Goal: Task Accomplishment & Management: Manage account settings

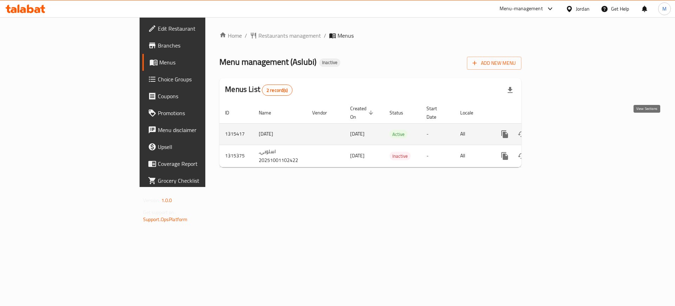
click at [560, 130] on icon "enhanced table" at bounding box center [556, 134] width 8 height 8
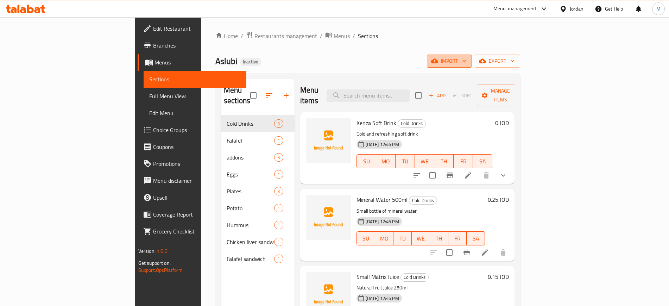
click at [466, 62] on span "import" at bounding box center [449, 61] width 34 height 9
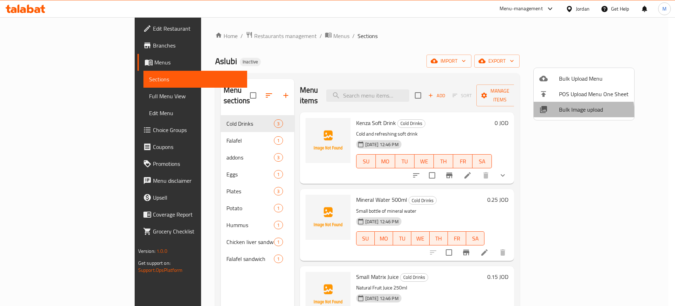
click at [560, 114] on span "Bulk Image upload" at bounding box center [594, 109] width 70 height 8
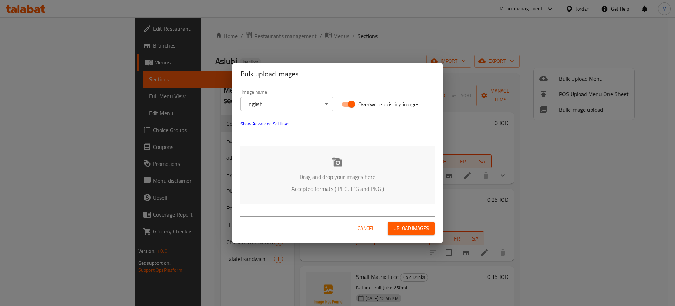
click at [303, 194] on div "Drag and drop your images here Accepted formats (JPEG, JPG and PNG )" at bounding box center [338, 174] width 194 height 57
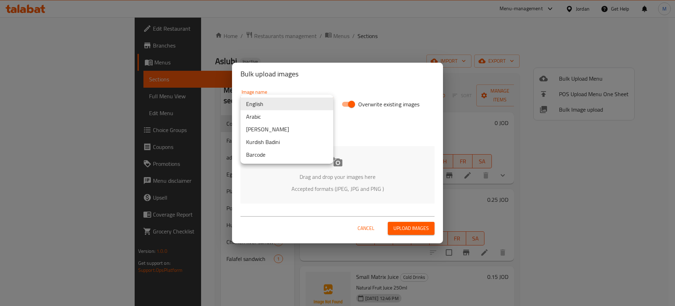
click at [273, 104] on body "​ Menu-management Jordan Get Help M Edit Restaurant Branches Menus Sections Ful…" at bounding box center [337, 161] width 675 height 288
click at [280, 113] on li "Arabic" at bounding box center [287, 116] width 93 height 13
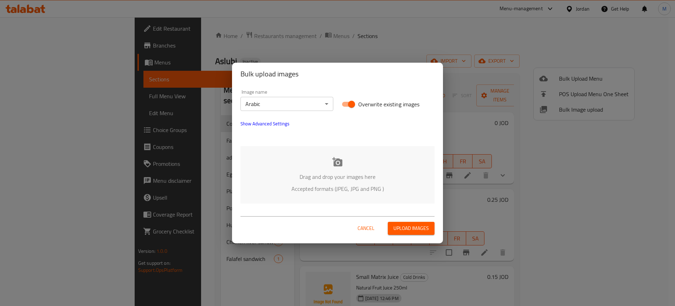
click at [297, 156] on div "Drag and drop your images here Accepted formats (JPEG, JPG and PNG )" at bounding box center [338, 174] width 194 height 57
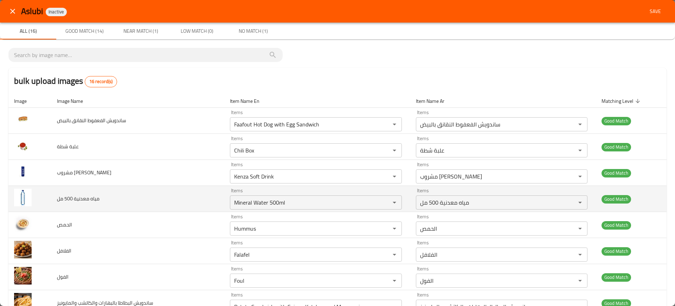
scroll to position [233, 0]
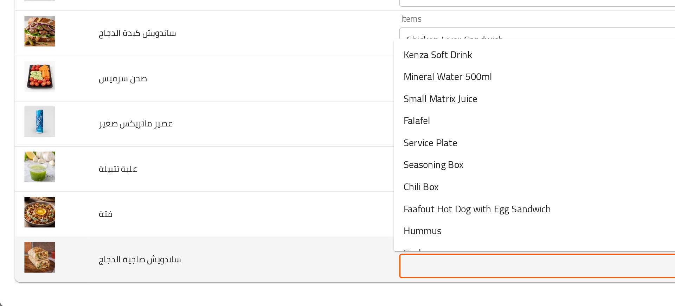
click at [248, 279] on الدجاج "Items" at bounding box center [305, 282] width 147 height 10
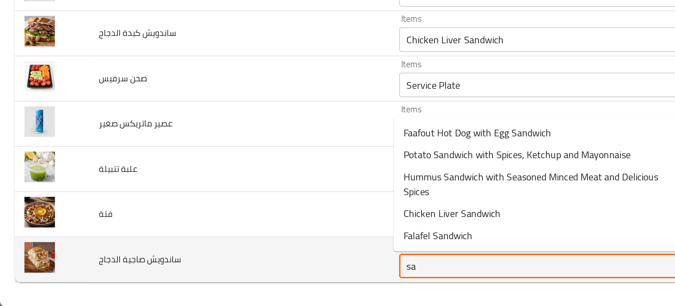
type الدجاج "s"
type الدجاج "c"
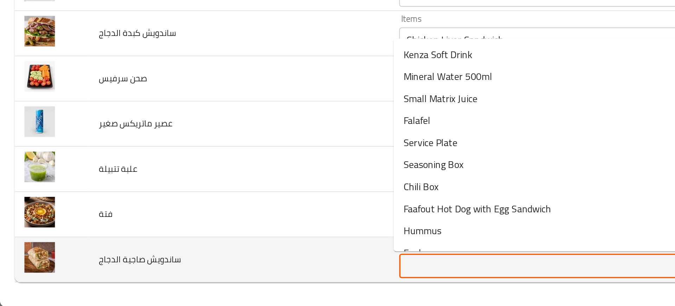
click at [72, 279] on span "ساندويش صاجية الدجاج" at bounding box center [80, 278] width 47 height 9
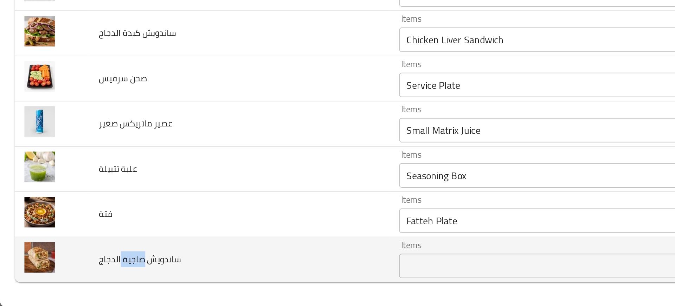
click at [72, 279] on span "ساندويش صاجية الدجاج" at bounding box center [80, 278] width 47 height 9
copy span "ساندويش صاجية الدجاج"
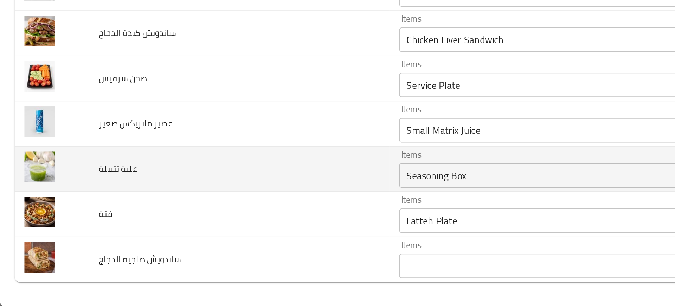
click at [122, 236] on td "علبة تتبيلة" at bounding box center [137, 227] width 173 height 26
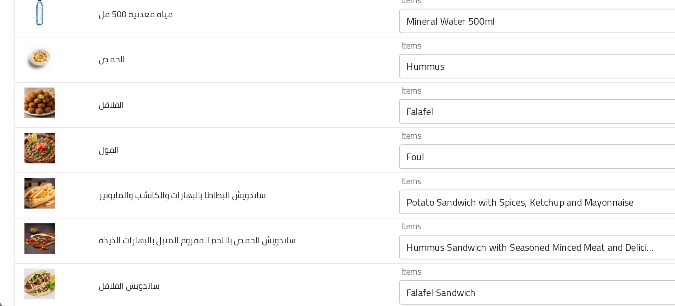
scroll to position [0, 0]
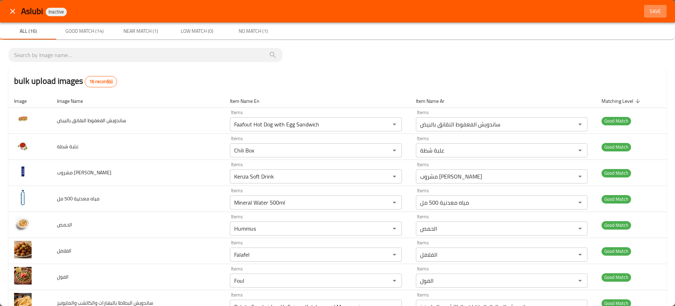
click at [650, 8] on span "Save" at bounding box center [655, 11] width 17 height 9
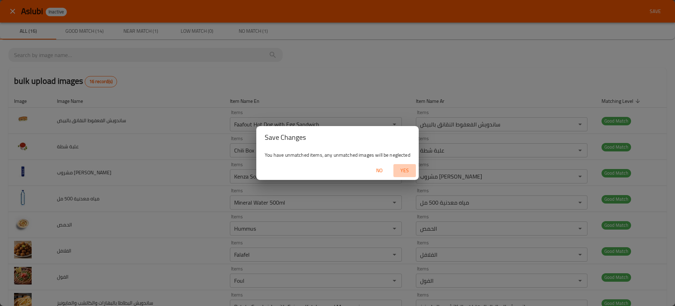
click at [401, 170] on span "Yes" at bounding box center [404, 170] width 17 height 9
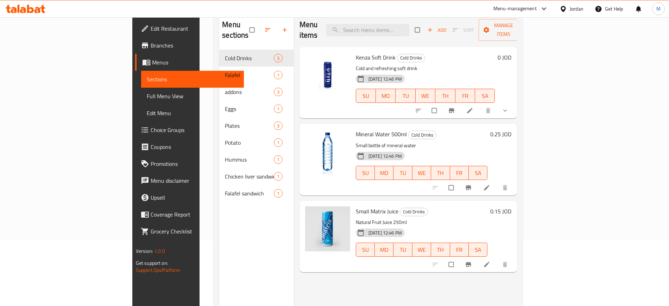
scroll to position [65, 0]
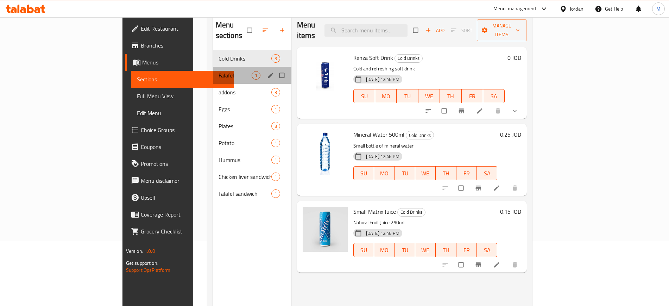
click at [213, 67] on div "Falafel 1" at bounding box center [252, 75] width 78 height 17
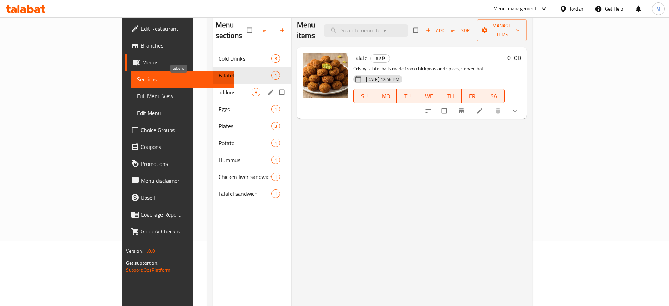
click at [218, 88] on span "addons" at bounding box center [234, 92] width 33 height 8
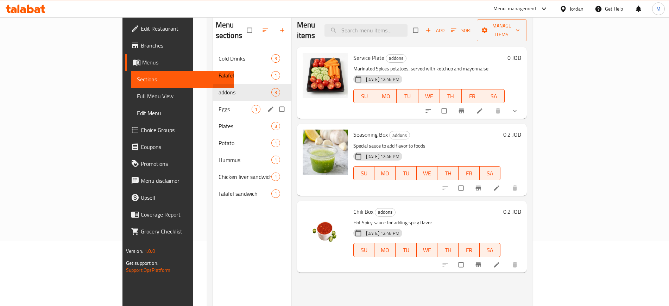
click at [213, 106] on div "Eggs 1" at bounding box center [252, 109] width 78 height 17
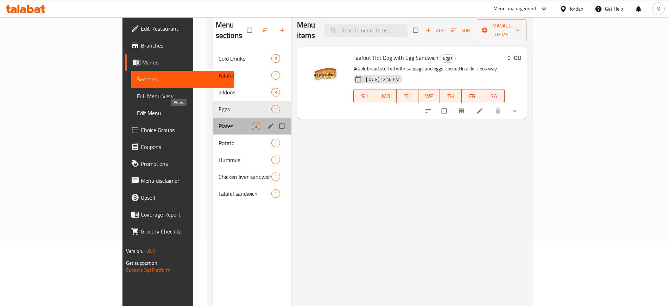
click at [218, 122] on span "Plates" at bounding box center [234, 126] width 33 height 8
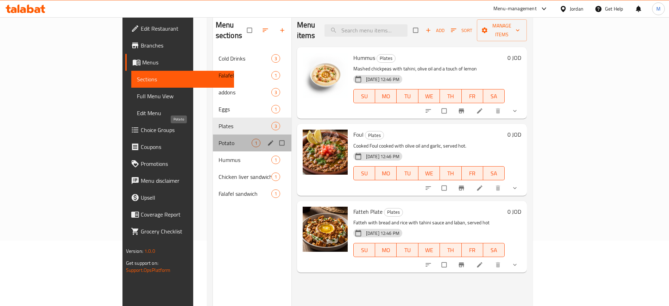
click at [218, 139] on span "Potato" at bounding box center [234, 143] width 33 height 8
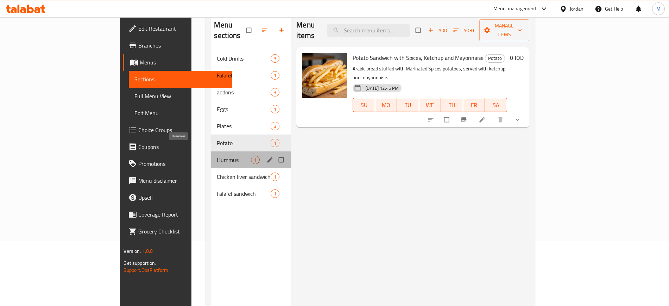
click at [217, 155] on span "Hummus" at bounding box center [234, 159] width 34 height 8
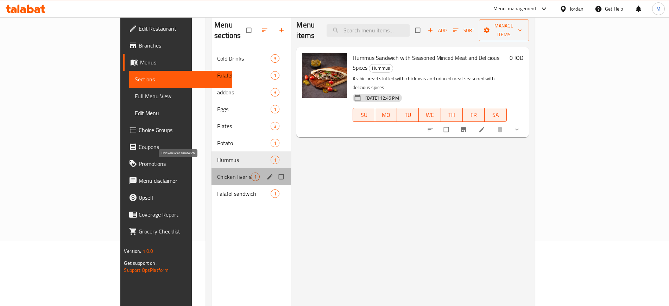
click at [217, 172] on span "Chicken liver sandwich" at bounding box center [234, 176] width 34 height 8
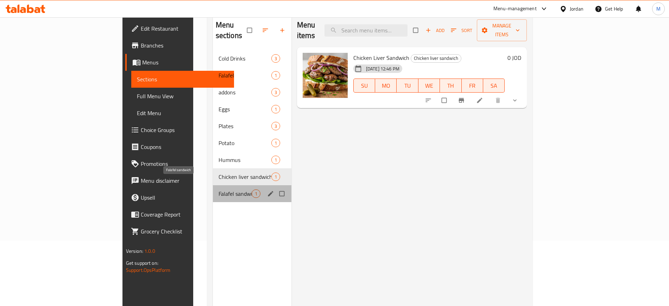
click at [218, 189] on span "Falafel sandwich" at bounding box center [234, 193] width 33 height 8
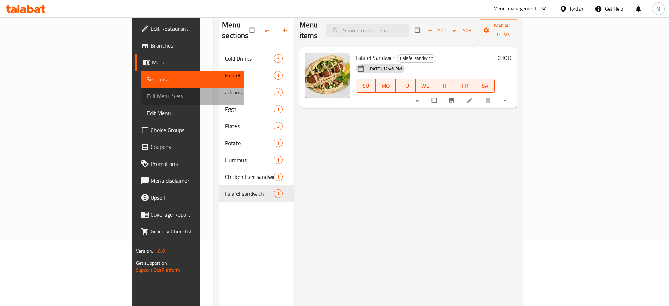
click at [147, 100] on span "Full Menu View" at bounding box center [192, 96] width 91 height 8
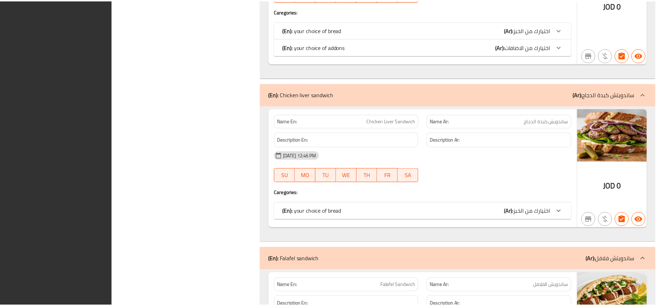
scroll to position [2003, 0]
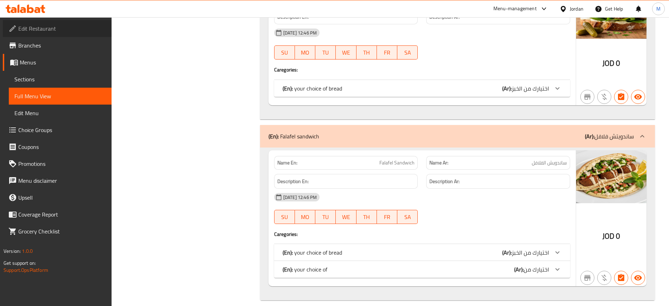
click at [80, 26] on span "Edit Restaurant" at bounding box center [62, 28] width 88 height 8
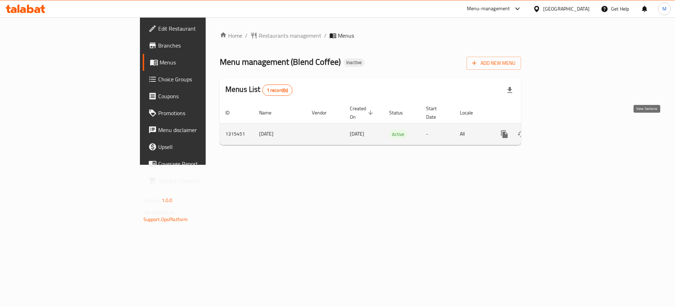
click at [560, 130] on icon "enhanced table" at bounding box center [555, 134] width 8 height 8
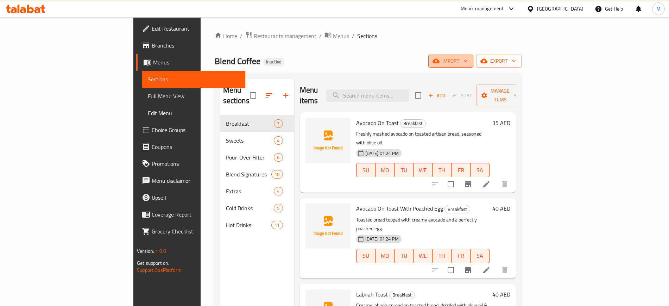
click at [467, 58] on span "import" at bounding box center [451, 61] width 34 height 9
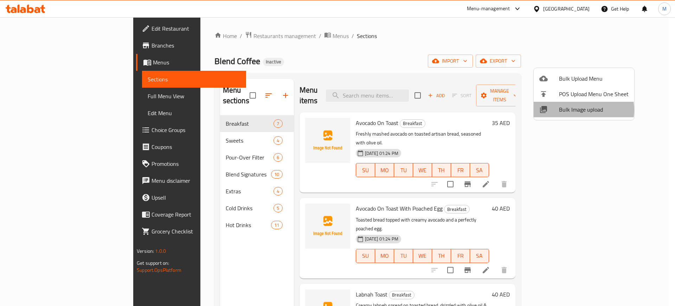
click at [578, 110] on span "Bulk Image upload" at bounding box center [594, 109] width 70 height 8
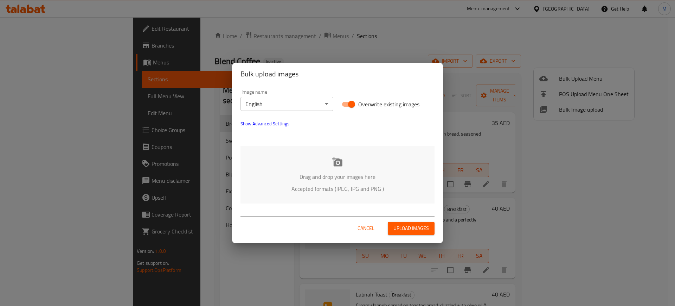
click at [290, 173] on p "Drag and drop your images here" at bounding box center [337, 176] width 173 height 8
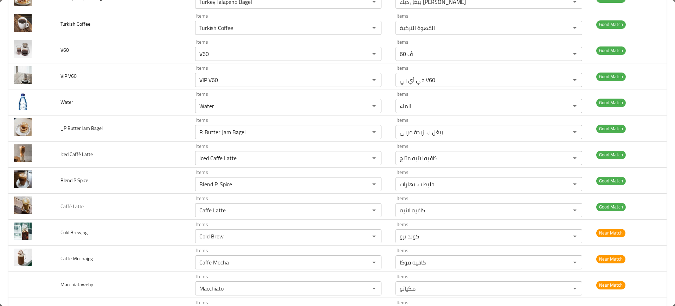
scroll to position [1091, 0]
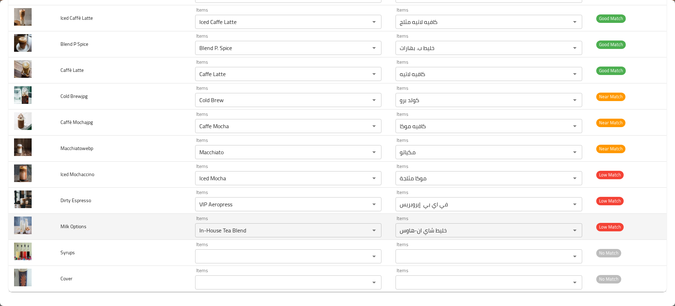
click at [142, 227] on td "Milk Options" at bounding box center [122, 227] width 135 height 26
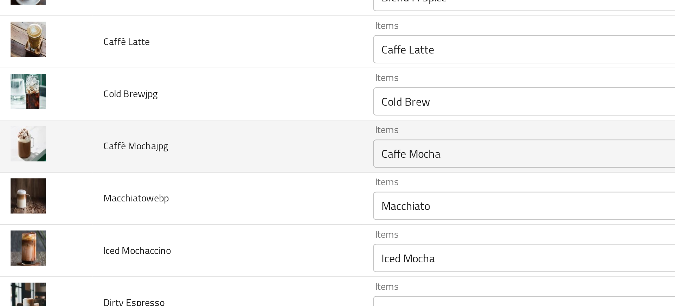
scroll to position [1074, 0]
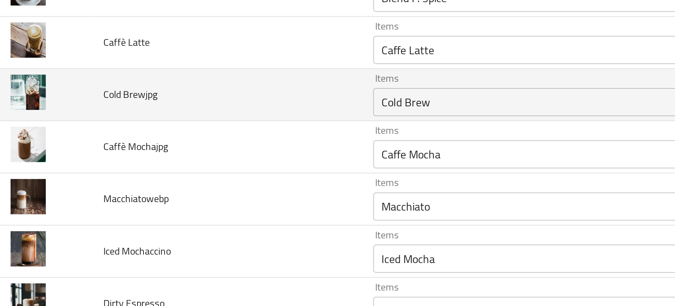
click at [223, 118] on Brewjpg "Cold Brew" at bounding box center [277, 117] width 161 height 10
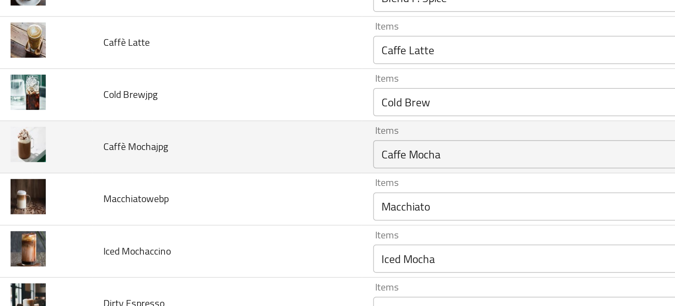
click at [124, 127] on td "Caffè Mochajpg" at bounding box center [122, 140] width 135 height 26
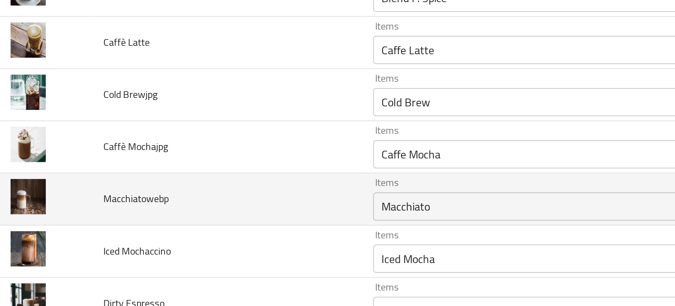
click at [118, 173] on td "Macchiatowebp" at bounding box center [122, 166] width 135 height 26
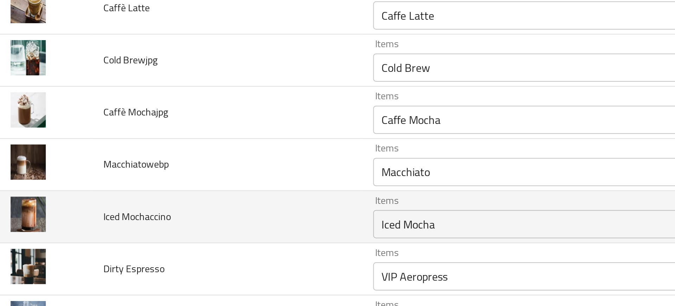
click at [178, 163] on td "Iced Mochaccino" at bounding box center [122, 174] width 135 height 26
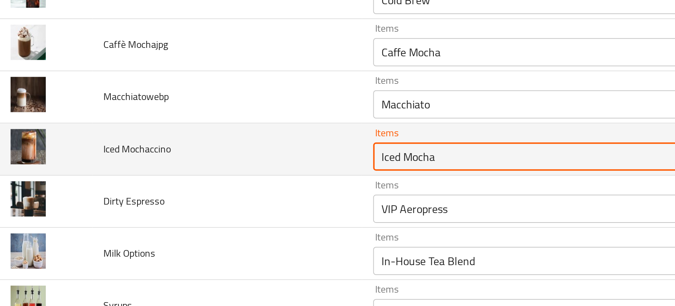
click at [230, 180] on Mochaccino "Iced Mocha" at bounding box center [277, 178] width 161 height 10
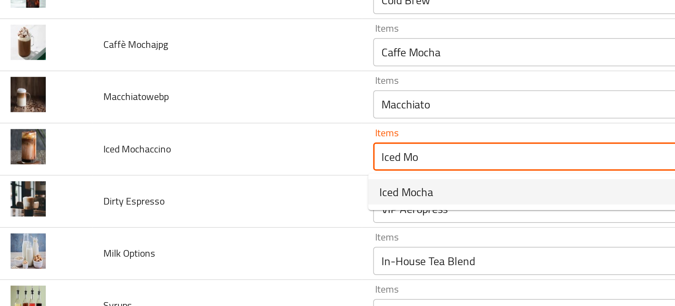
click at [202, 199] on span "Iced Mocha" at bounding box center [211, 195] width 27 height 8
type Mochaccino "Iced Mocha"
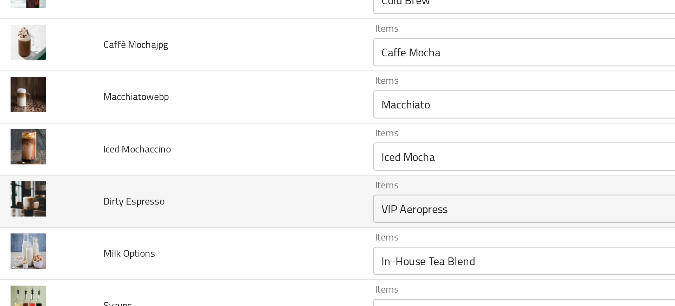
click at [144, 201] on td "Dirty Espresso" at bounding box center [122, 200] width 135 height 26
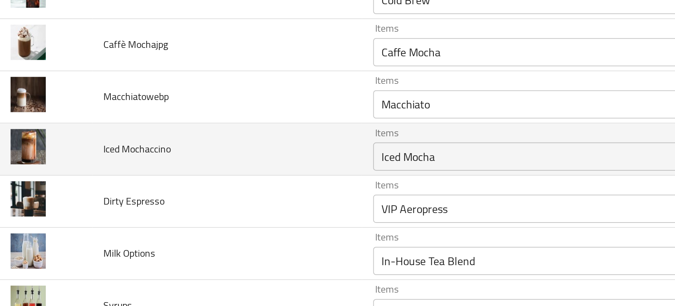
click at [76, 172] on span "Iced Mochaccino" at bounding box center [78, 174] width 34 height 9
copy span "Iced Mochaccino"
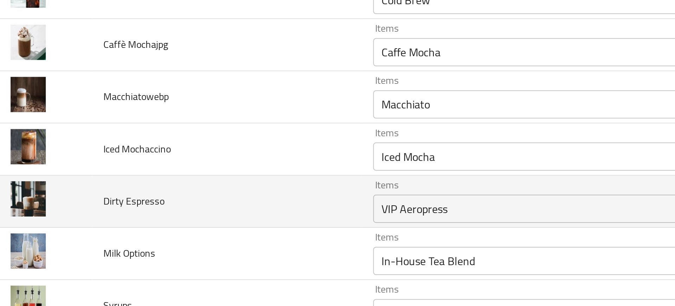
click at [158, 190] on td "Dirty Espresso" at bounding box center [122, 200] width 135 height 26
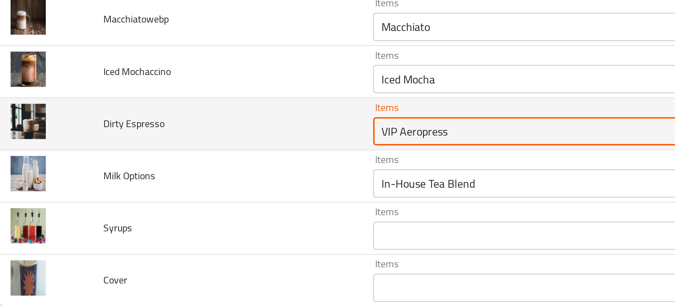
click at [228, 206] on Espresso "VIP Aeropress" at bounding box center [277, 204] width 161 height 10
type Espresso "d"
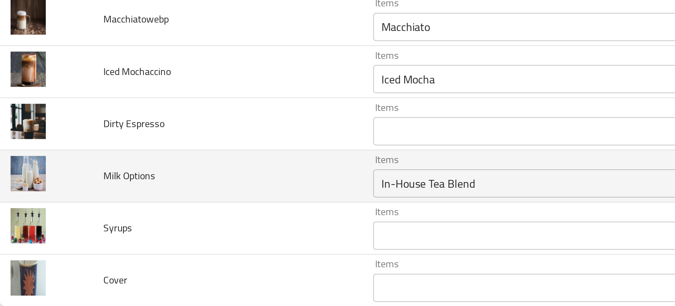
click at [190, 225] on td "Items In-House Tea Blend Items" at bounding box center [290, 227] width 200 height 26
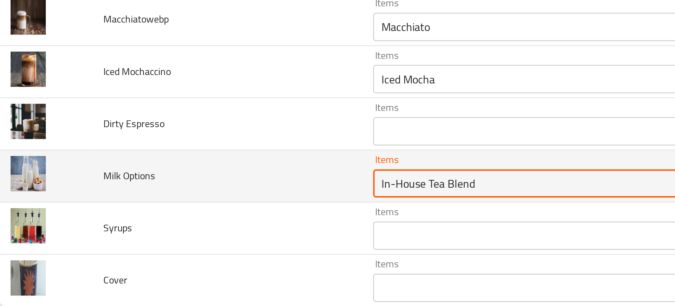
click at [223, 232] on Options "In-House Tea Blend" at bounding box center [277, 230] width 161 height 10
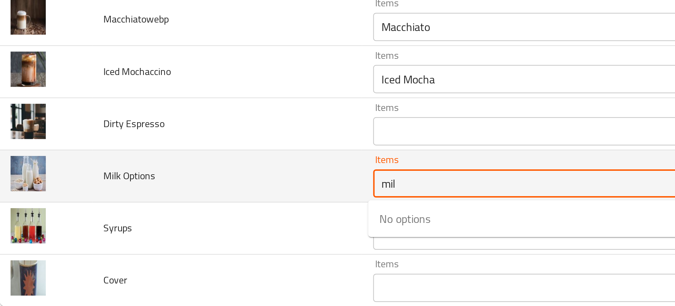
type Options "milk"
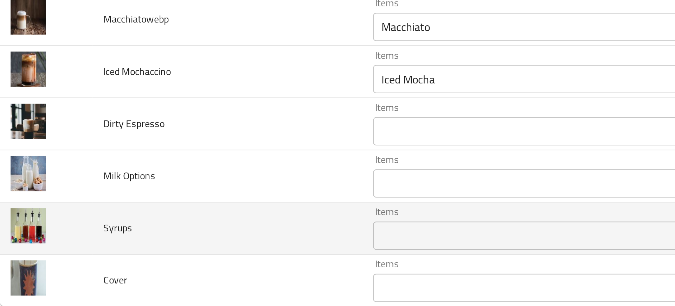
click at [154, 255] on td "Syrups" at bounding box center [122, 253] width 135 height 26
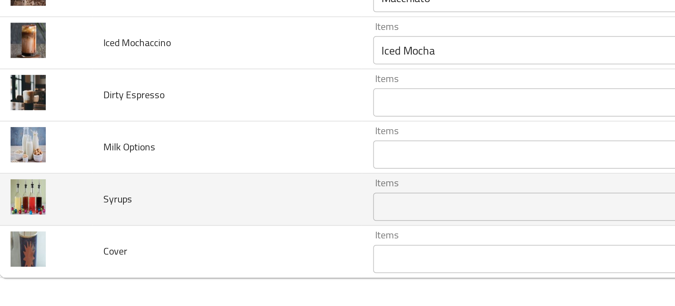
scroll to position [0, 0]
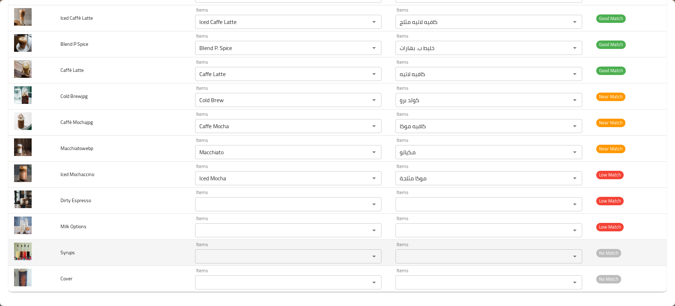
click at [70, 254] on span "Syrups" at bounding box center [68, 252] width 14 height 9
copy span "Syrups"
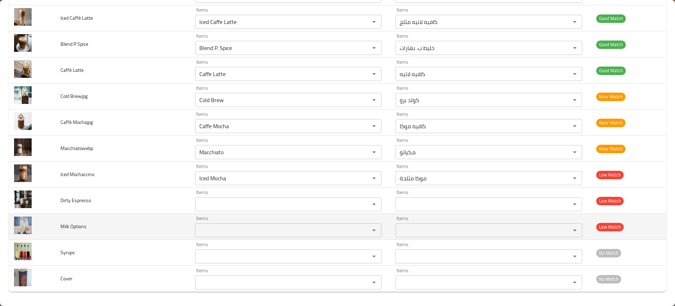
click at [68, 222] on span "Milk Options" at bounding box center [74, 226] width 26 height 9
copy span "Milk Options"
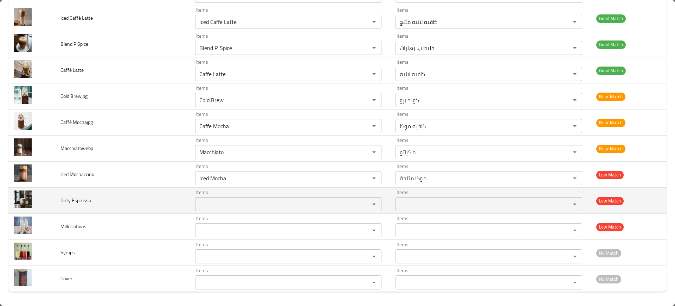
click at [74, 199] on span "Dirty Espresso" at bounding box center [76, 200] width 31 height 9
copy span "Dirty Espresso"
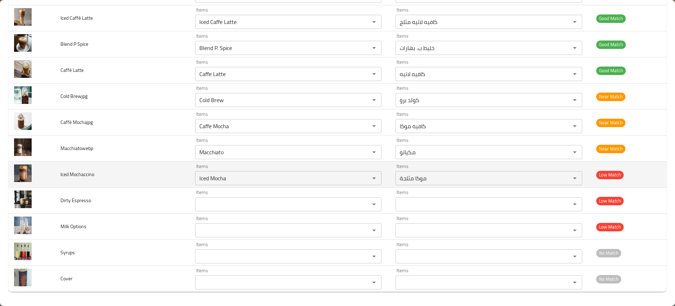
click at [122, 180] on td "Iced Mochaccino" at bounding box center [122, 174] width 135 height 26
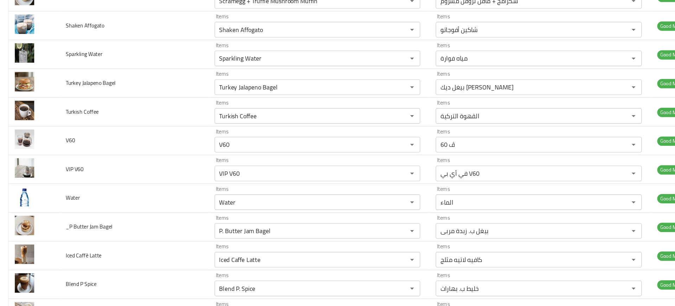
scroll to position [1091, 0]
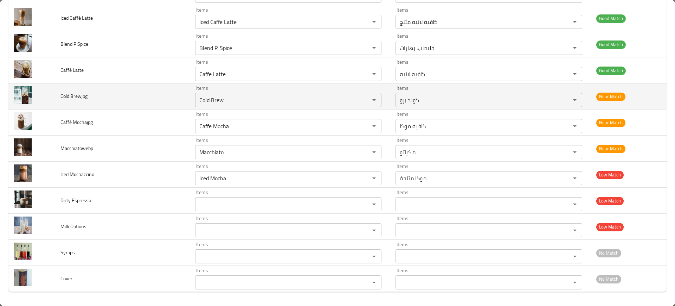
click at [128, 97] on td "Cold Brewjpg" at bounding box center [122, 96] width 135 height 26
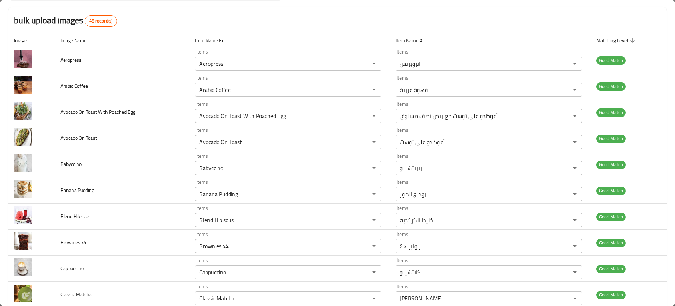
scroll to position [0, 0]
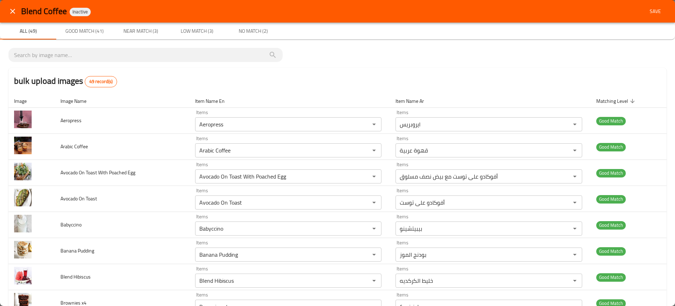
click at [128, 97] on th "Image Name" at bounding box center [122, 100] width 135 height 13
click at [649, 6] on button "Save" at bounding box center [655, 11] width 23 height 13
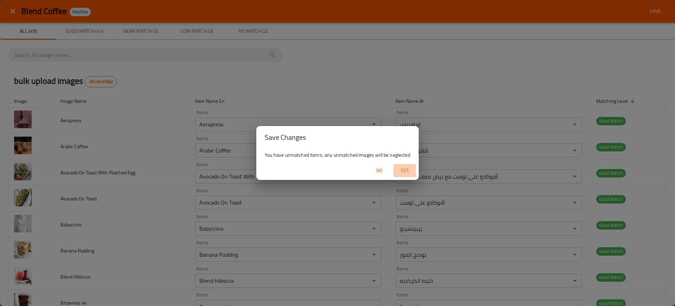
click at [411, 169] on span "Yes" at bounding box center [404, 170] width 17 height 9
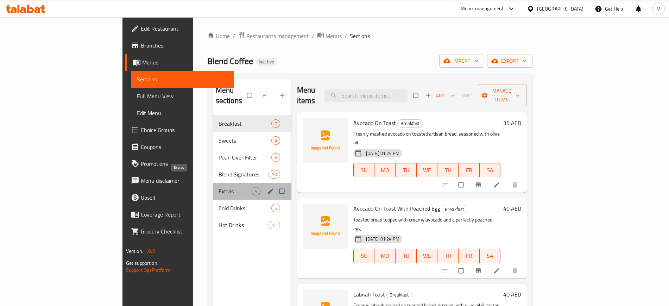
click at [218, 187] on span "Extras" at bounding box center [234, 191] width 33 height 8
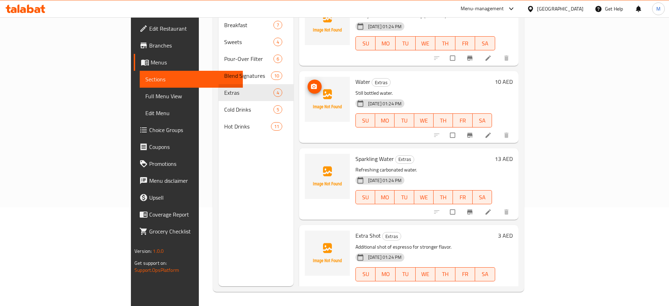
scroll to position [98, 0]
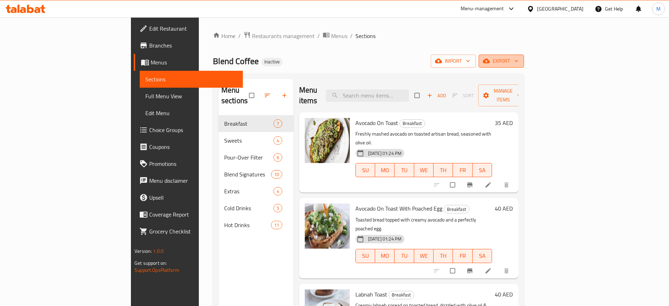
click at [518, 60] on span "export" at bounding box center [501, 61] width 34 height 9
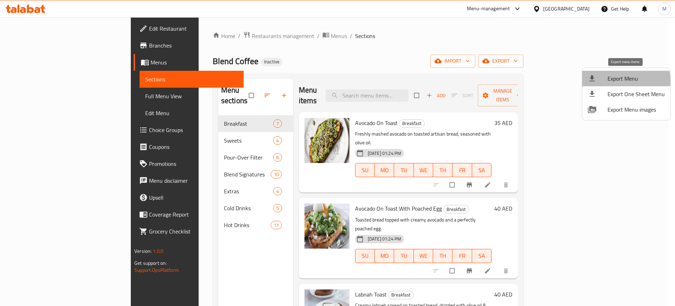
click at [613, 81] on span "Export Menu" at bounding box center [636, 78] width 57 height 8
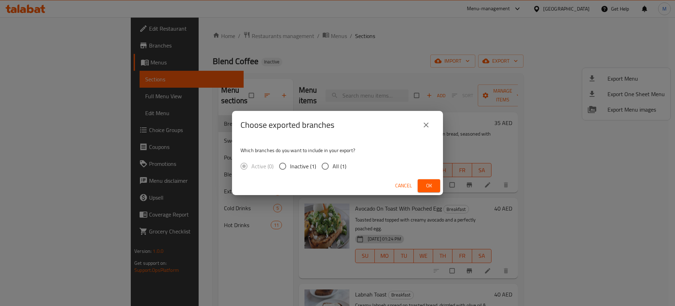
click at [337, 167] on span "All (1)" at bounding box center [340, 166] width 14 height 8
click at [333, 167] on input "All (1)" at bounding box center [325, 166] width 15 height 15
radio input "true"
click at [426, 186] on span "Ok" at bounding box center [429, 185] width 11 height 9
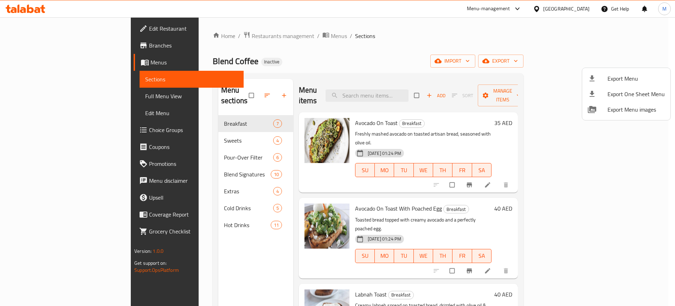
click at [289, 173] on div at bounding box center [337, 153] width 675 height 306
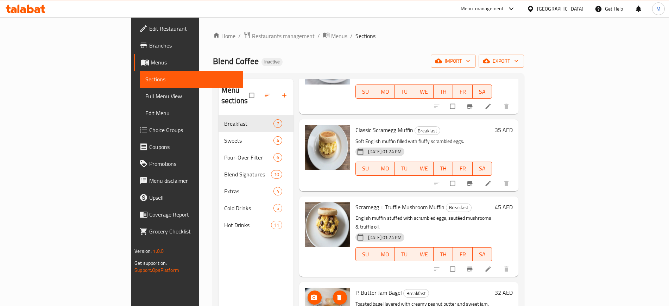
scroll to position [98, 0]
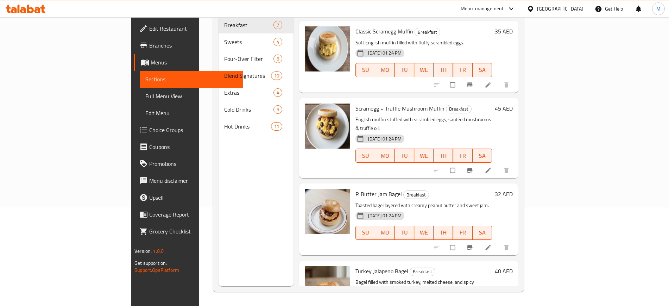
click at [229, 204] on div "Menu sections Breakfast 7 Sweets 4 Pour-Over Filter 6 Blend Signatures 10 Extra…" at bounding box center [255, 133] width 75 height 306
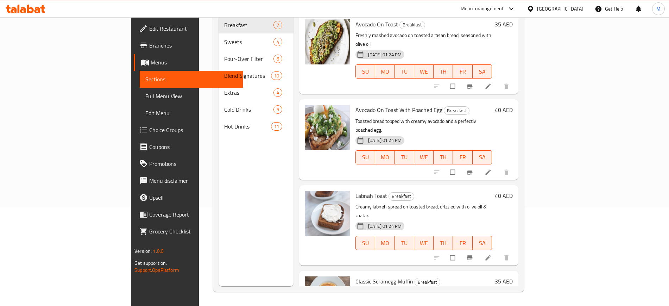
scroll to position [0, 0]
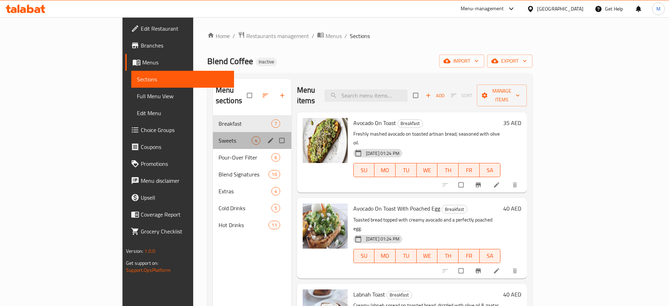
click at [213, 132] on div "Sweets 4" at bounding box center [252, 140] width 78 height 17
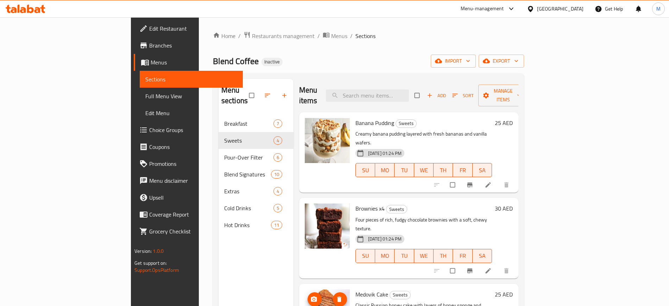
scroll to position [0, 0]
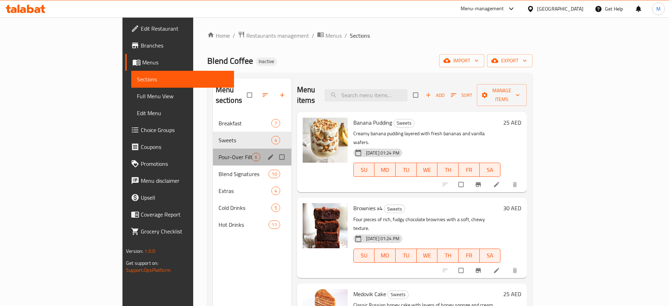
click at [213, 151] on div "Pour-Over Filter 6" at bounding box center [252, 156] width 78 height 17
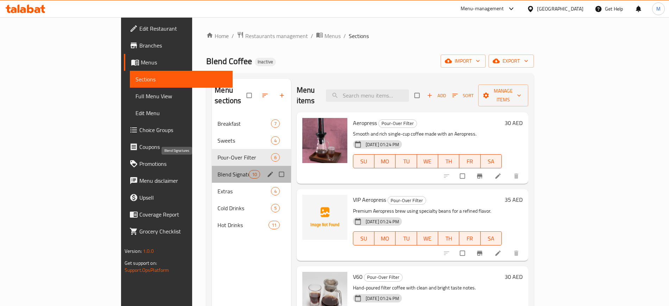
click at [217, 170] on span "Blend Signatures" at bounding box center [232, 174] width 31 height 8
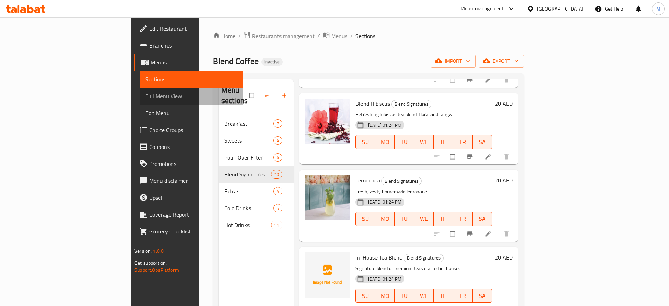
click at [145, 95] on span "Full Menu View" at bounding box center [190, 96] width 91 height 8
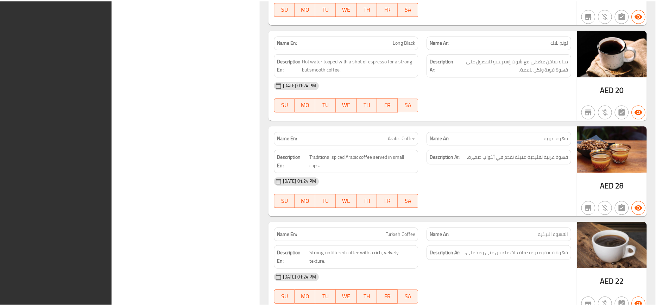
scroll to position [4491, 0]
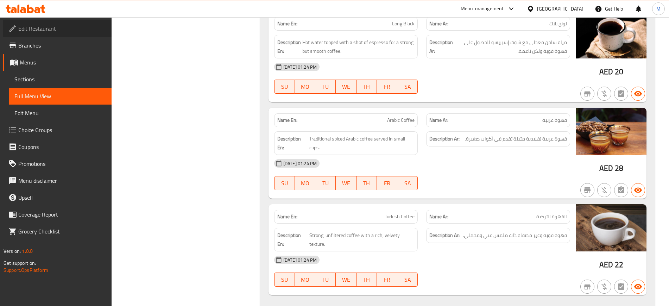
click at [46, 24] on span "Edit Restaurant" at bounding box center [62, 28] width 88 height 8
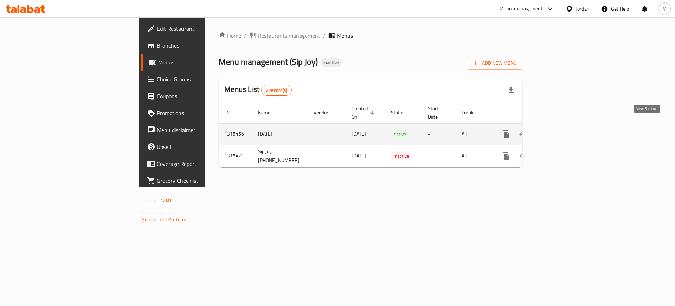
click at [561, 130] on icon "enhanced table" at bounding box center [557, 134] width 8 height 8
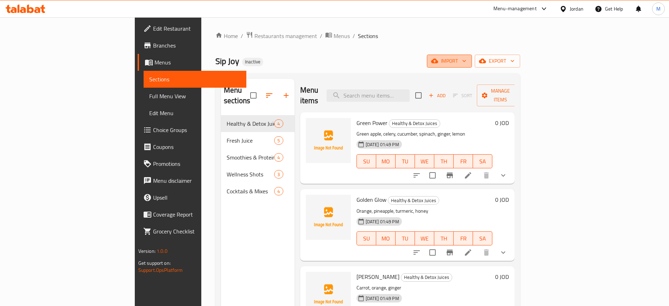
click at [466, 62] on span "import" at bounding box center [449, 61] width 34 height 9
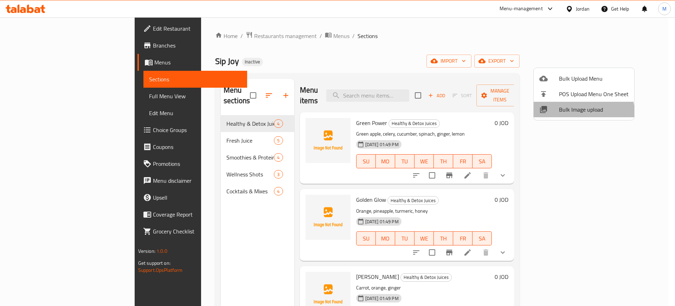
click at [580, 114] on span "Bulk Image upload" at bounding box center [594, 109] width 70 height 8
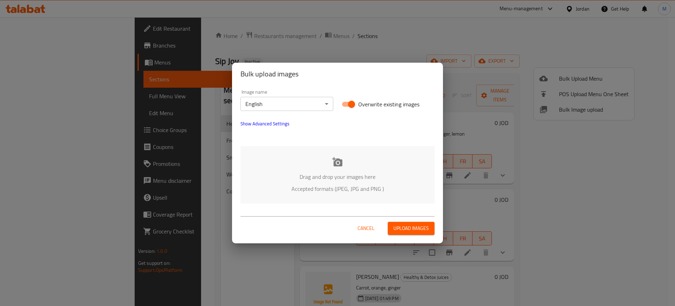
click at [330, 166] on div "Drag and drop your images here Accepted formats (JPEG, JPG and PNG )" at bounding box center [338, 174] width 194 height 57
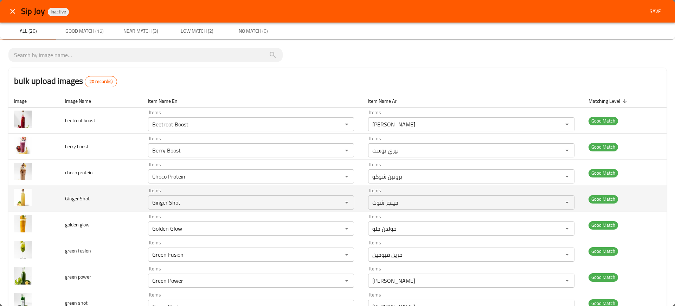
scroll to position [337, 0]
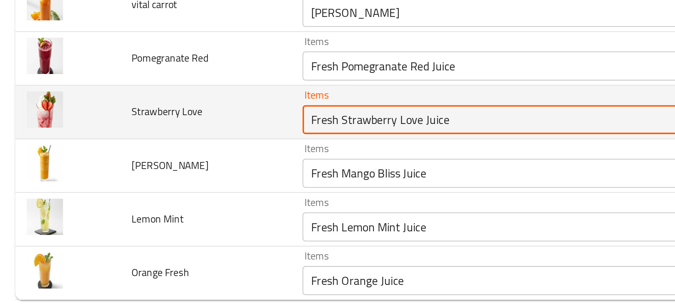
drag, startPoint x: 192, startPoint y: 201, endPoint x: 260, endPoint y: 203, distance: 68.3
click at [260, 203] on Love "Fresh Strawberry Love Juice" at bounding box center [241, 204] width 182 height 10
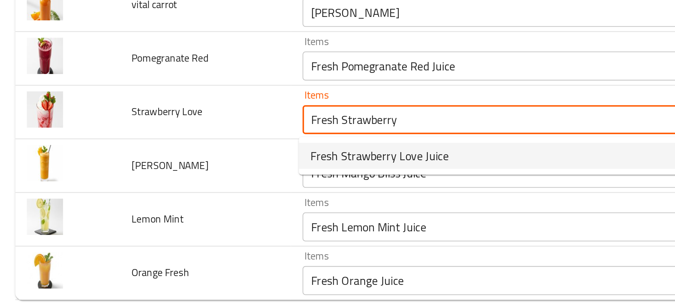
click at [199, 222] on span "Fresh Strawberry Love Juice" at bounding box center [185, 221] width 67 height 8
type Love "Fresh Strawberry Love Juice"
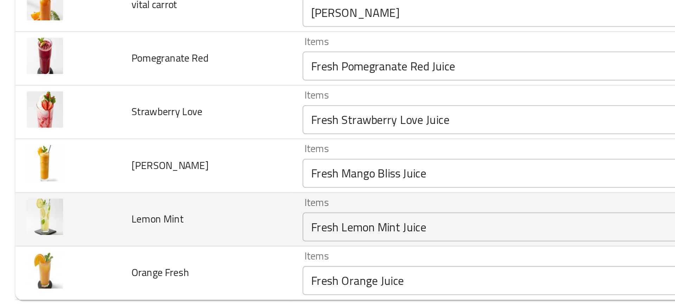
click at [139, 242] on td "Lemon Mint" at bounding box center [100, 253] width 83 height 26
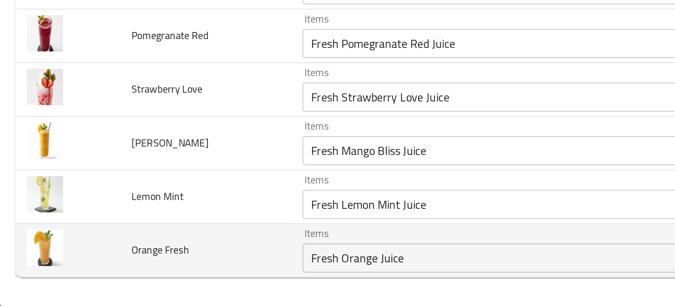
click at [125, 278] on td "Orange Fresh" at bounding box center [100, 279] width 83 height 26
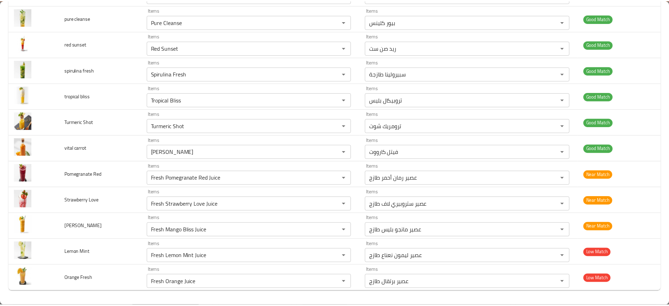
scroll to position [0, 0]
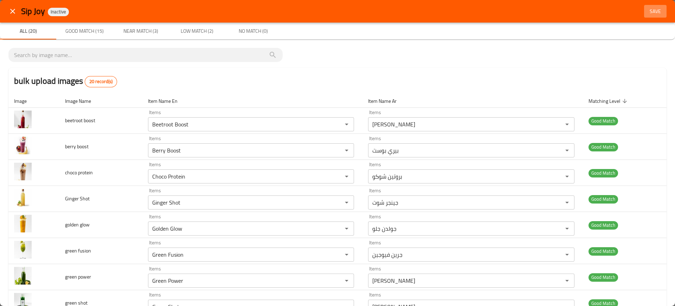
click at [649, 11] on span "Save" at bounding box center [655, 11] width 17 height 9
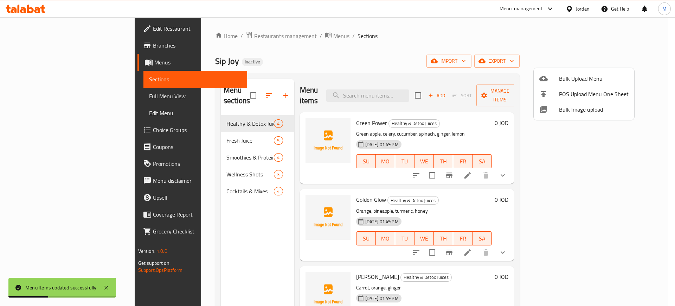
click at [66, 93] on div at bounding box center [337, 153] width 675 height 306
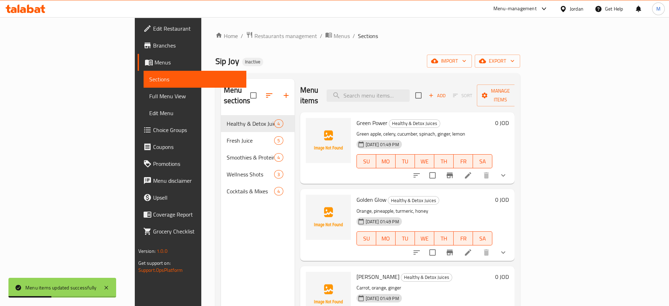
click at [149, 93] on span "Full Menu View" at bounding box center [194, 96] width 91 height 8
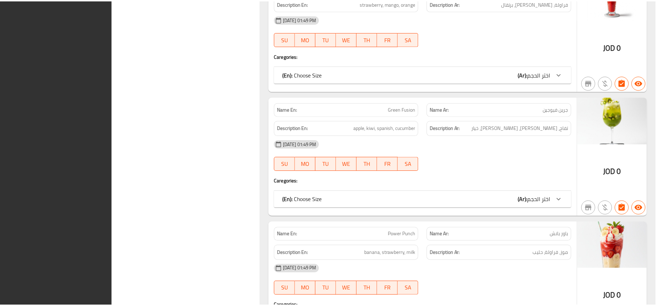
scroll to position [2405, 0]
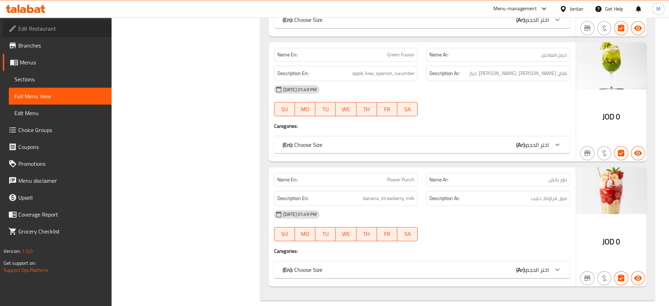
click at [87, 20] on link "Edit Restaurant" at bounding box center [57, 28] width 109 height 17
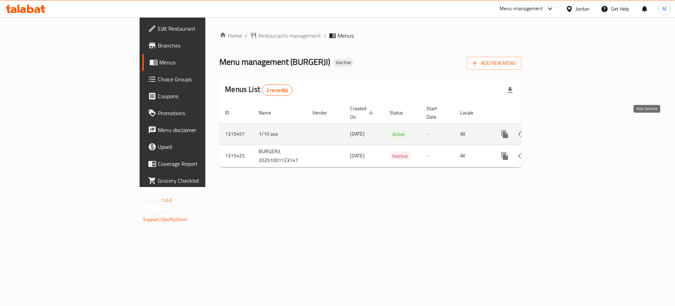
click at [564, 126] on link "enhanced table" at bounding box center [555, 134] width 17 height 17
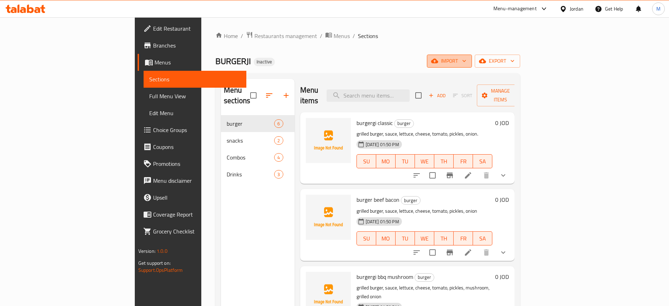
click at [466, 65] on span "import" at bounding box center [449, 61] width 34 height 9
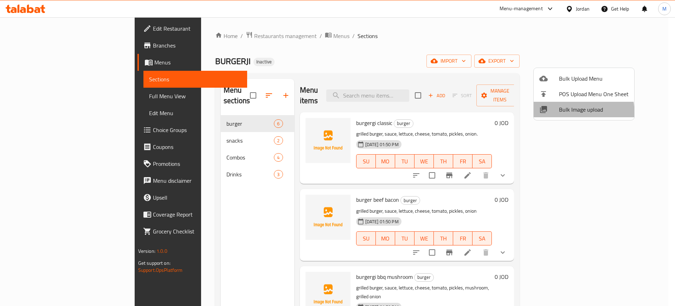
click at [546, 115] on li "Bulk Image upload" at bounding box center [584, 109] width 101 height 15
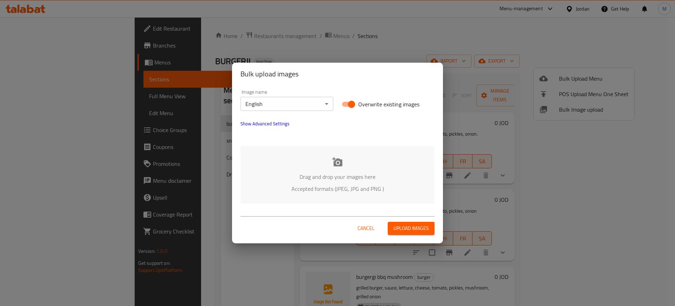
click at [292, 150] on div "Drag and drop your images here Accepted formats (JPEG, JPG and PNG )" at bounding box center [338, 174] width 194 height 57
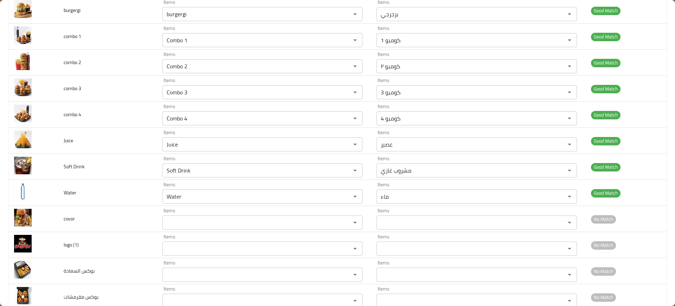
scroll to position [259, 0]
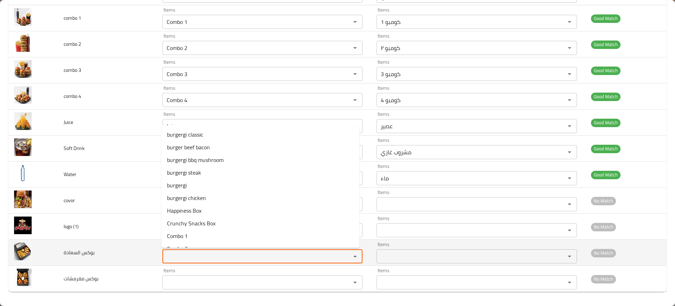
click at [191, 260] on السعادة "Items" at bounding box center [252, 256] width 175 height 10
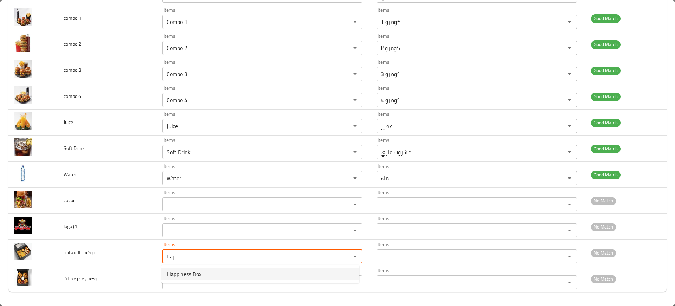
click at [193, 269] on span "Happiness Box" at bounding box center [184, 273] width 34 height 8
type السعادة "Happiness Box"
type السعادة-ar "بوكس السعادة"
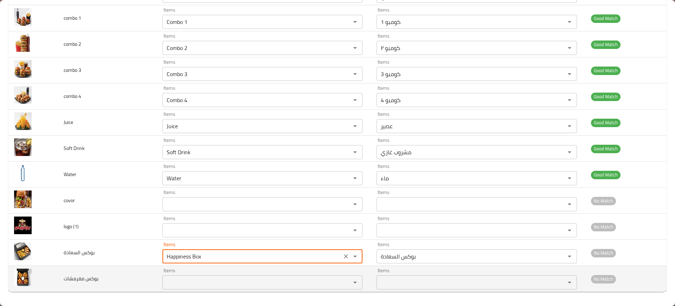
type السعادة "Happiness Box"
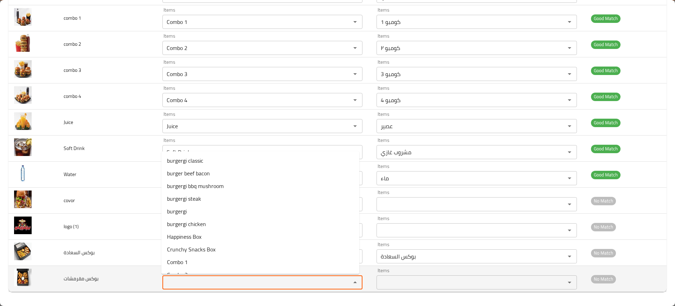
click at [203, 280] on مقرمشات "Items" at bounding box center [252, 282] width 175 height 10
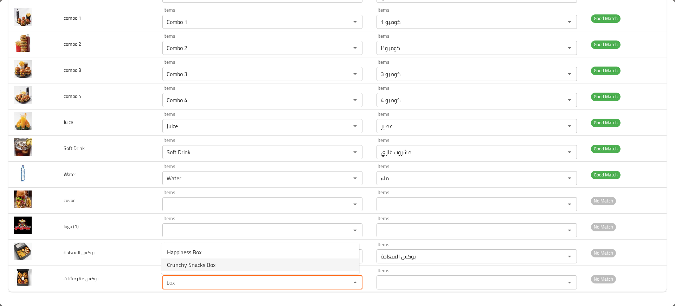
click at [183, 262] on span "Crunchy Snacks Box" at bounding box center [191, 264] width 49 height 8
type مقرمشات "Crunchy Snacks Box"
type مقرمشات-ar "بوكس كرانشي سناكس"
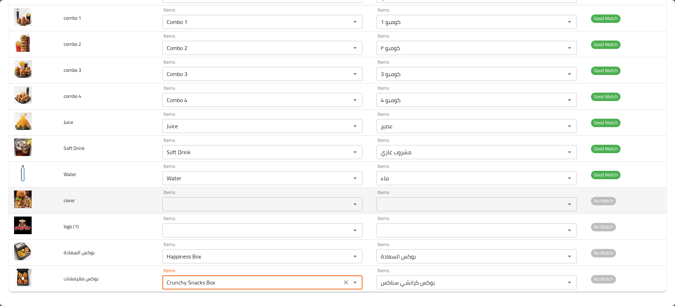
type مقرمشات "Crunchy Snacks Box"
click at [116, 210] on td "covor" at bounding box center [107, 200] width 99 height 26
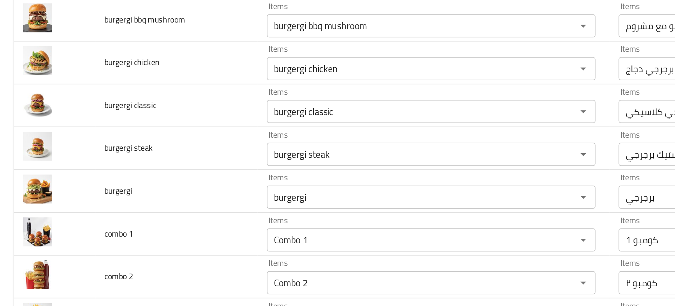
scroll to position [71, 0]
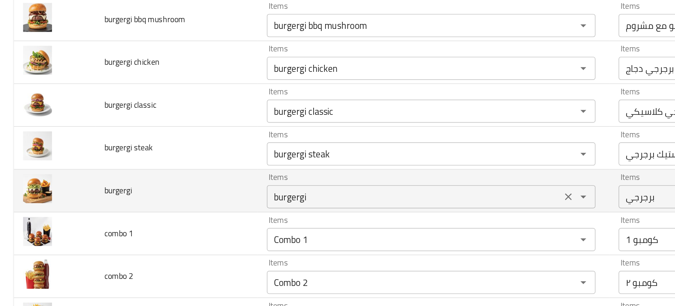
click at [170, 187] on input "burgergi" at bounding box center [252, 184] width 175 height 10
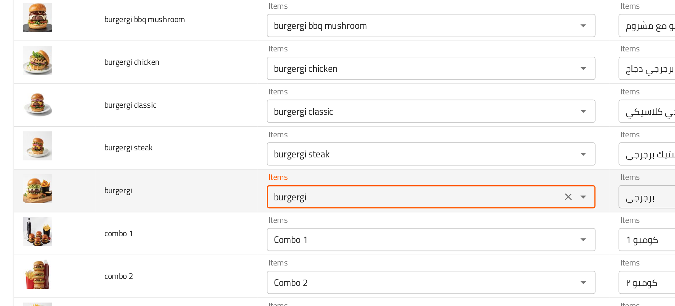
click at [170, 187] on input "burgergi" at bounding box center [252, 184] width 175 height 10
click at [180, 182] on input "burgergi" at bounding box center [252, 184] width 175 height 10
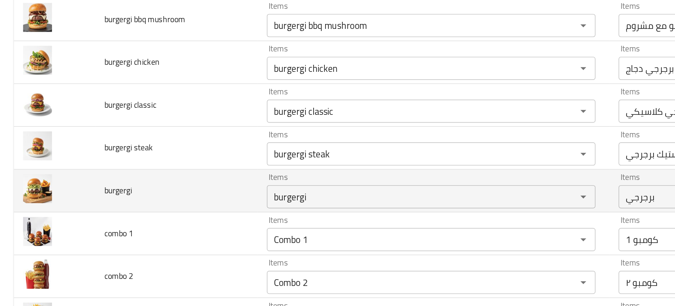
click at [146, 183] on td "burgergi" at bounding box center [107, 180] width 99 height 26
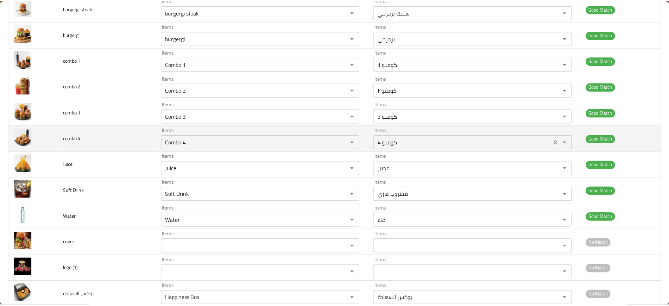
scroll to position [0, 0]
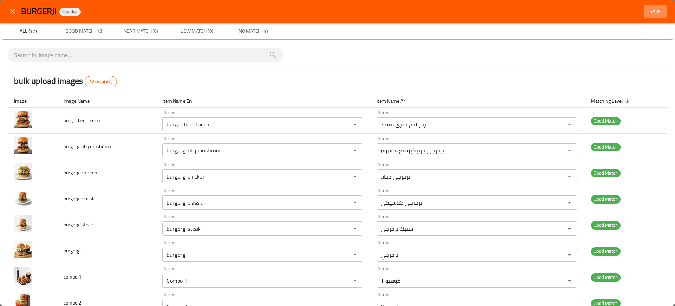
click at [647, 10] on span "Save" at bounding box center [655, 11] width 17 height 9
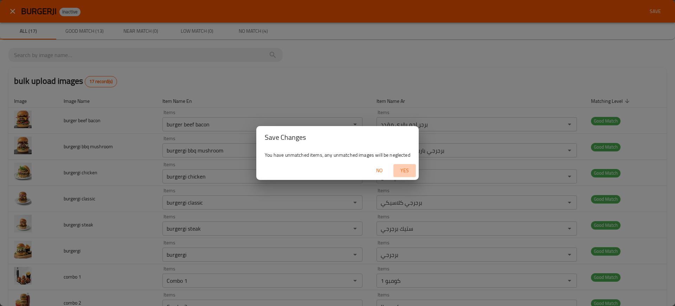
click at [404, 171] on span "Yes" at bounding box center [404, 170] width 17 height 9
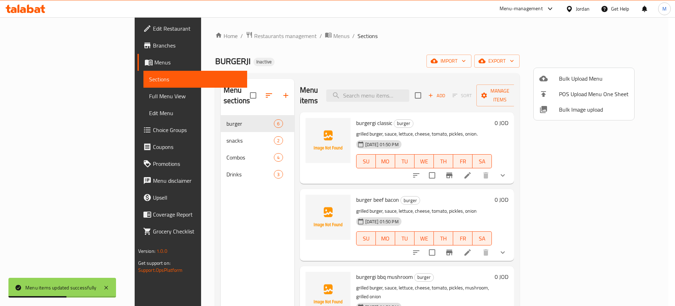
click at [50, 100] on div at bounding box center [337, 153] width 675 height 306
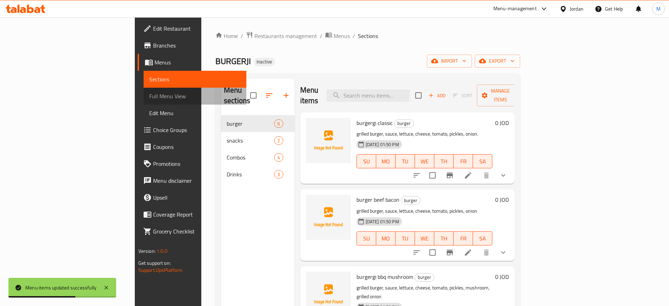
click at [149, 100] on span "Full Menu View" at bounding box center [194, 96] width 91 height 8
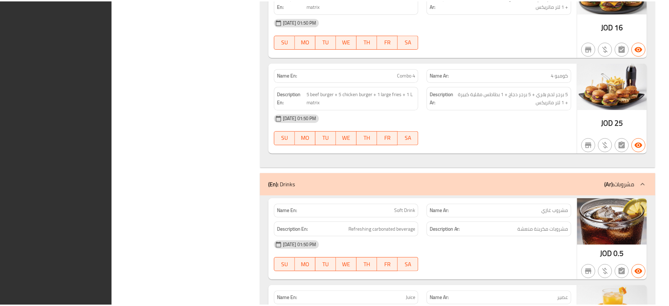
scroll to position [1580, 0]
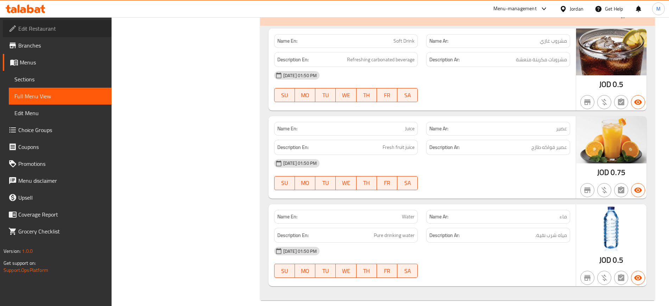
click at [55, 28] on span "Edit Restaurant" at bounding box center [62, 28] width 88 height 8
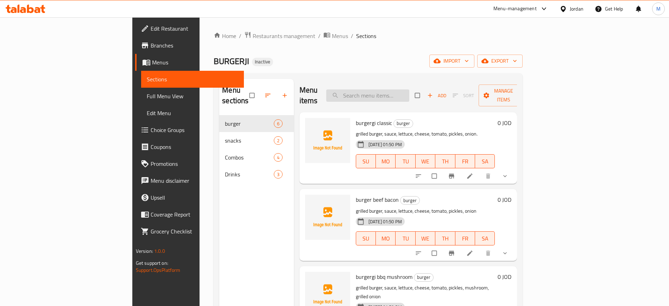
click at [395, 90] on input "search" at bounding box center [367, 95] width 83 height 12
paste input "burgergi"
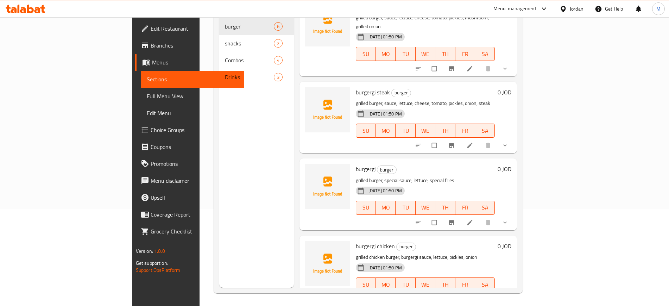
scroll to position [97, 0]
type input "burgergi"
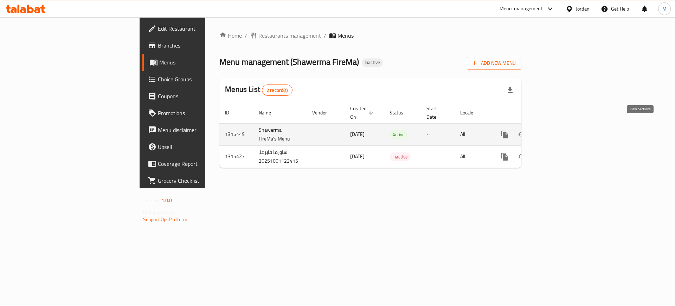
click at [560, 130] on icon "enhanced table" at bounding box center [556, 134] width 8 height 8
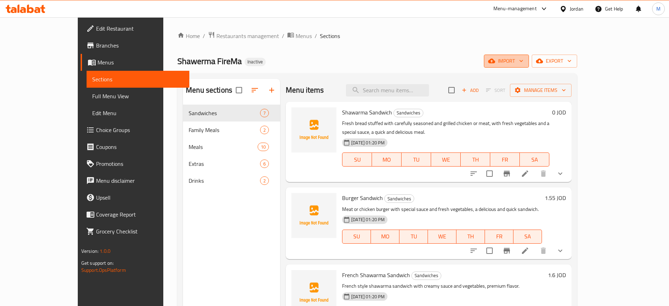
click at [523, 62] on span "import" at bounding box center [506, 61] width 34 height 9
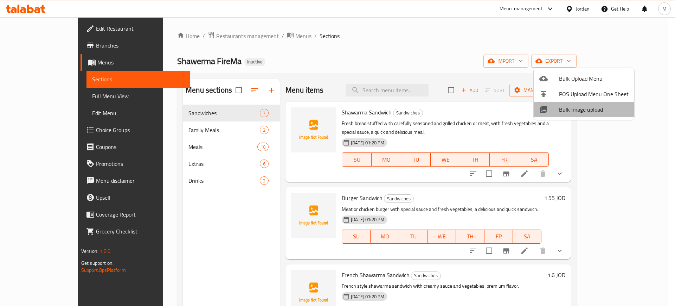
click at [593, 108] on span "Bulk Image upload" at bounding box center [594, 109] width 70 height 8
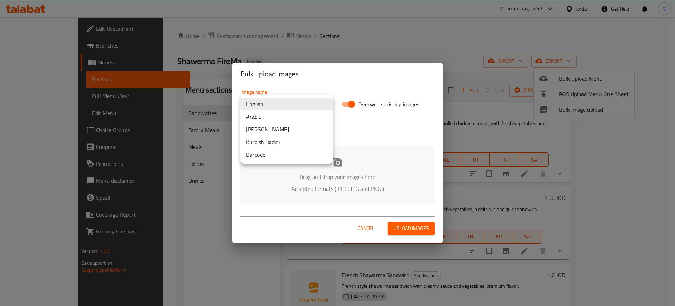
click at [289, 105] on body "​ Menu-management Jordan Get Help M Edit Restaurant Branches Menus Sections Ful…" at bounding box center [337, 161] width 675 height 288
click at [268, 112] on li "Arabic" at bounding box center [287, 116] width 93 height 13
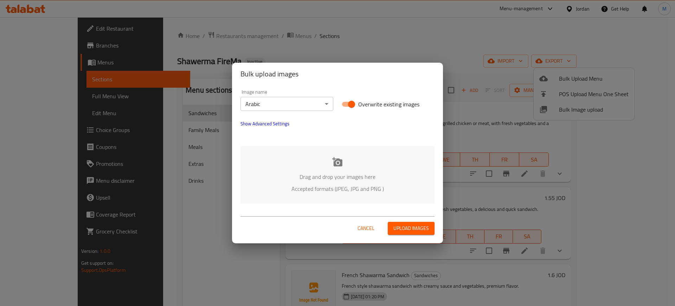
click at [294, 162] on div "Drag and drop your images here Accepted formats (JPEG, JPG and PNG )" at bounding box center [338, 174] width 194 height 57
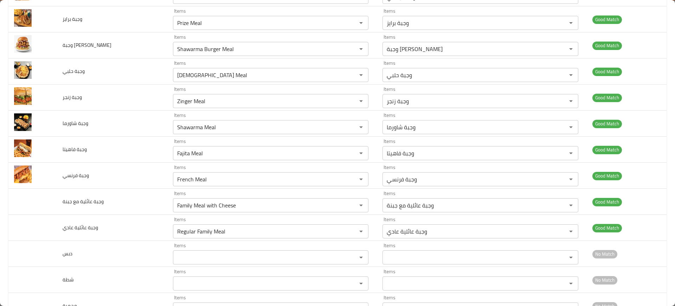
scroll to position [597, 0]
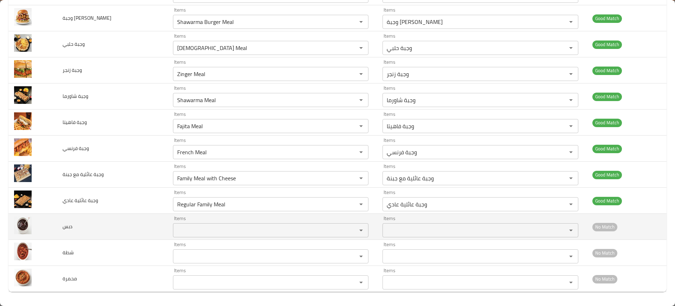
click at [141, 221] on td "دبس" at bounding box center [112, 227] width 110 height 26
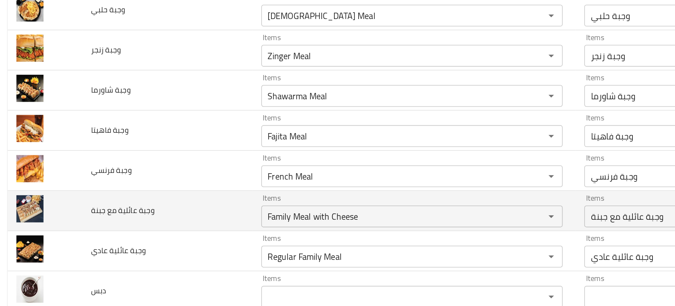
scroll to position [527, 0]
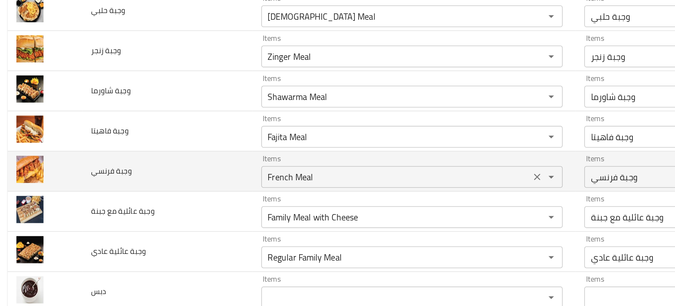
click at [183, 223] on فرنسي "French Meal" at bounding box center [260, 222] width 171 height 10
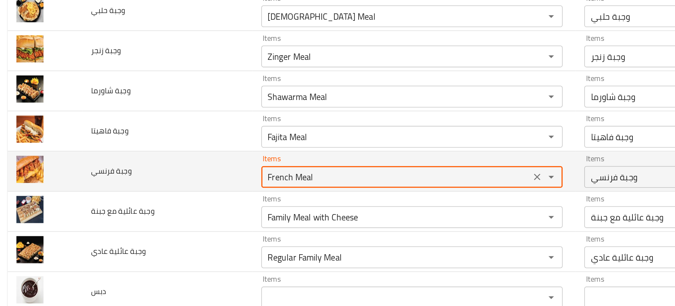
click at [183, 223] on فرنسي "French Meal" at bounding box center [260, 222] width 171 height 10
click at [196, 224] on فرنسي "French Meal" at bounding box center [260, 222] width 171 height 10
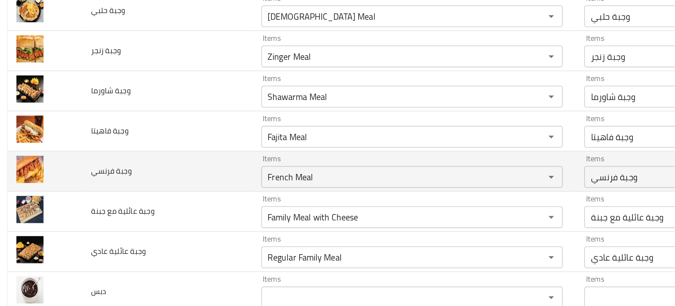
click at [108, 224] on td "وجبة فرنسي" at bounding box center [112, 218] width 110 height 26
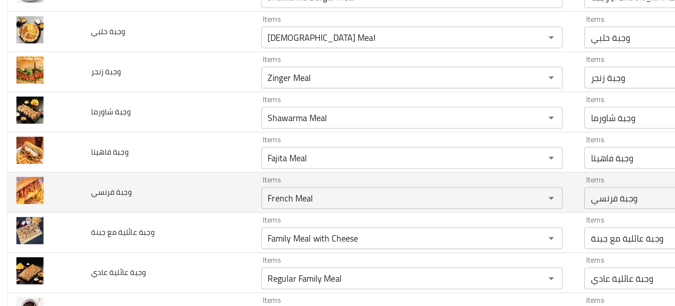
scroll to position [514, 0]
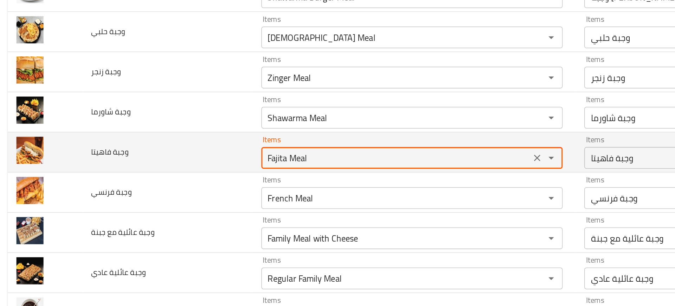
click at [175, 210] on فاهيتا "Fajita Meal" at bounding box center [260, 209] width 171 height 10
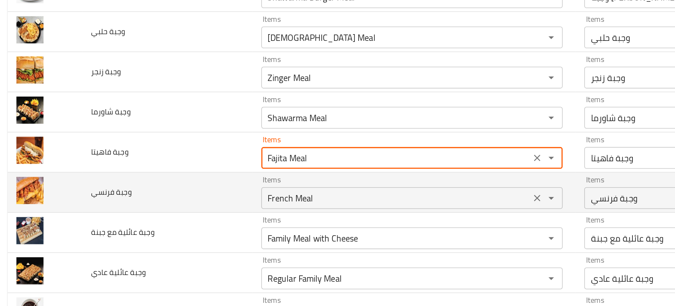
click at [187, 233] on فرنسي "French Meal" at bounding box center [260, 235] width 171 height 10
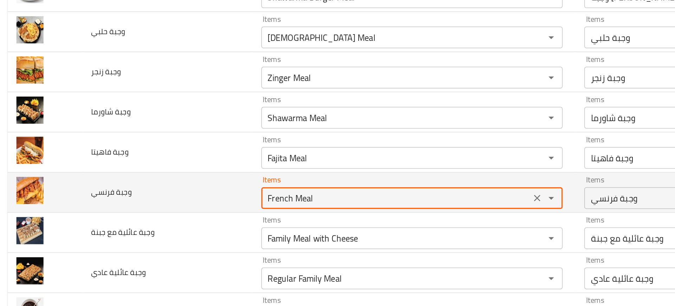
click at [187, 233] on فرنسي "French Meal" at bounding box center [260, 235] width 171 height 10
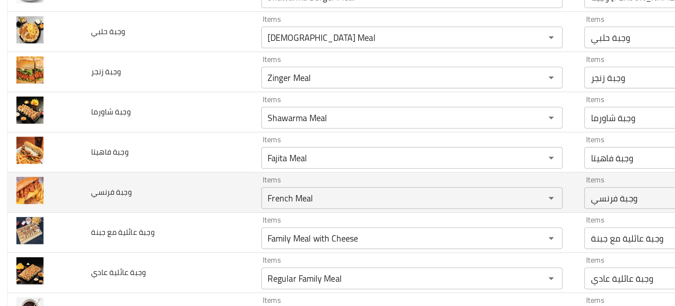
drag, startPoint x: 19, startPoint y: 233, endPoint x: 108, endPoint y: 242, distance: 89.1
click at [108, 242] on td "وجبة فرنسي" at bounding box center [112, 232] width 110 height 26
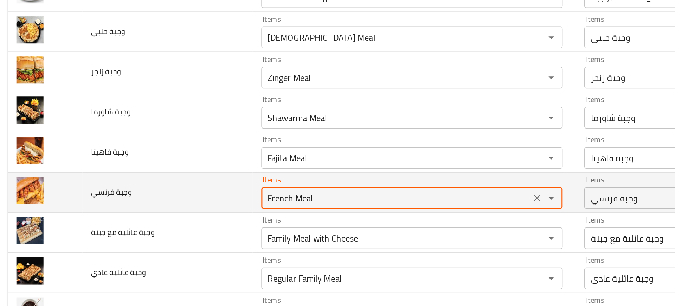
click at [175, 238] on فرنسي "French Meal" at bounding box center [260, 235] width 171 height 10
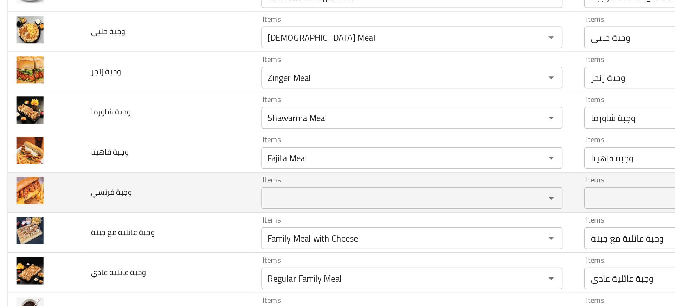
click at [83, 231] on span "وجبة فرنسي" at bounding box center [76, 231] width 26 height 9
copy span "وجبة فرنسي"
click at [83, 231] on span "وجبة فرنسي" at bounding box center [76, 231] width 26 height 9
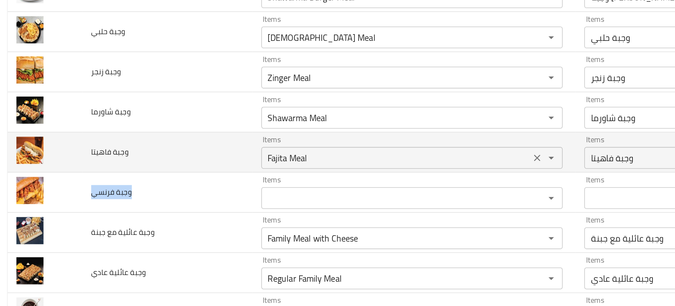
click at [173, 204] on div "Fajita Meal Items" at bounding box center [271, 209] width 196 height 14
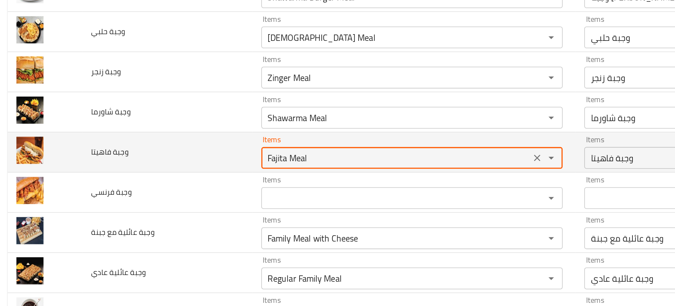
click at [173, 204] on div "Fajita Meal Items" at bounding box center [271, 209] width 196 height 14
click at [205, 212] on فاهيتا "Fajita Meal" at bounding box center [260, 209] width 171 height 10
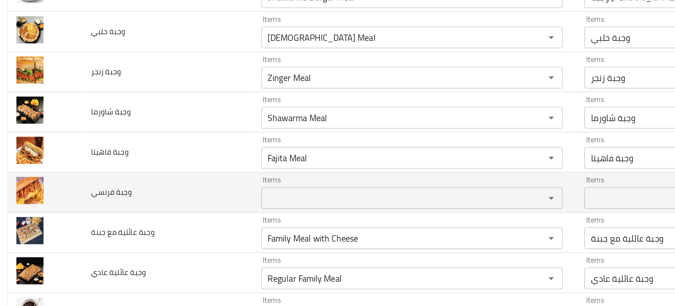
click at [132, 238] on td "وجبة فرنسي" at bounding box center [112, 232] width 110 height 26
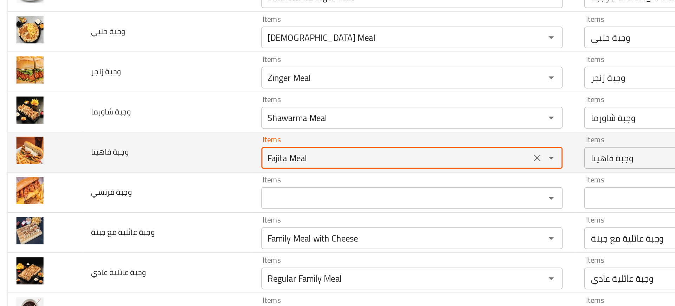
click at [195, 211] on فاهيتا "Fajita Meal" at bounding box center [260, 209] width 171 height 10
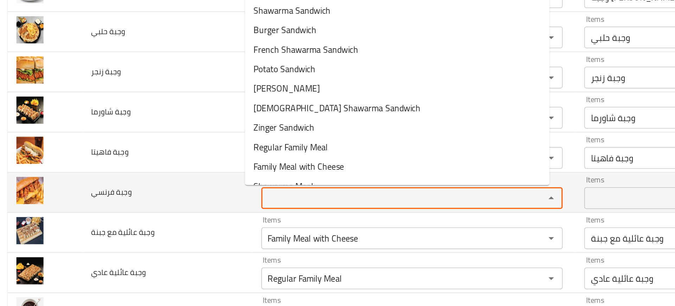
click at [186, 236] on فرنسي "Items" at bounding box center [260, 235] width 171 height 10
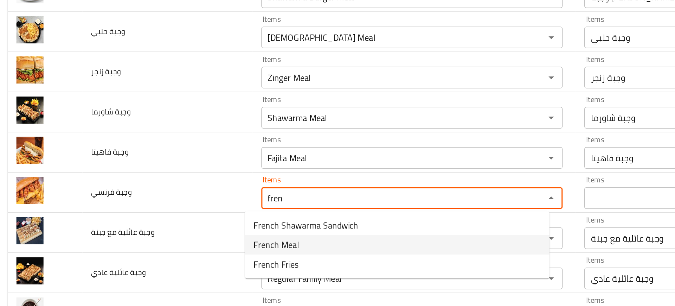
click at [182, 265] on span "French Meal" at bounding box center [183, 265] width 30 height 8
type فرنسي "French Meal"
type فرنسي-ar "وجبة فرنسي"
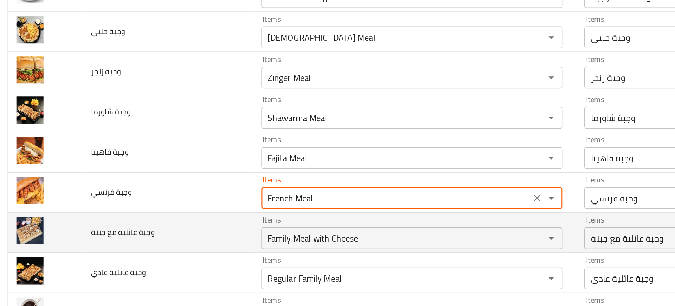
type فرنسي "French Meal"
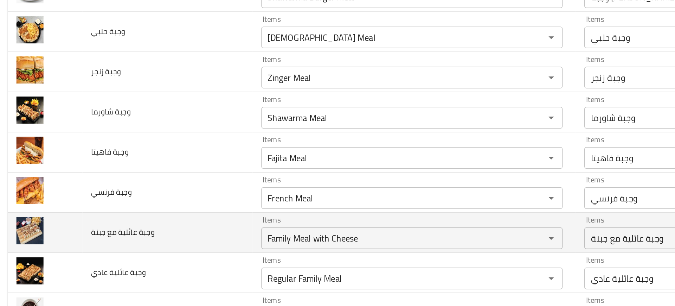
click at [154, 248] on td "وجبة عائلية مع جبنة" at bounding box center [112, 258] width 110 height 26
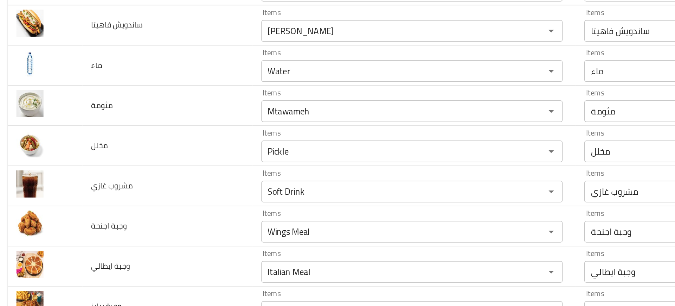
scroll to position [340, 0]
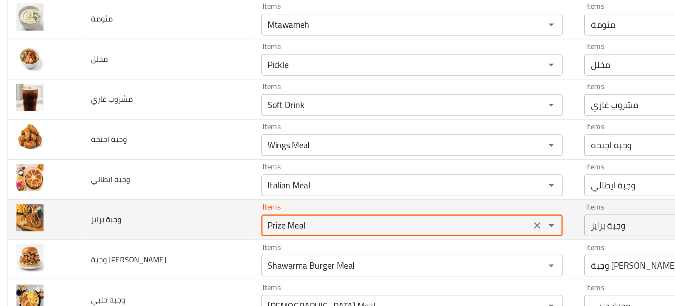
click at [194, 255] on برايز "Prize Meal" at bounding box center [260, 253] width 171 height 10
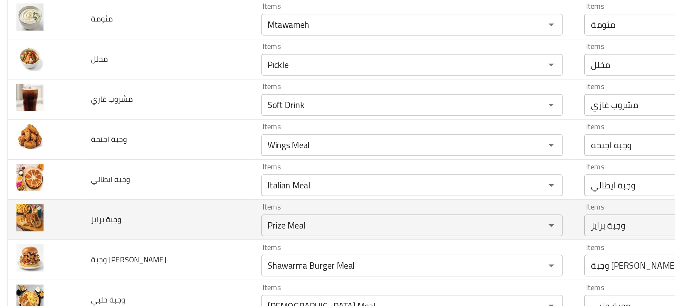
click at [121, 242] on td "وجبة برايز" at bounding box center [112, 249] width 110 height 26
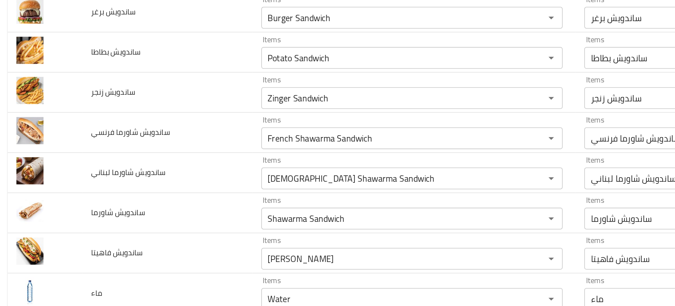
scroll to position [133, 0]
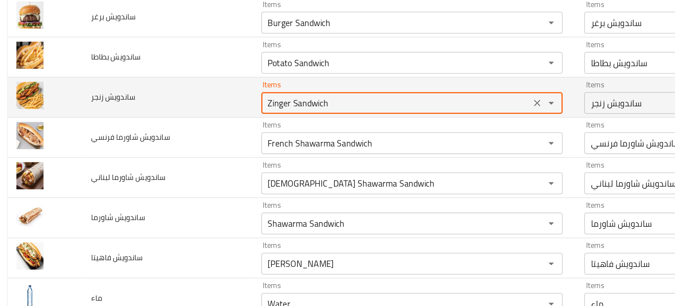
click at [208, 170] on زنجر "Zinger Sandwich" at bounding box center [260, 174] width 171 height 10
click at [208, 173] on زنجر "Zinger Sandwich" at bounding box center [260, 174] width 171 height 10
click at [84, 171] on span "ساندويش زنجر" at bounding box center [77, 169] width 29 height 9
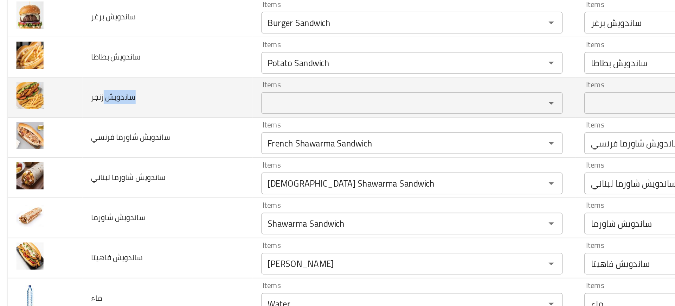
click at [84, 171] on span "ساندويش زنجر" at bounding box center [77, 169] width 29 height 9
copy span "ساندويش زنجر"
click at [107, 181] on td "ساندويش زنجر" at bounding box center [112, 170] width 110 height 26
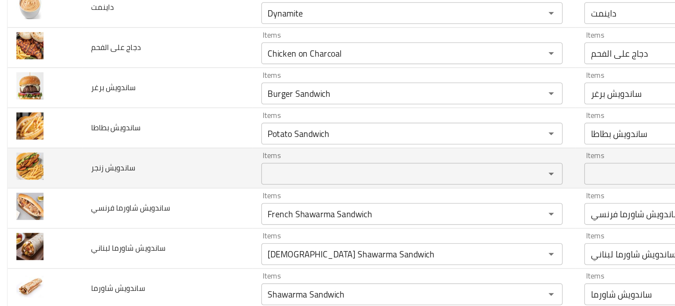
scroll to position [87, 0]
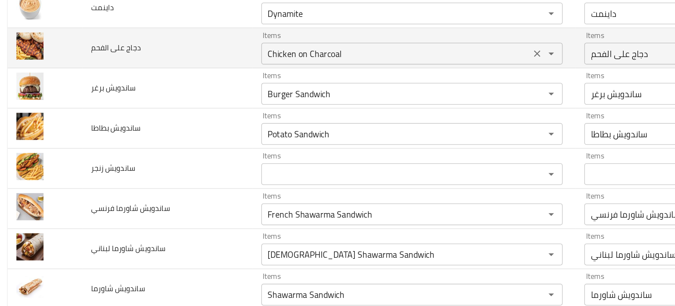
click at [185, 140] on الفحم "Chicken on Charcoal" at bounding box center [260, 142] width 171 height 10
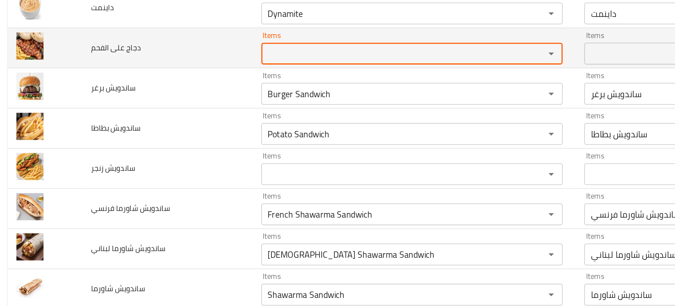
click at [71, 137] on span "دجاج على الفحم" at bounding box center [79, 137] width 32 height 9
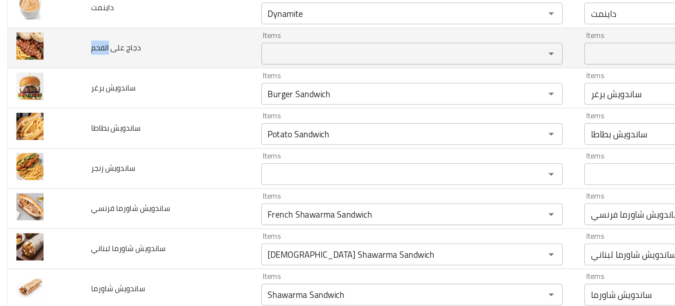
click at [71, 137] on span "دجاج على الفحم" at bounding box center [79, 137] width 32 height 9
copy span "دجاج على الفحم"
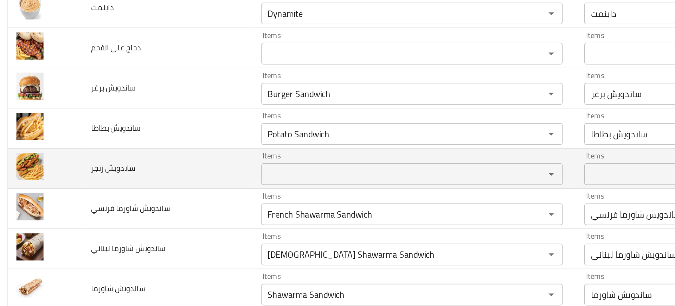
click at [136, 204] on td "ساندويش زنجر" at bounding box center [112, 216] width 110 height 26
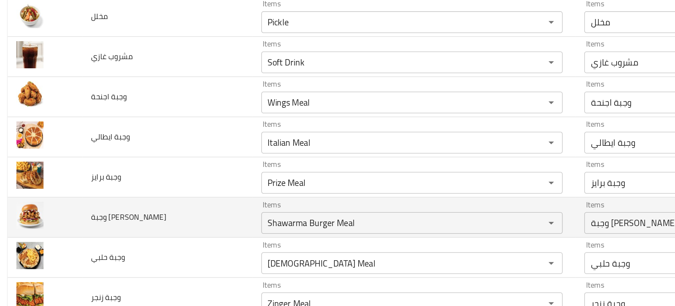
scroll to position [597, 0]
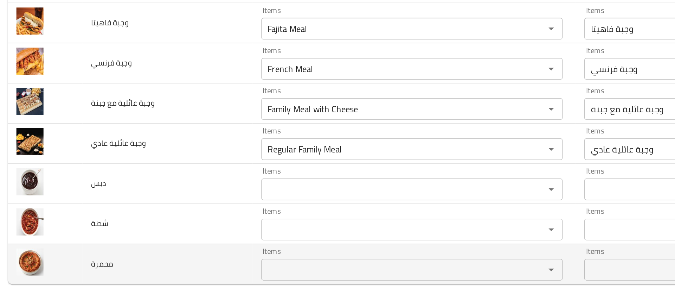
click at [69, 275] on span "محمرة" at bounding box center [70, 278] width 14 height 9
copy span "محمرة"
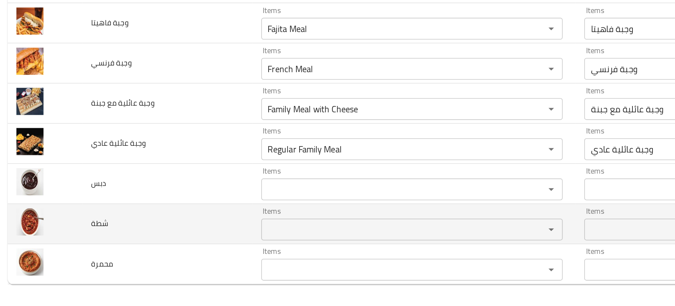
click at [66, 253] on span "شطة" at bounding box center [68, 252] width 11 height 9
copy span "شطة"
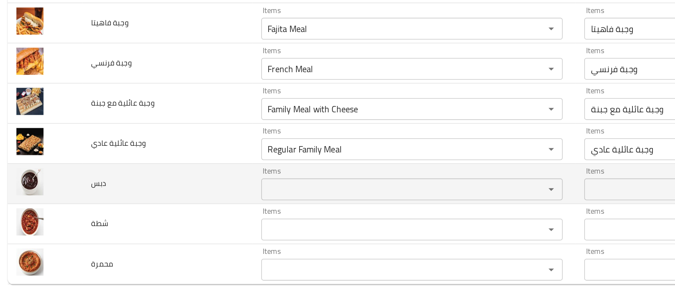
click at [63, 227] on span "دبس" at bounding box center [68, 226] width 10 height 9
copy span "دبس"
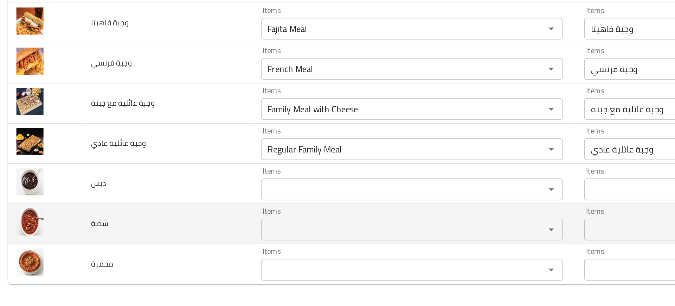
click at [130, 240] on td "شطة" at bounding box center [112, 253] width 110 height 26
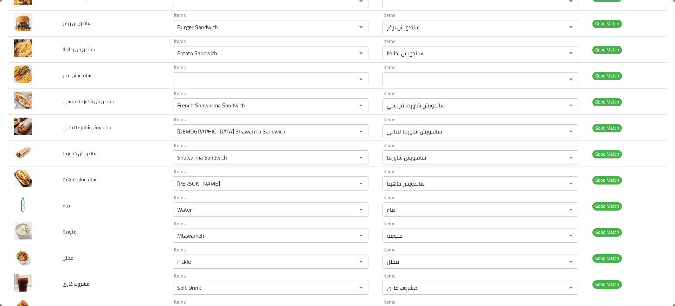
scroll to position [0, 0]
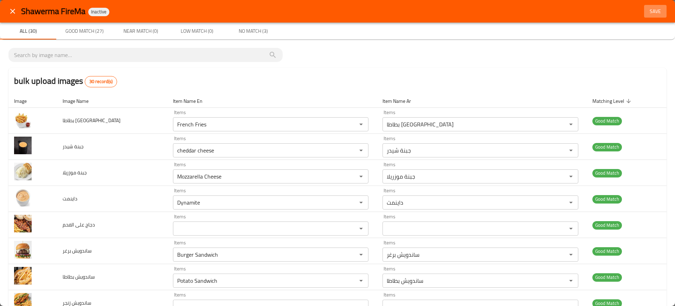
click at [650, 13] on span "Save" at bounding box center [655, 11] width 17 height 9
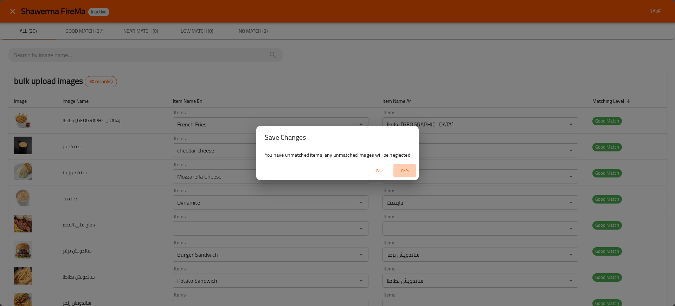
click at [408, 174] on span "Yes" at bounding box center [404, 170] width 17 height 9
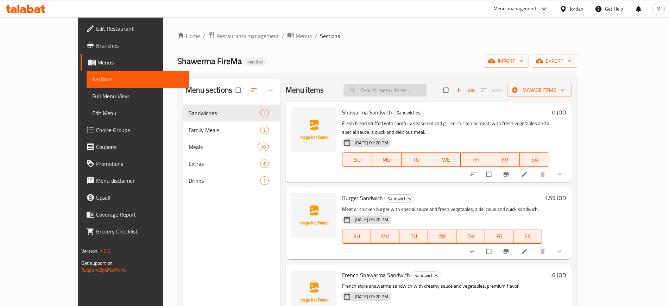
paste input "French Meal"
click at [426, 89] on input "French Meal" at bounding box center [384, 90] width 83 height 12
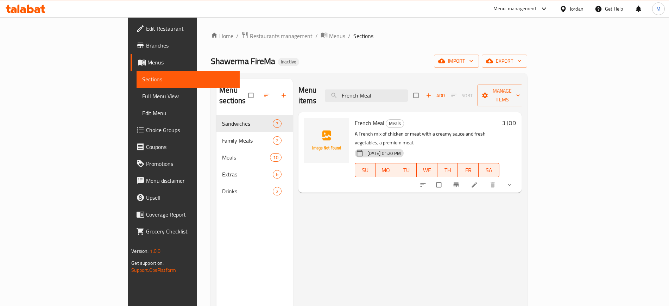
type input "French Meal"
click at [426, 181] on icon "sort-choices" at bounding box center [422, 184] width 7 height 7
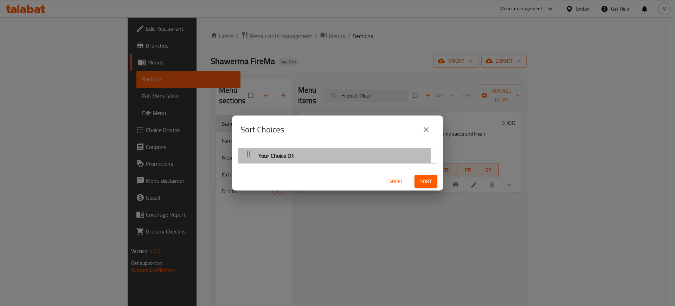
click at [244, 155] on div "button" at bounding box center [249, 155] width 14 height 17
click at [252, 153] on icon "button" at bounding box center [248, 154] width 8 height 8
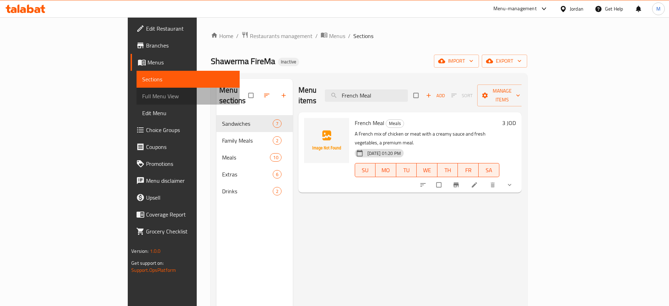
click at [136, 90] on link "Full Menu View" at bounding box center [187, 96] width 103 height 17
click at [142, 95] on span "Full Menu View" at bounding box center [187, 96] width 91 height 8
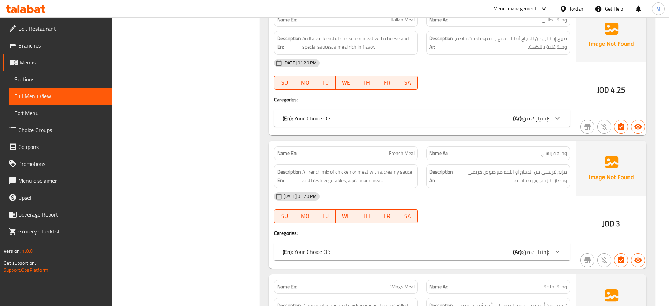
scroll to position [1667, 0]
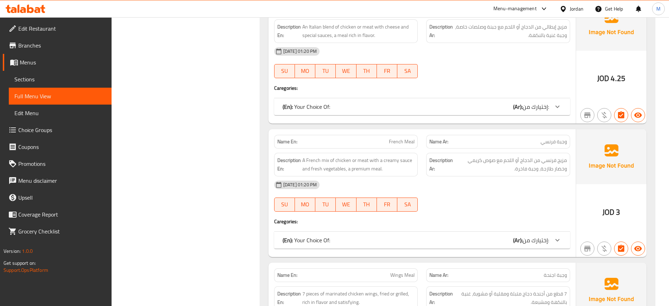
click at [371, 241] on div "(En): Your Choice Of: (Ar): إختيارك من:" at bounding box center [415, 240] width 266 height 8
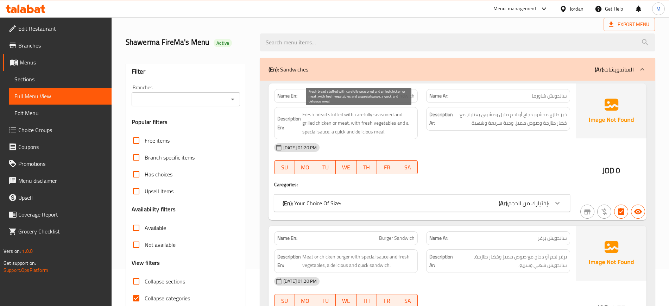
scroll to position [2001, 0]
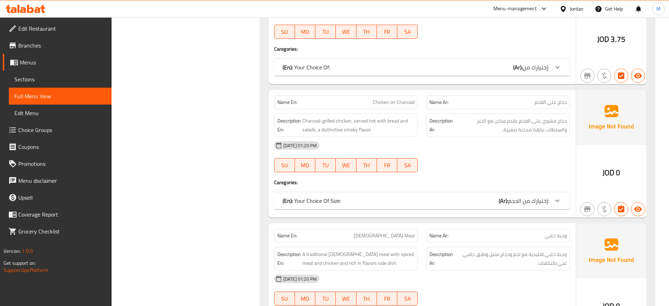
click at [457, 204] on div "(En): Your Choice Of Size: (Ar): إختيارك من الحجم:" at bounding box center [415, 200] width 266 height 8
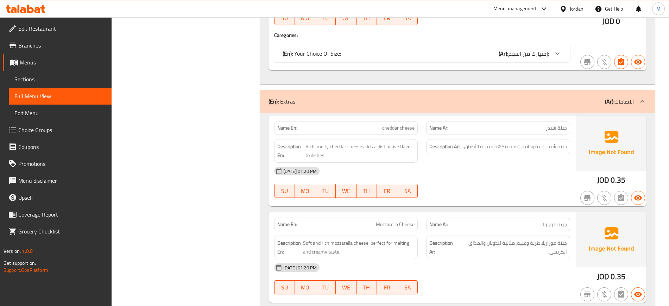
scroll to position [2551, 0]
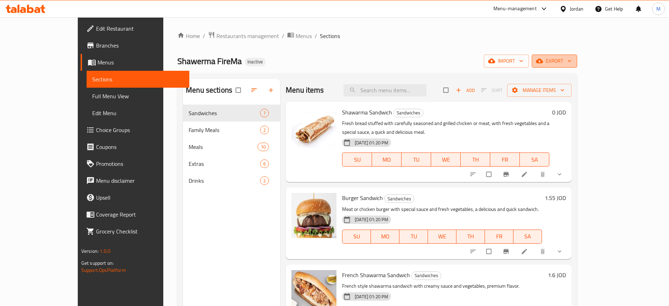
click at [571, 63] on span "export" at bounding box center [554, 61] width 34 height 9
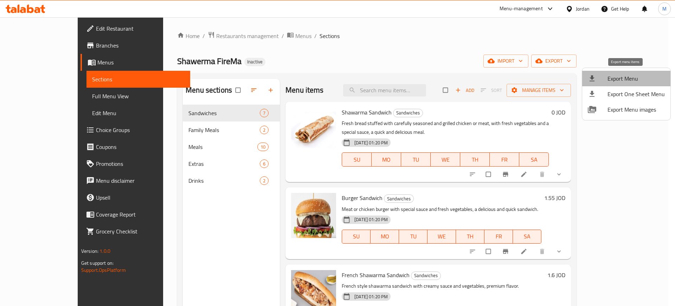
click at [634, 77] on span "Export Menu" at bounding box center [636, 78] width 57 height 8
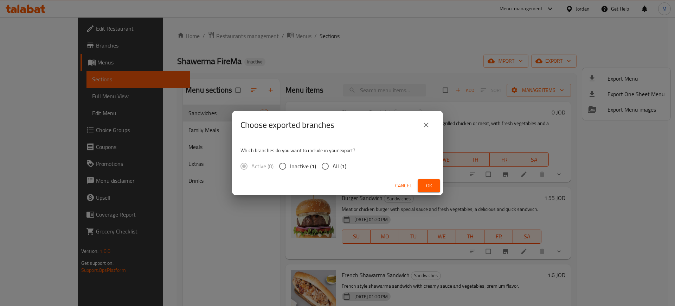
click at [343, 165] on span "All (1)" at bounding box center [340, 166] width 14 height 8
click at [333, 165] on input "All (1)" at bounding box center [325, 166] width 15 height 15
radio input "true"
click at [435, 186] on button "Ok" at bounding box center [429, 185] width 23 height 13
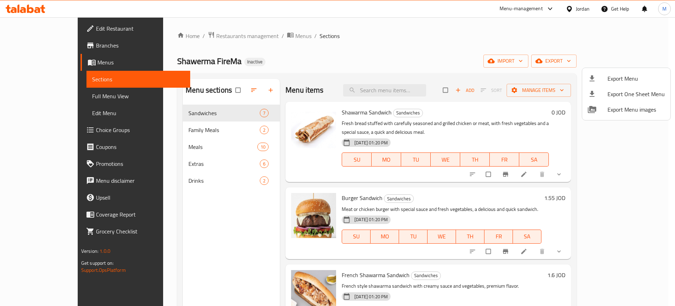
click at [56, 100] on div at bounding box center [337, 153] width 675 height 306
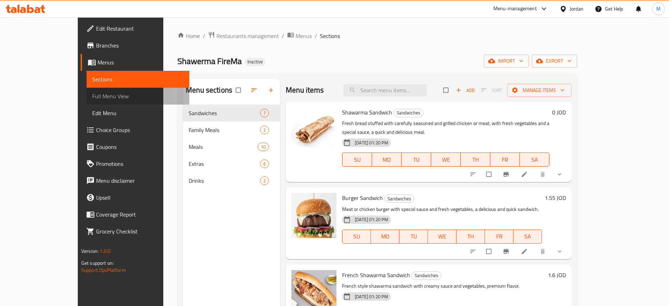
click at [92, 100] on span "Full Menu View" at bounding box center [137, 96] width 91 height 8
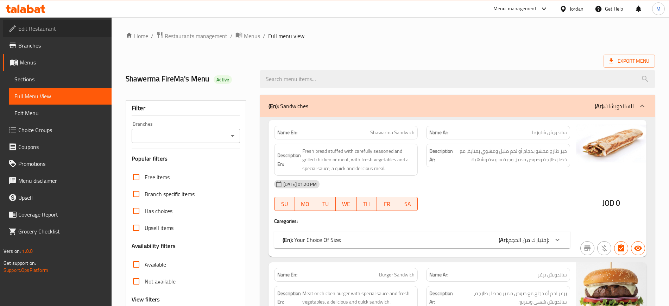
click at [67, 31] on span "Edit Restaurant" at bounding box center [62, 28] width 88 height 8
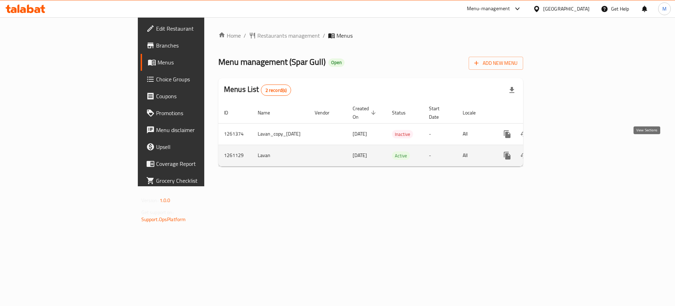
click at [562, 151] on icon "enhanced table" at bounding box center [558, 155] width 8 height 8
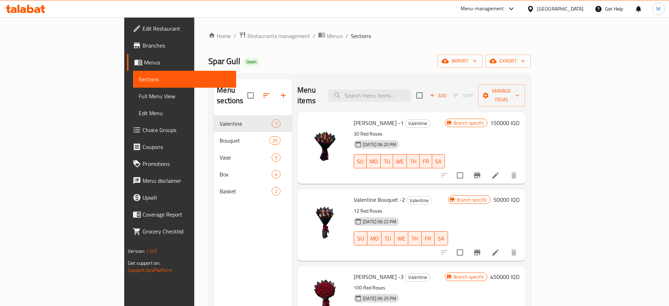
click at [530, 58] on div "Spar Gull Open import export" at bounding box center [369, 61] width 322 height 13
click at [482, 66] on button "import" at bounding box center [459, 61] width 45 height 13
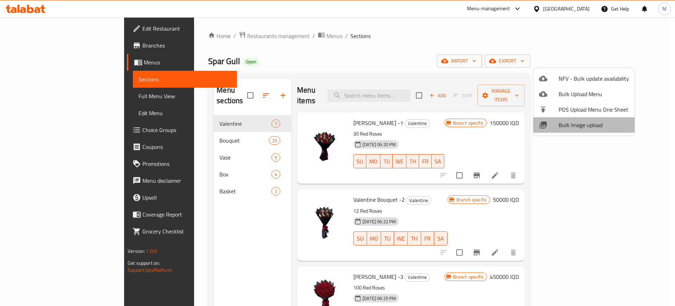
click at [588, 123] on span "Bulk Image upload" at bounding box center [594, 125] width 70 height 8
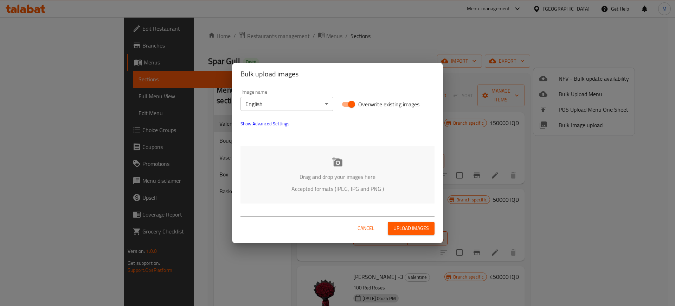
click at [338, 213] on div "Cancel Upload images" at bounding box center [337, 225] width 205 height 30
click at [294, 189] on p "Accepted formats (JPEG, JPG and PNG )" at bounding box center [337, 188] width 173 height 8
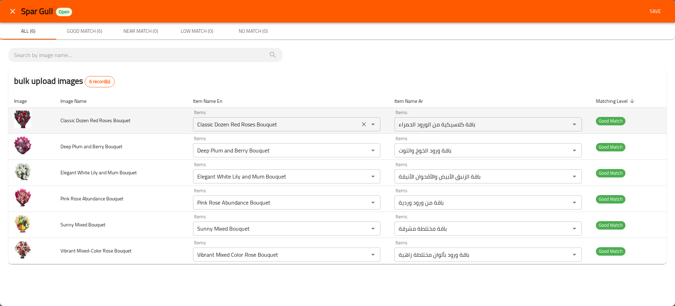
click at [248, 117] on div "Classic Dozen Red Roses Bouquet Items" at bounding box center [286, 124] width 187 height 14
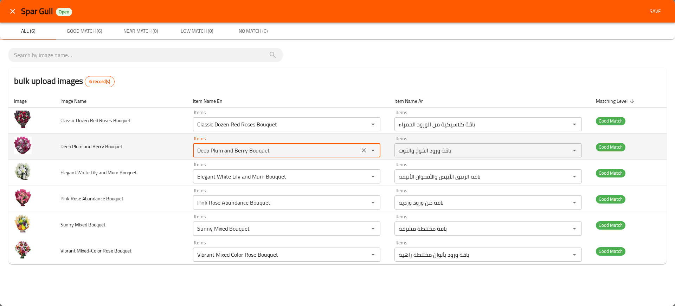
click at [236, 146] on Bouquet "Deep Plum and Berry Bouquet" at bounding box center [276, 150] width 163 height 10
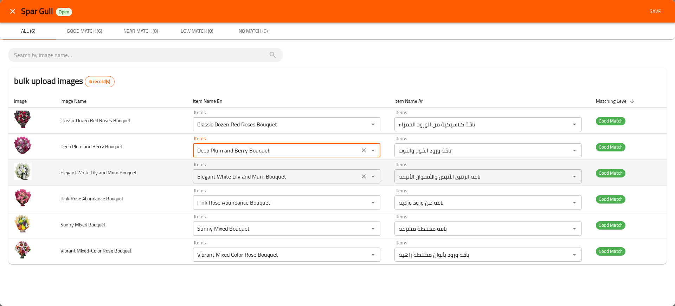
click at [248, 180] on Bouquet "Elegant White Lily and Mum Bouquet" at bounding box center [276, 176] width 163 height 10
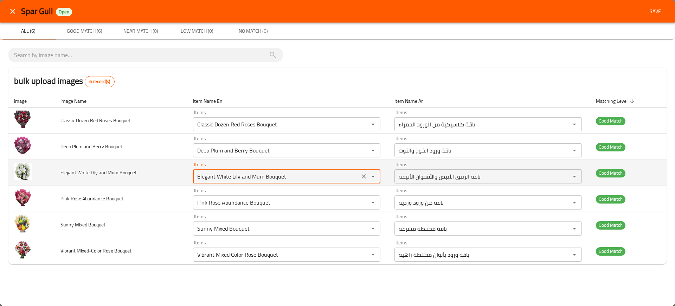
click at [248, 180] on Bouquet "Elegant White Lily and Mum Bouquet" at bounding box center [276, 176] width 163 height 10
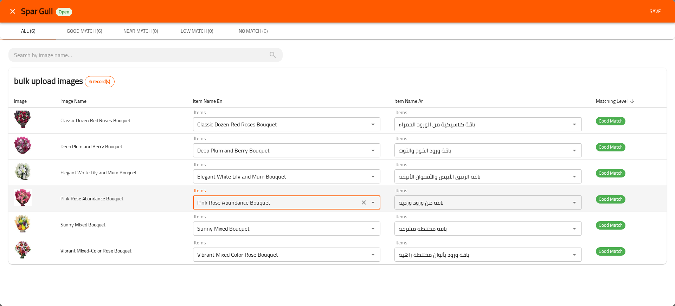
click at [247, 199] on Bouquet "Pink Rose Abundance Bouquet" at bounding box center [276, 202] width 163 height 10
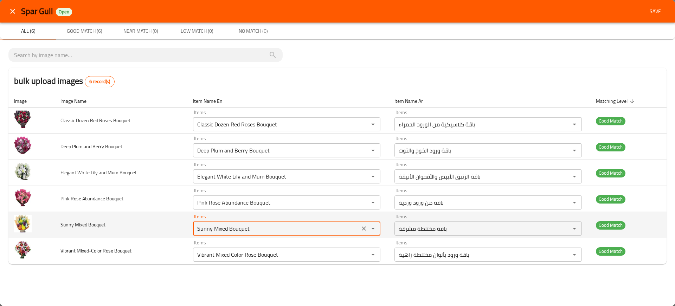
click at [254, 228] on Bouquet "Sunny Mixed Bouquet" at bounding box center [276, 228] width 163 height 10
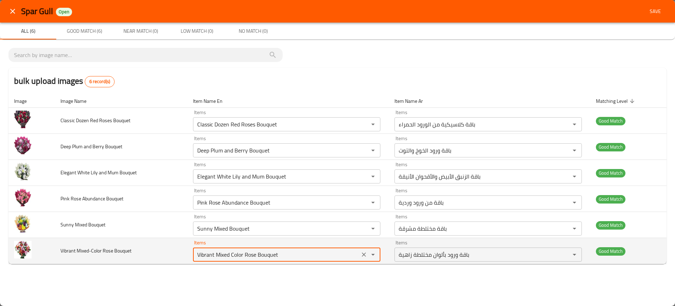
click at [278, 256] on Bouquet "Vibrant Mixed Color Rose Bouquet" at bounding box center [276, 254] width 163 height 10
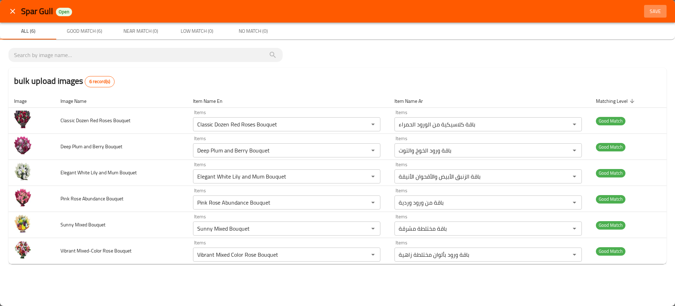
click at [654, 13] on span "Save" at bounding box center [655, 11] width 17 height 9
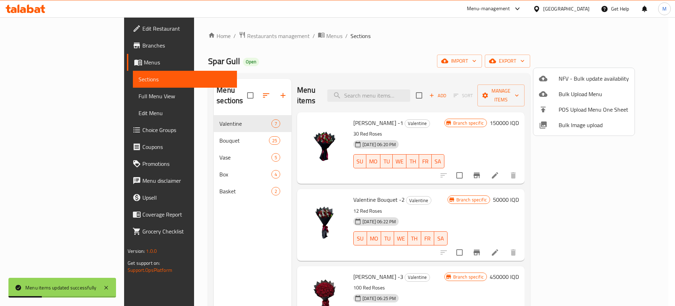
click at [406, 91] on div at bounding box center [337, 153] width 675 height 306
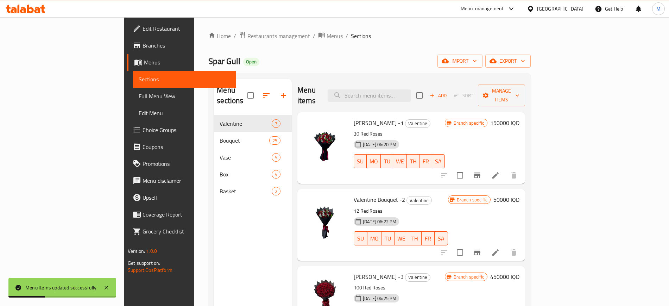
click at [406, 91] on input "search" at bounding box center [368, 95] width 83 height 12
paste input "Vibrant Mixed Color Rose Bouquet"
type input "Vibrant Mixed Color Rose Bouquet"
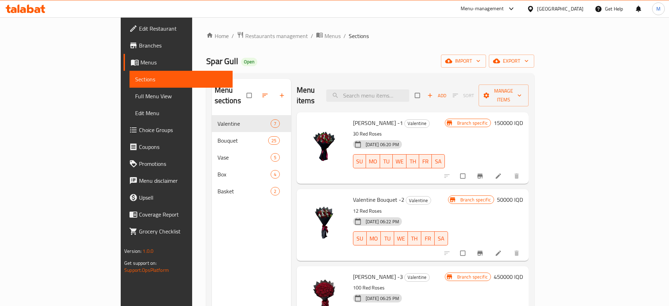
click at [403, 96] on div "Menu items Add Sort Manage items" at bounding box center [413, 95] width 232 height 33
click at [387, 90] on input "search" at bounding box center [367, 95] width 83 height 12
paste input "Classic Dozen Red Roses Bouquet"
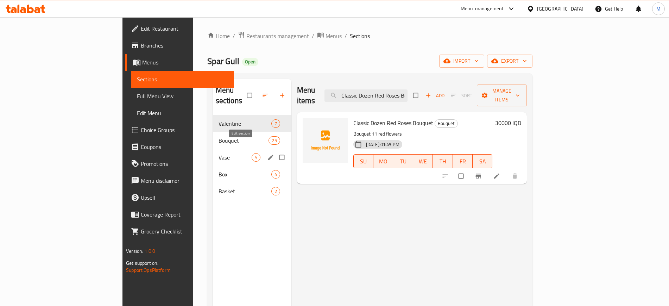
paste input "Deep Plum and [PERSON_NAME]"
paste input "Elegant White Lily and Mum"
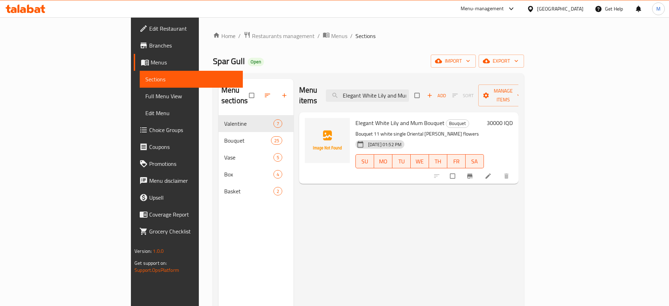
paste input "Pink Rose Abundance"
paste input "Sunny Mixed"
paste input "Vibrant Mixed Color Rose"
type input "Vibrant Mixed Color Rose Bouquet"
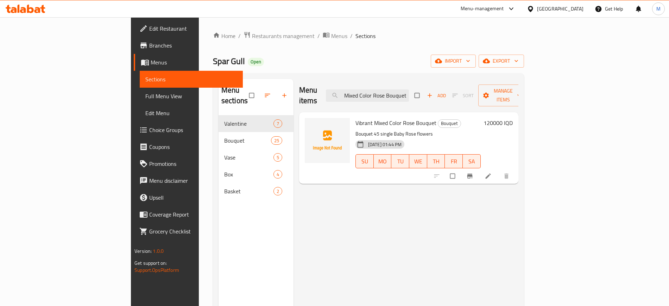
scroll to position [0, 0]
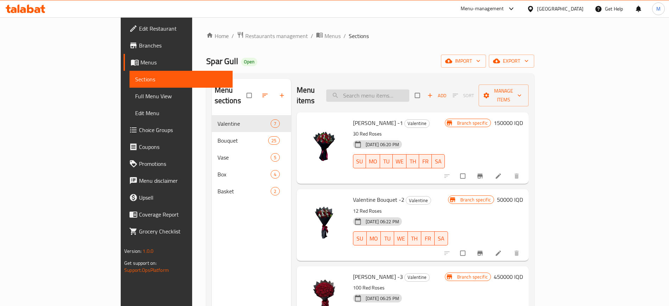
paste input "Vibrant Mixed Color Rose Bouquet"
click at [409, 89] on input "Vibrant Mixed Color Rose Bouquet" at bounding box center [367, 95] width 83 height 12
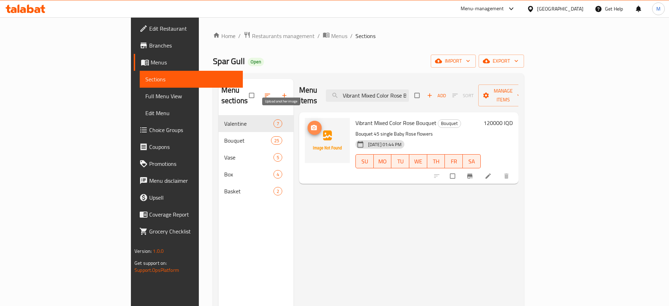
click at [307, 124] on span "upload picture" at bounding box center [314, 127] width 14 height 7
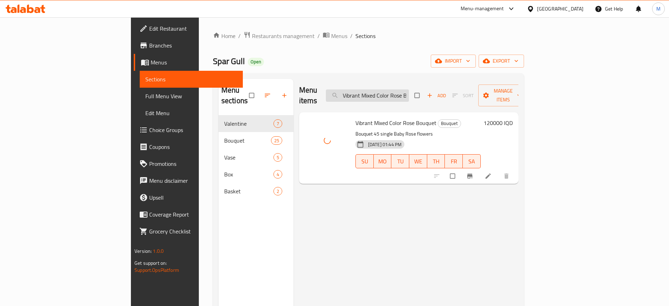
click at [409, 94] on input "Vibrant Mixed Color Rose Bouquet" at bounding box center [367, 95] width 83 height 12
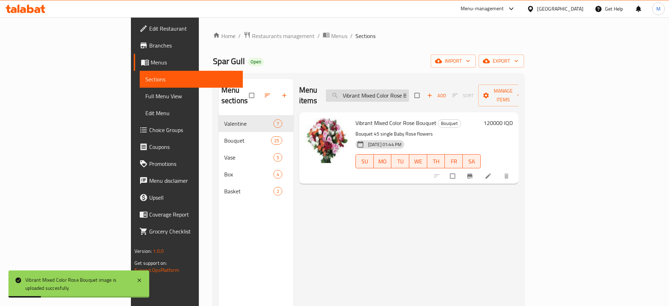
paste input "Sunny Mixed"
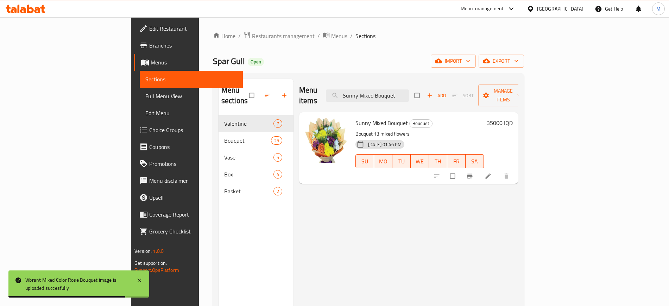
paste input "Pink Rose Abundance"
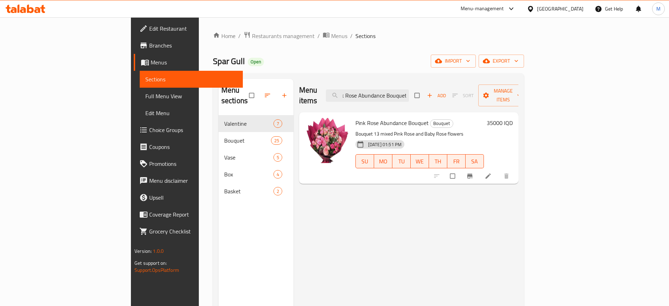
paste input "Elegant White Lily and Mum"
paste input "Deep Plum and Berry"
paste input "Classic Dozen Red Roses"
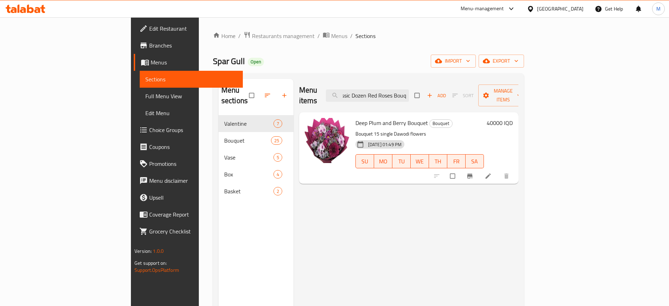
scroll to position [0, 17]
type input "Classic Dozen Red Roses Bouquet"
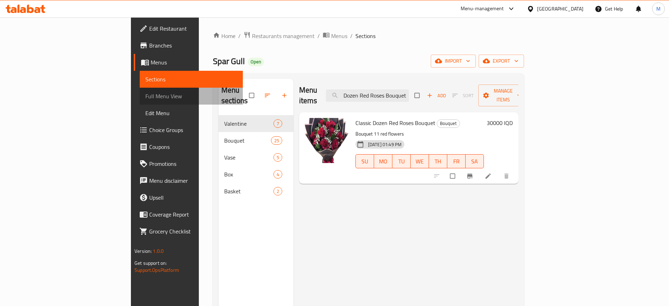
scroll to position [0, 0]
click at [145, 99] on span "Full Menu View" at bounding box center [190, 96] width 91 height 8
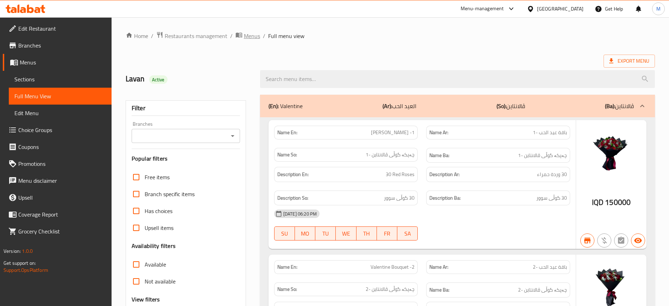
click at [254, 36] on span "Menus" at bounding box center [252, 36] width 16 height 8
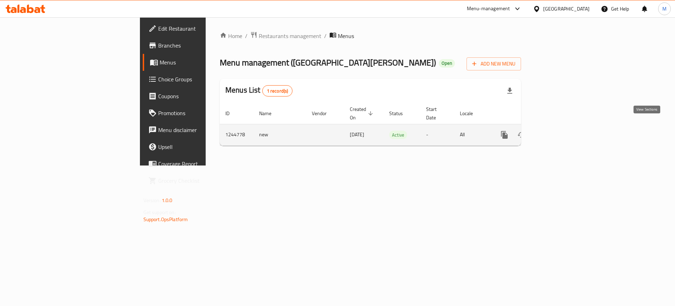
click at [559, 132] on icon "enhanced table" at bounding box center [555, 135] width 6 height 6
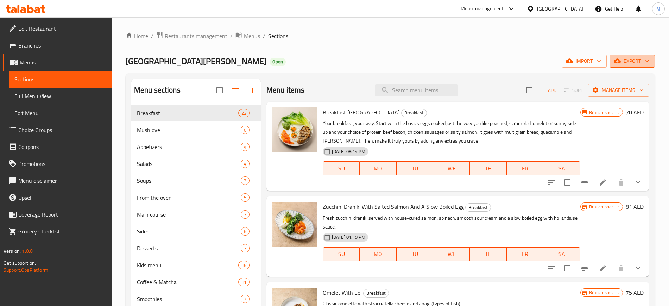
click at [617, 57] on span "export" at bounding box center [632, 61] width 34 height 9
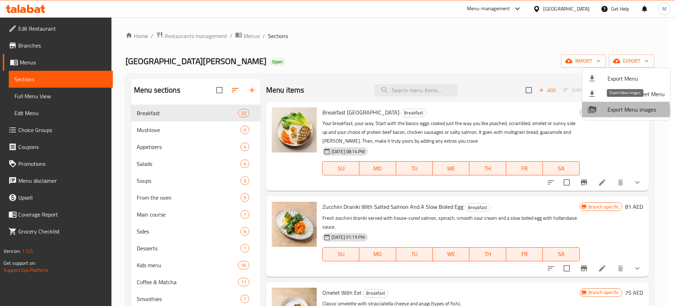
click at [607, 111] on div at bounding box center [598, 109] width 20 height 8
click at [388, 92] on div at bounding box center [337, 153] width 675 height 306
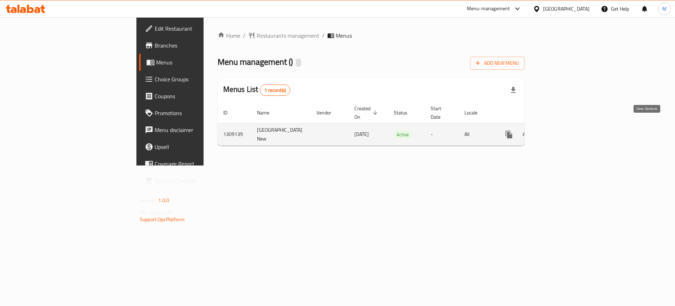
click at [564, 130] on icon "enhanced table" at bounding box center [560, 134] width 8 height 8
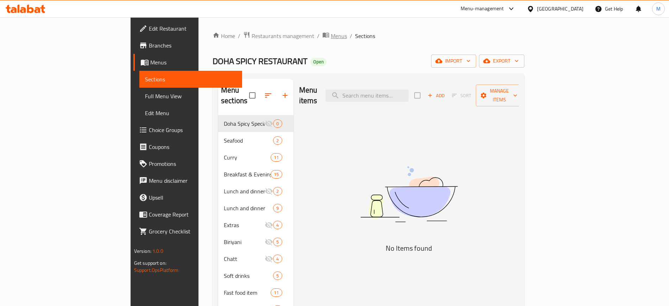
click at [331, 39] on span "Menus" at bounding box center [339, 36] width 16 height 8
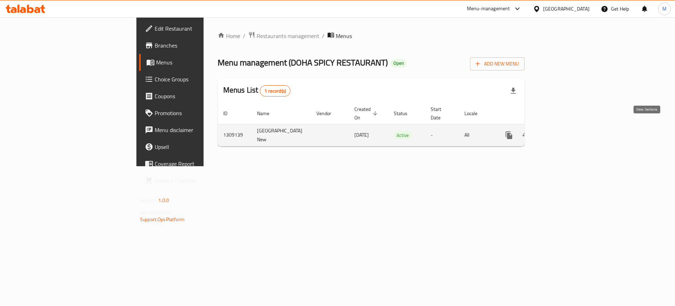
click at [568, 127] on link "enhanced table" at bounding box center [560, 135] width 17 height 17
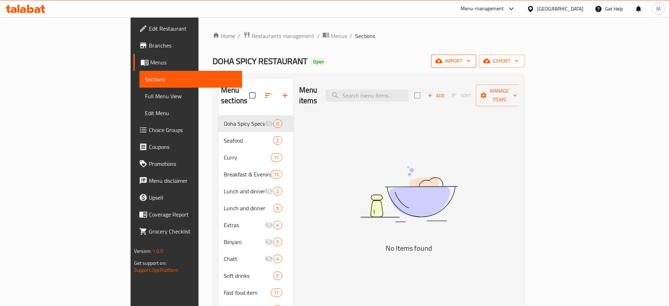
click at [470, 64] on span "import" at bounding box center [454, 61] width 34 height 9
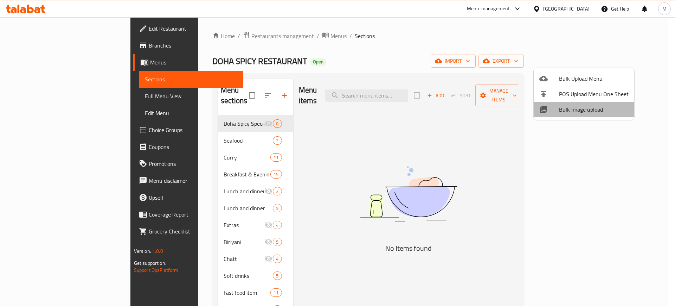
click at [593, 109] on span "Bulk Image upload" at bounding box center [594, 109] width 70 height 8
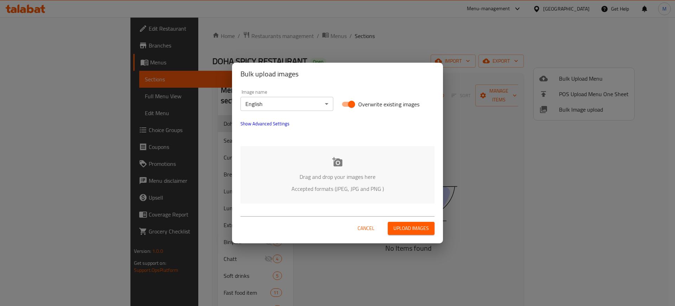
click at [364, 178] on p "Drag and drop your images here" at bounding box center [337, 176] width 173 height 8
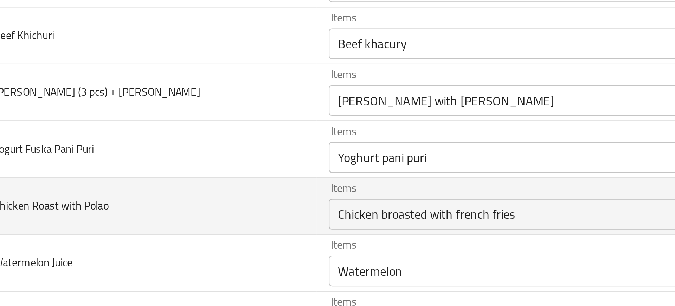
scroll to position [421, 0]
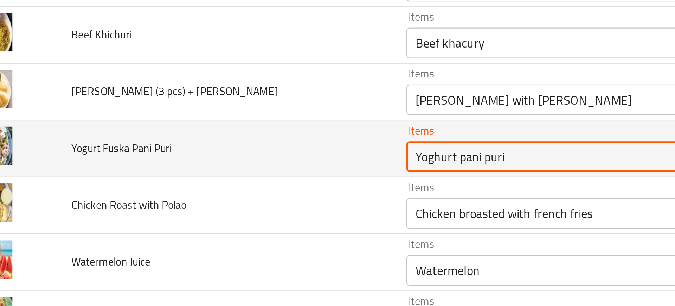
click at [215, 147] on Puri "Yoghurt pani puri" at bounding box center [292, 146] width 154 height 10
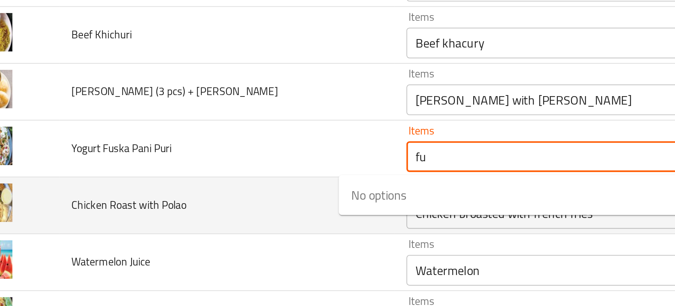
type Puri "f"
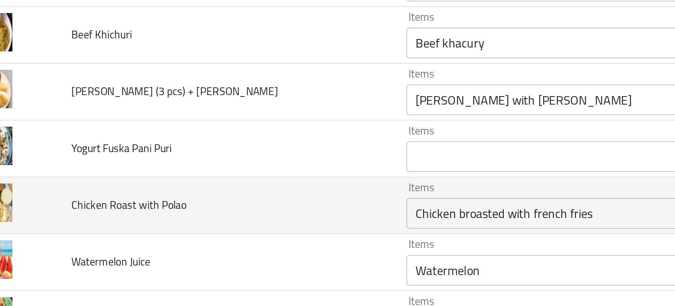
click at [172, 161] on td "Chicken Roast with Polao" at bounding box center [130, 168] width 154 height 26
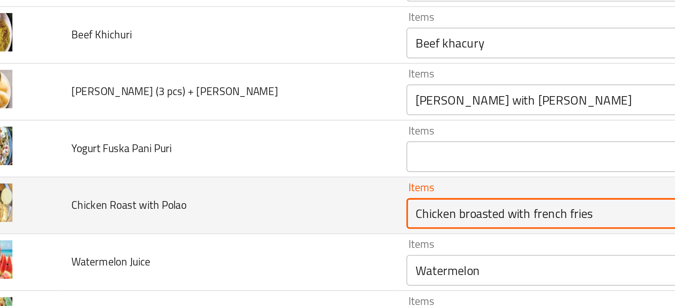
click at [215, 170] on Polao "Chicken broasted with french fries" at bounding box center [292, 172] width 154 height 10
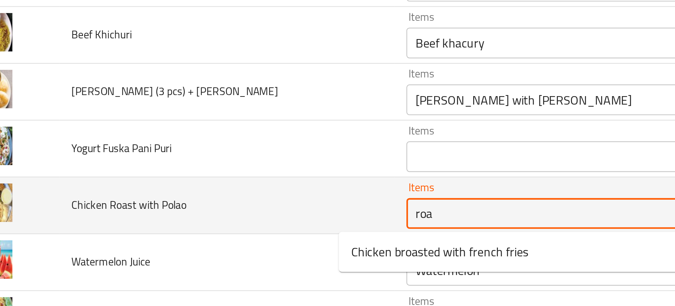
type Polao "roas"
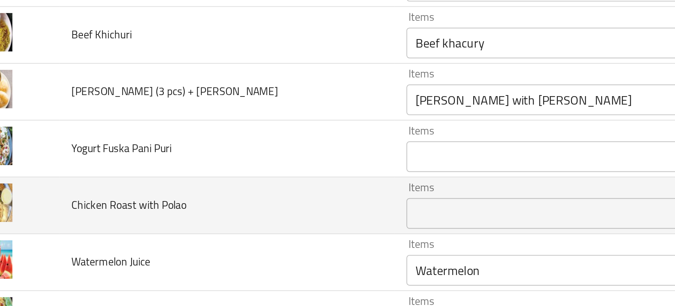
click at [166, 176] on td "Chicken Roast with Polao" at bounding box center [130, 168] width 154 height 26
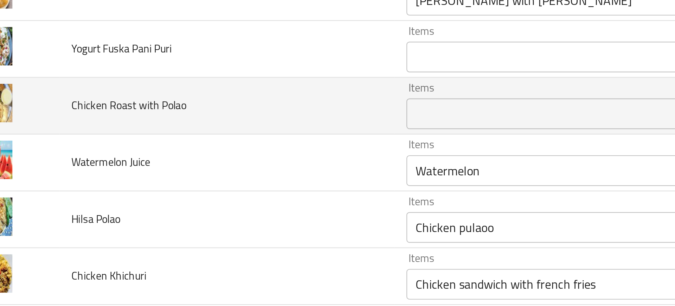
scroll to position [467, 0]
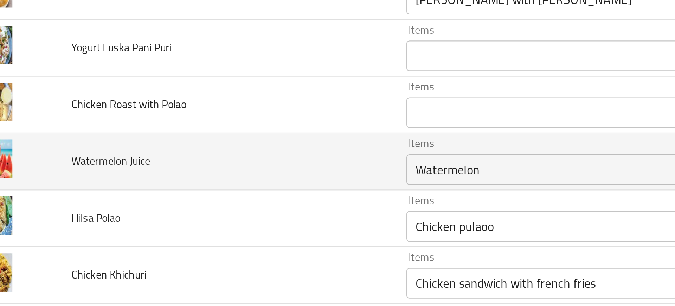
click at [215, 155] on Juice "Watermelon" at bounding box center [292, 152] width 154 height 10
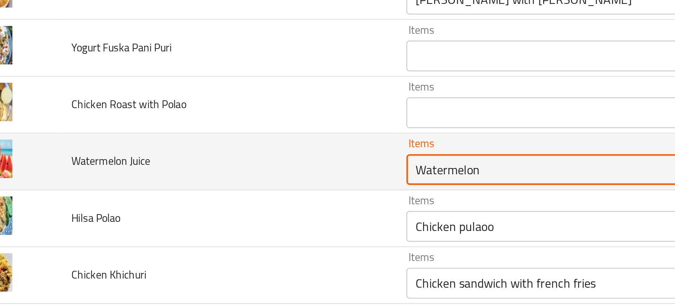
click at [215, 155] on Juice "Watermelon" at bounding box center [292, 152] width 154 height 10
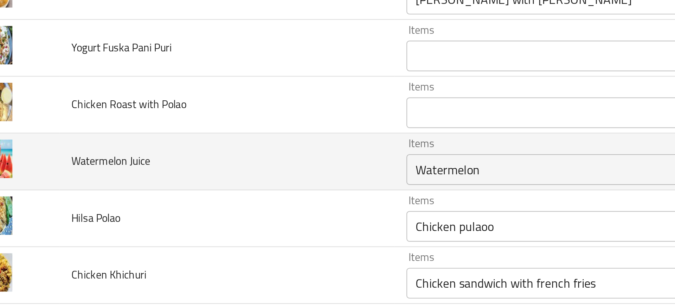
click at [215, 148] on Juice "Watermelon" at bounding box center [292, 152] width 154 height 10
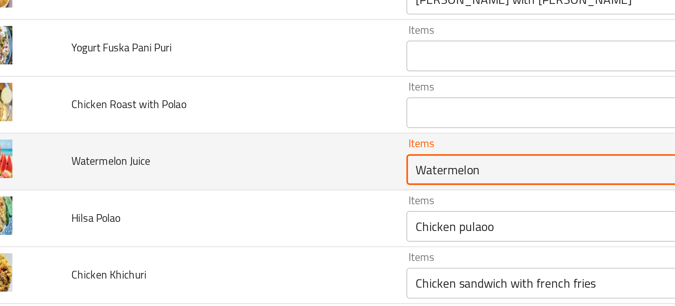
click at [215, 148] on Juice "Watermelon" at bounding box center [292, 152] width 154 height 10
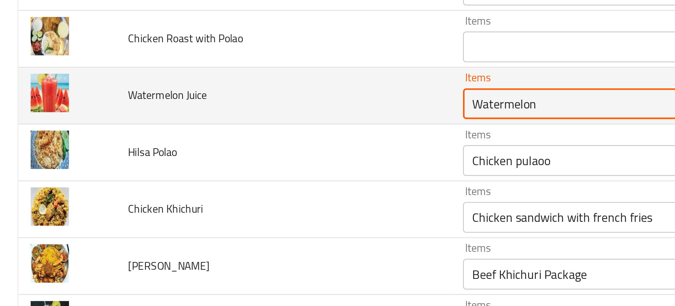
scroll to position [515, 0]
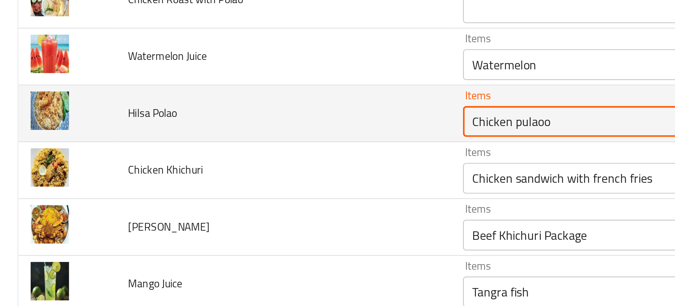
click at [215, 132] on Polao "Chicken pulaoo" at bounding box center [292, 130] width 154 height 10
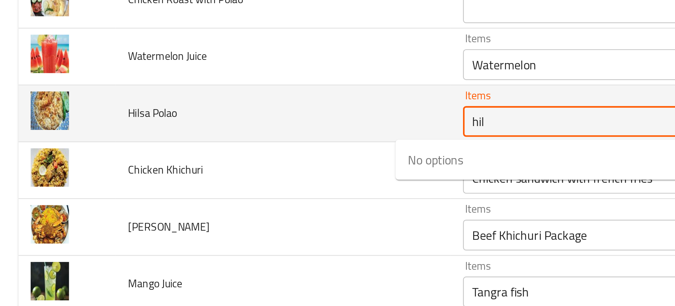
type Polao "hils"
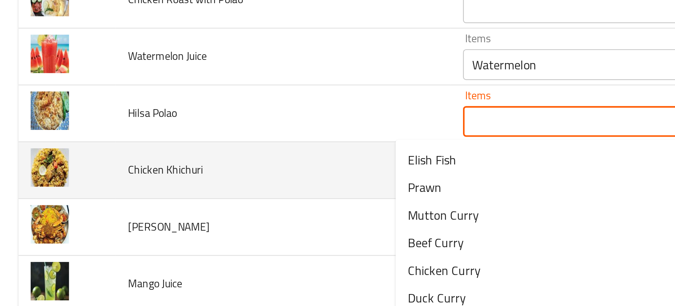
click at [142, 147] on td "Chicken Khichuri" at bounding box center [130, 152] width 154 height 26
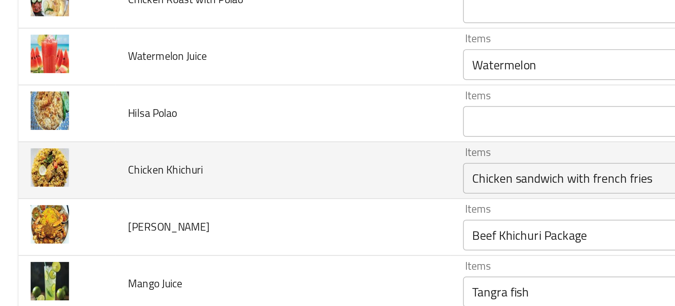
click at [212, 153] on div "Chicken sandwich with french fries Items" at bounding box center [301, 156] width 179 height 14
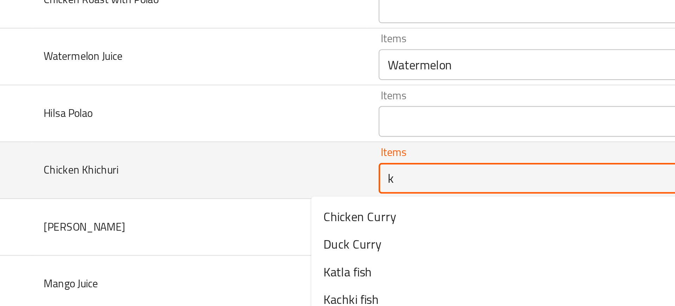
type Khichuri "kh"
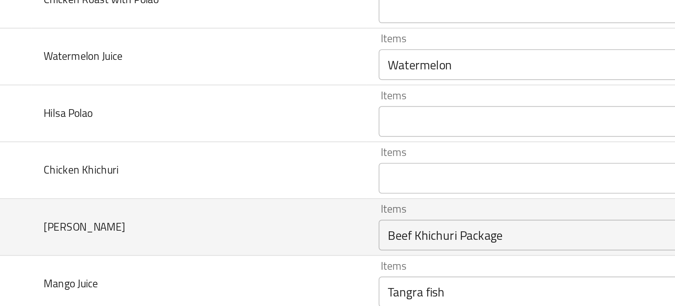
click at [154, 167] on td "[PERSON_NAME]" at bounding box center [130, 178] width 154 height 26
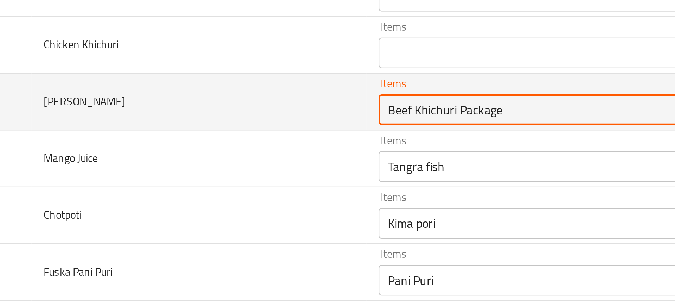
click at [215, 124] on Khichuri "Beef Khichuri Package" at bounding box center [292, 125] width 154 height 10
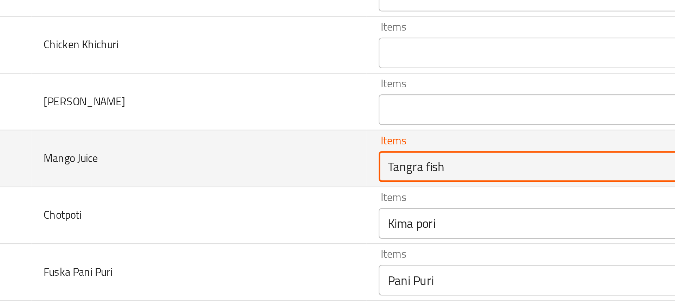
click at [215, 146] on Juice "Tangra fish" at bounding box center [292, 151] width 154 height 10
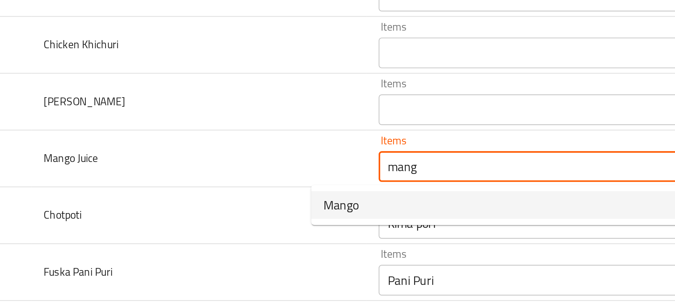
click at [210, 168] on Juice-option-0 "Mango" at bounding box center [277, 168] width 190 height 13
type Juice "Mango"
type Juice-ar "مانجو"
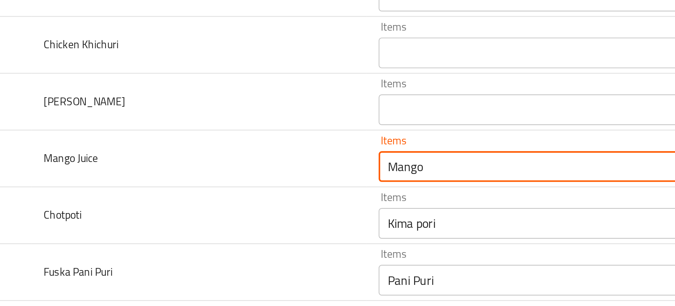
type Juice "Mango"
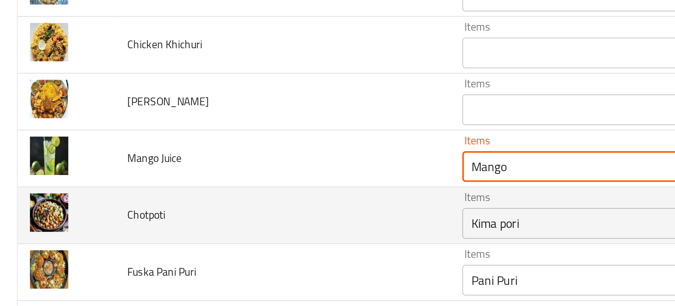
scroll to position [611, 0]
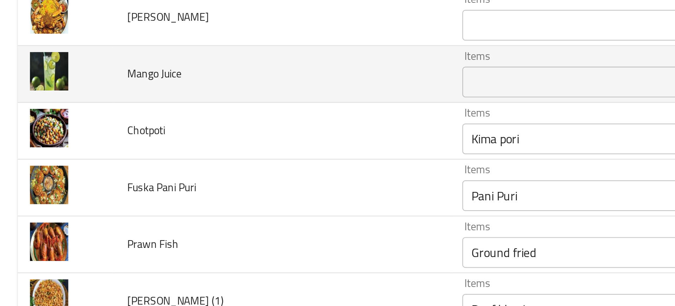
click at [70, 108] on span "Mango Juice" at bounding box center [71, 107] width 25 height 9
copy span "Mango Juice"
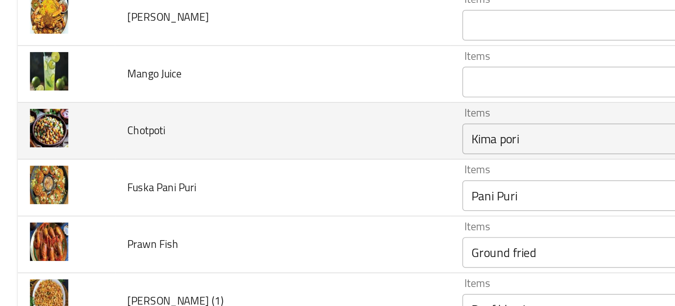
click at [93, 136] on td "Chotpoti" at bounding box center [130, 134] width 154 height 26
click at [217, 144] on div "Kima pori Items" at bounding box center [301, 138] width 179 height 14
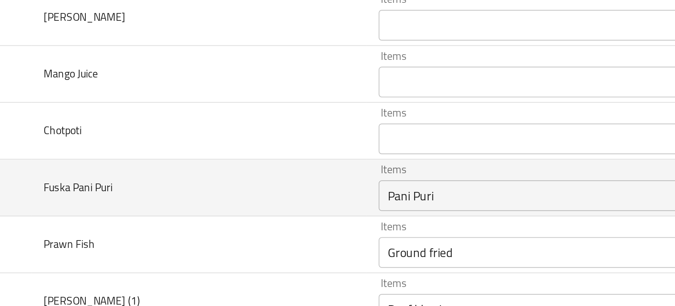
click at [207, 165] on td "Items Pani Puri Items" at bounding box center [303, 160] width 193 height 26
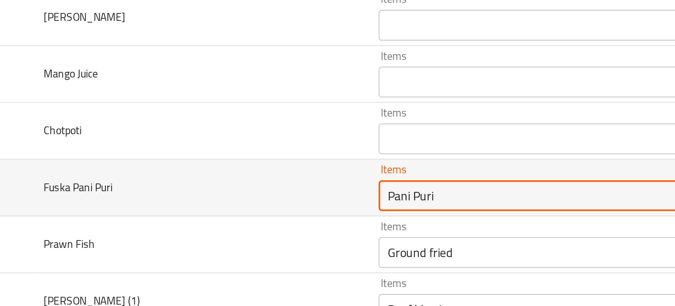
click at [215, 164] on Puri "Pani Puri" at bounding box center [292, 164] width 154 height 10
type Puri "fus"
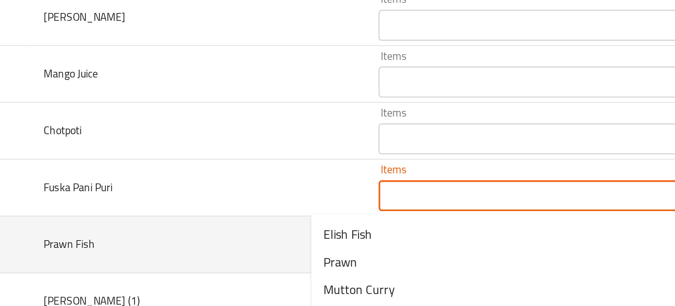
click at [129, 187] on td "Prawn Fish" at bounding box center [130, 186] width 154 height 26
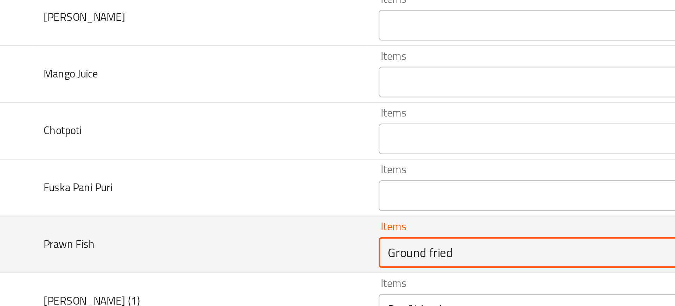
click at [215, 191] on Fish "Ground fried" at bounding box center [292, 190] width 154 height 10
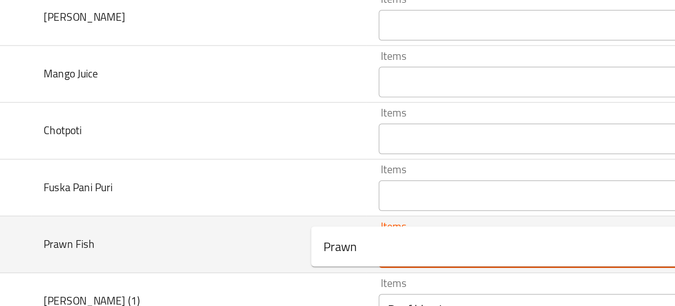
scroll to position [643, 0]
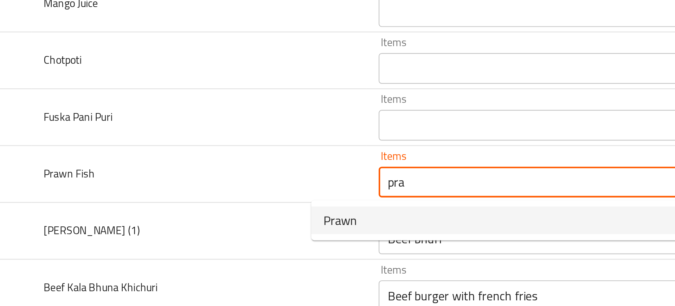
click at [205, 174] on Fish-option-0 "Prawn" at bounding box center [277, 175] width 190 height 13
type Fish "Prawn"
type Fish-ar "جمبري"
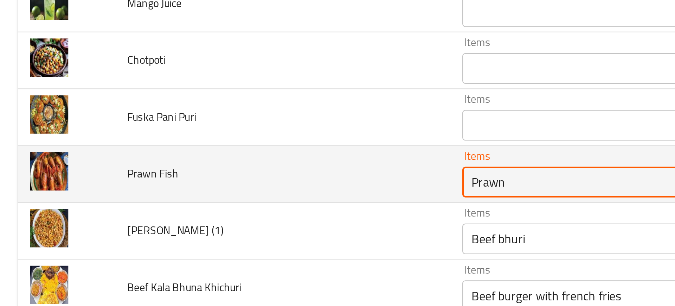
type Fish "Prawn"
click at [215, 161] on Fish "Prawn" at bounding box center [292, 158] width 154 height 10
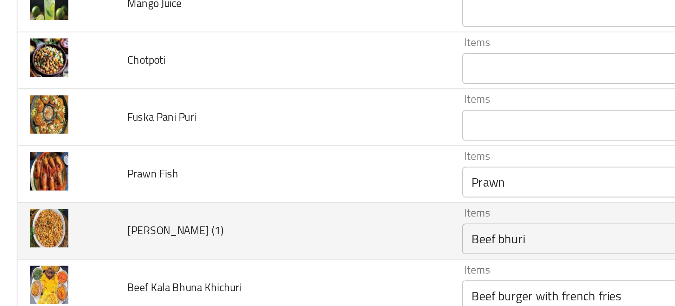
click at [172, 170] on td "[PERSON_NAME] (1)" at bounding box center [130, 180] width 154 height 26
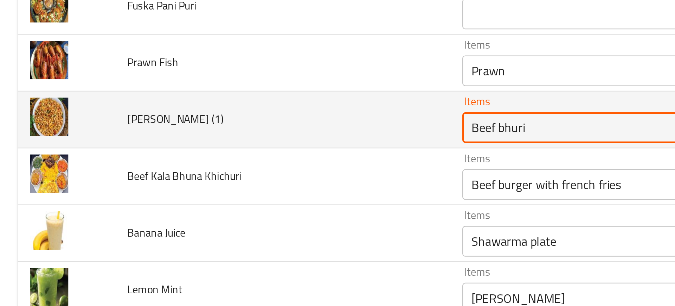
click at [215, 130] on \(1\) "Beef bhuri" at bounding box center [292, 133] width 154 height 10
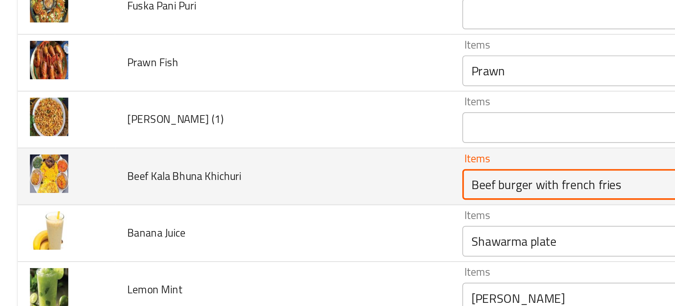
click at [215, 163] on Khichuri "Beef burger with french fries" at bounding box center [292, 159] width 154 height 10
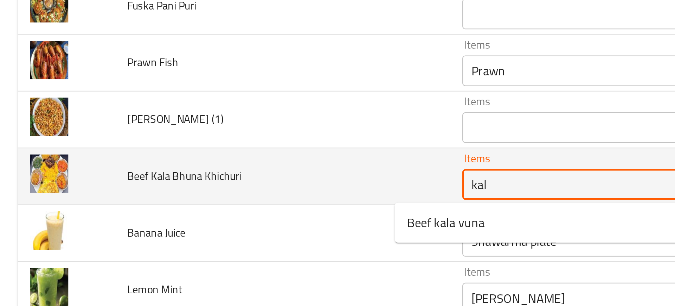
type Khichuri "kala"
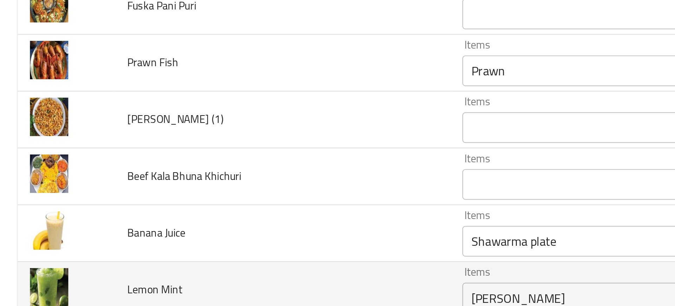
click at [120, 195] on td "Lemon Mint" at bounding box center [130, 207] width 154 height 26
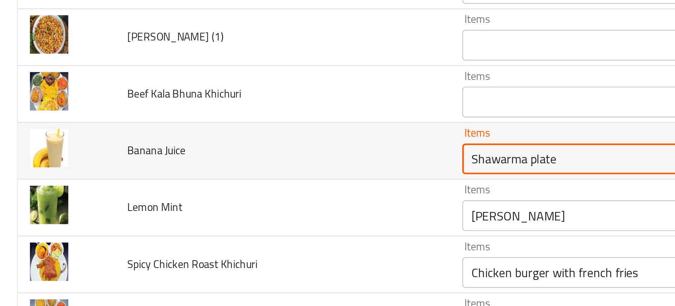
click at [215, 150] on Juice "Shawarma plate" at bounding box center [292, 147] width 154 height 10
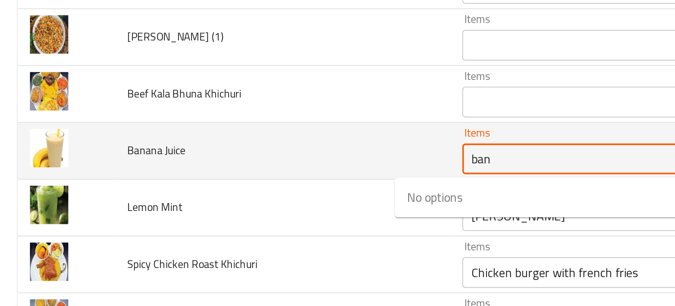
type Juice "bana"
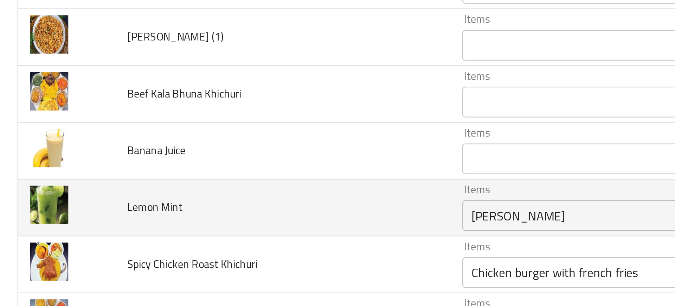
click at [153, 165] on td "Lemon Mint" at bounding box center [130, 170] width 154 height 26
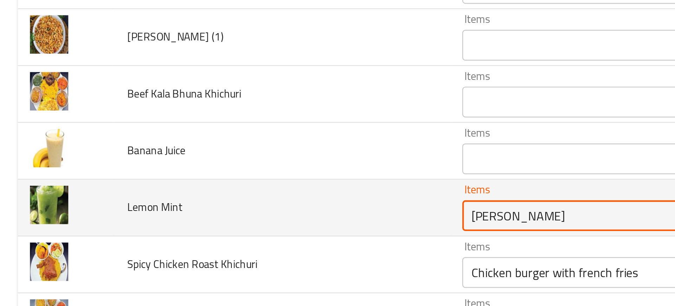
click at [215, 172] on Mint "[PERSON_NAME]" at bounding box center [292, 173] width 154 height 10
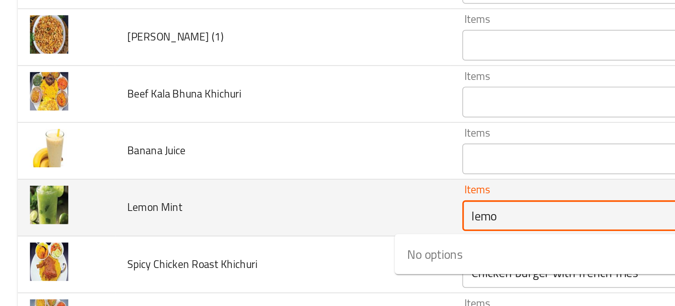
type Mint "lemon"
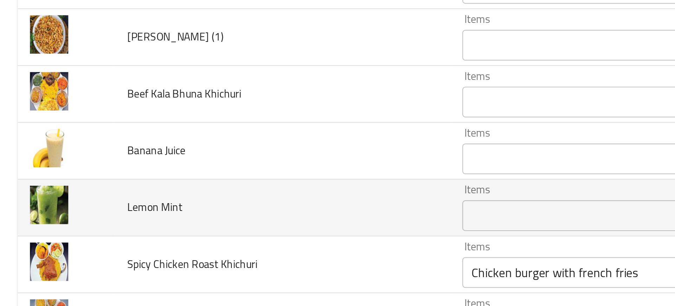
click at [154, 178] on td "Lemon Mint" at bounding box center [130, 170] width 154 height 26
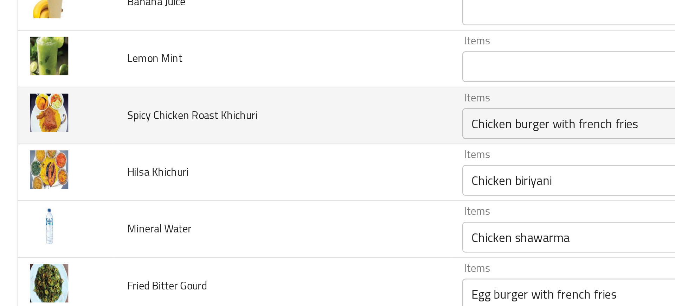
click at [212, 124] on div "Chicken burger with french fries Items" at bounding box center [301, 131] width 179 height 14
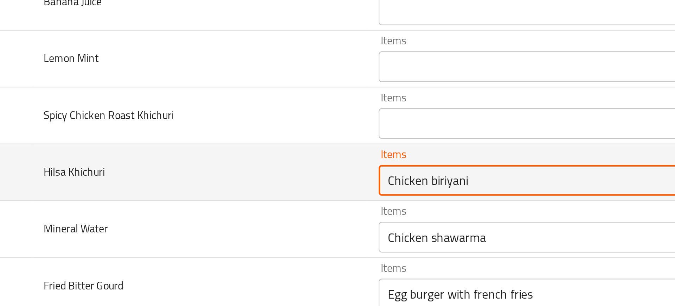
click at [215, 155] on Khichuri "Chicken biriyani" at bounding box center [292, 157] width 154 height 10
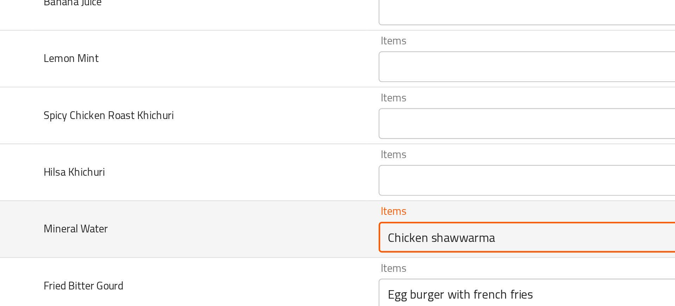
click at [219, 179] on Water "Chicken shawwarma" at bounding box center [292, 183] width 154 height 10
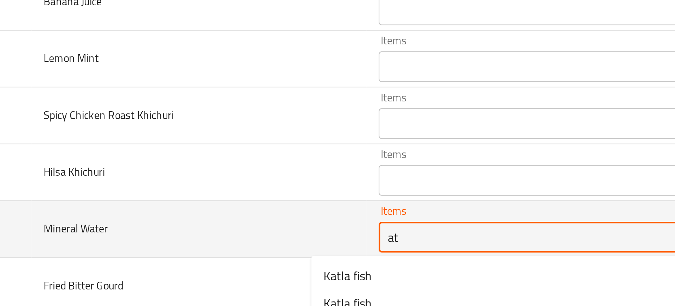
type Water "a"
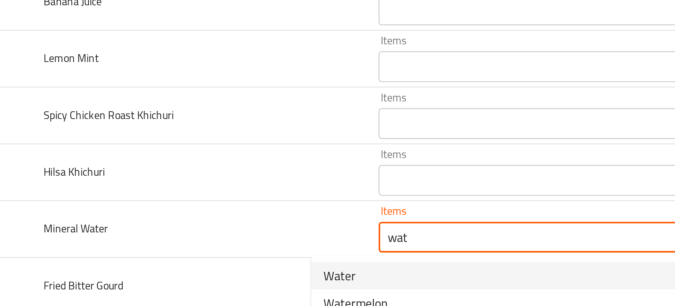
click at [189, 202] on span "Water" at bounding box center [194, 200] width 15 height 8
type Water "Water"
type Water-ar "ماء"
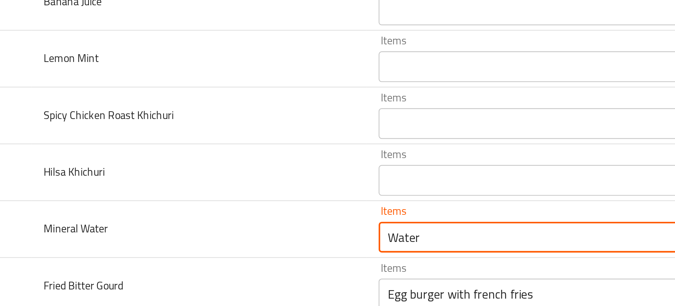
type Water "Water"
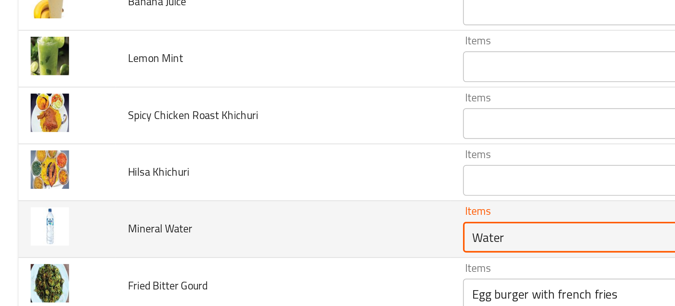
scroll to position [869, 0]
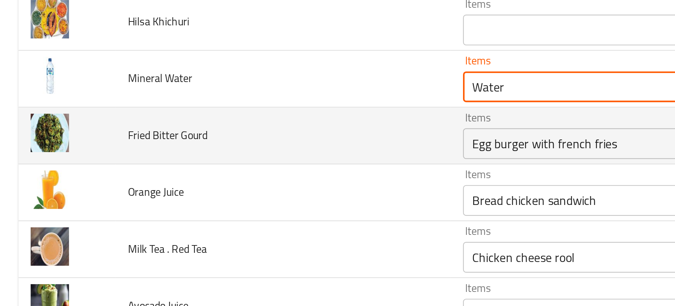
click at [216, 134] on div "Egg burger with french fries Items" at bounding box center [301, 140] width 179 height 14
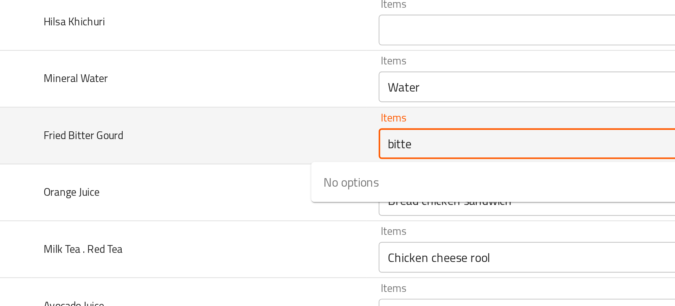
type Gourd "bitter"
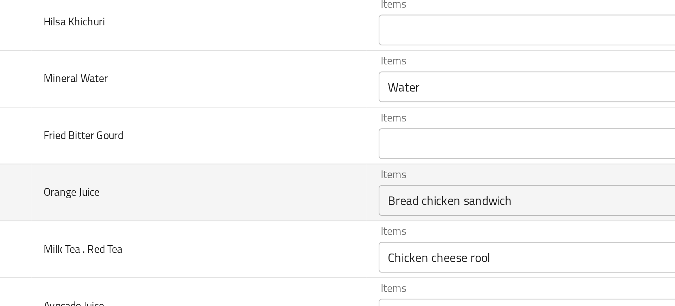
click at [138, 168] on td "Orange Juice" at bounding box center [130, 162] width 154 height 26
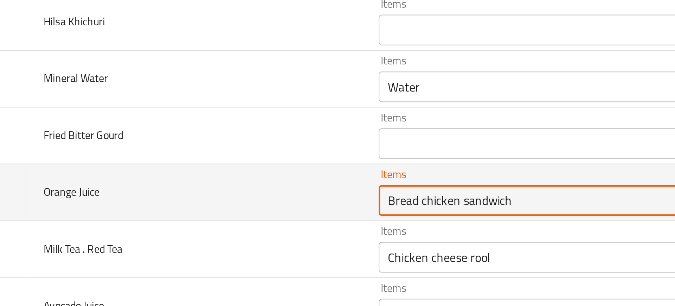
click at [215, 165] on Juice "Bread chicken sandwich" at bounding box center [292, 166] width 154 height 10
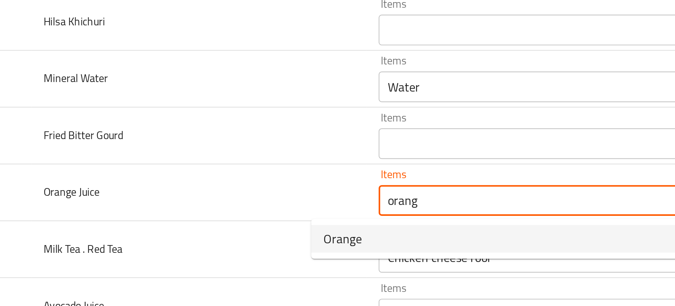
click at [202, 186] on span "Orange" at bounding box center [196, 183] width 18 height 8
type Juice "Orange"
type Juice-ar "برتقال"
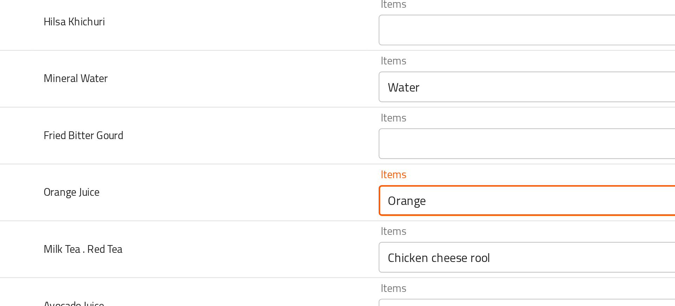
type Juice "Orange"
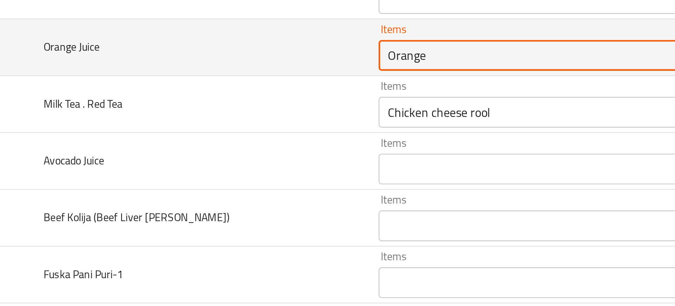
scroll to position [938, 0]
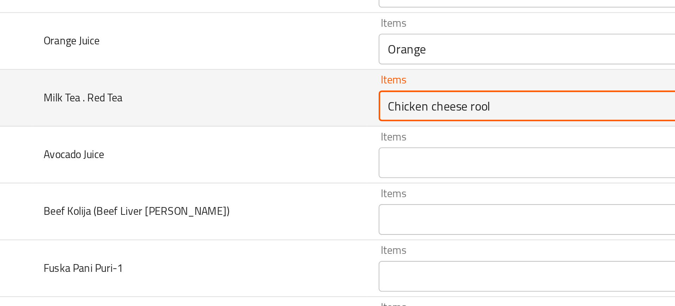
click at [223, 120] on Tea "Chicken cheese rool" at bounding box center [292, 123] width 154 height 10
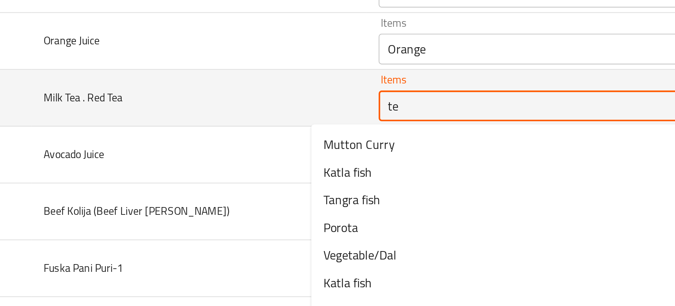
type Tea "tea"
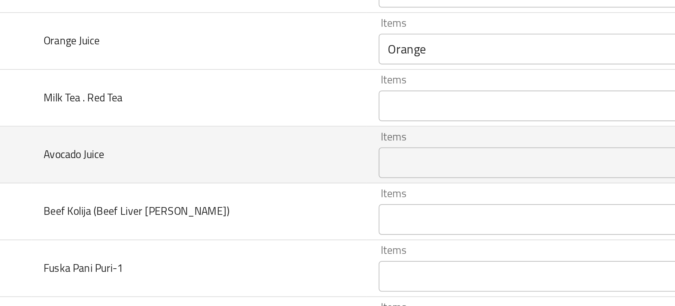
click at [110, 154] on td "Avocado Juice" at bounding box center [130, 145] width 154 height 26
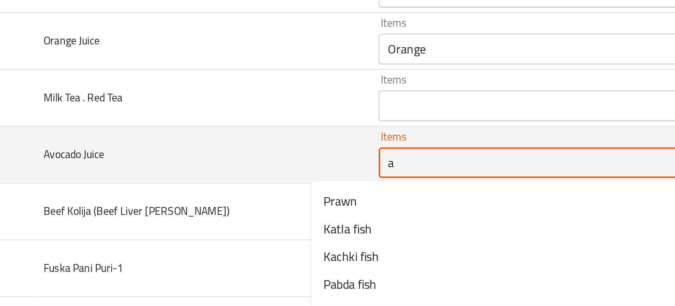
click at [215, 149] on Juice "a" at bounding box center [292, 149] width 154 height 10
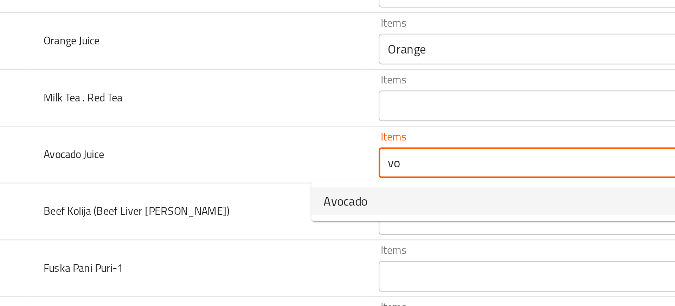
click at [206, 170] on span "Avocado" at bounding box center [197, 166] width 20 height 8
type Juice "Avocado"
type Juice-ar "أفوكادو"
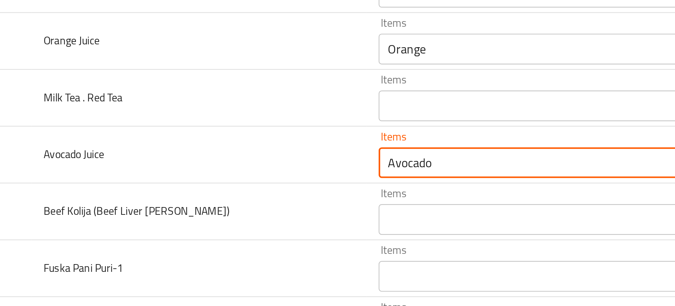
type Juice "Avocado"
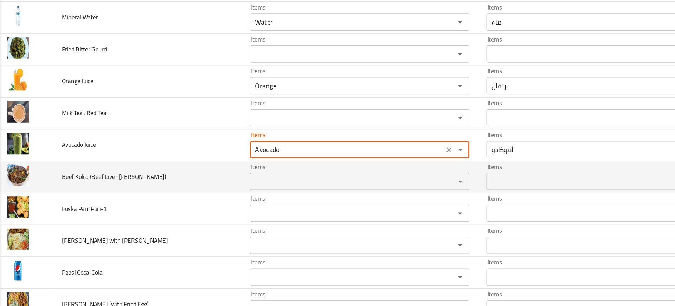
scroll to position [961, 0]
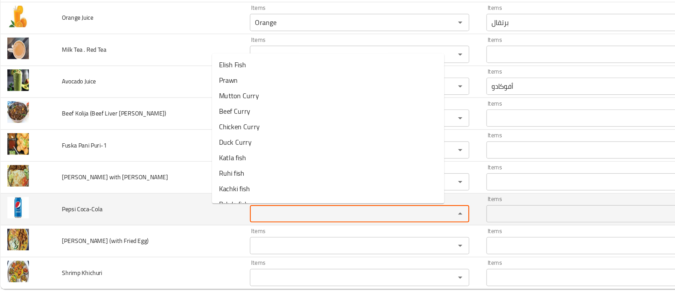
click at [221, 226] on Coca-Cola "Items" at bounding box center [292, 230] width 154 height 10
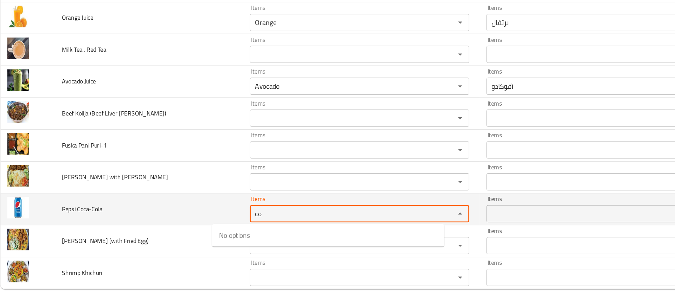
type Coca-Cola "c"
type Coca-Cola "p"
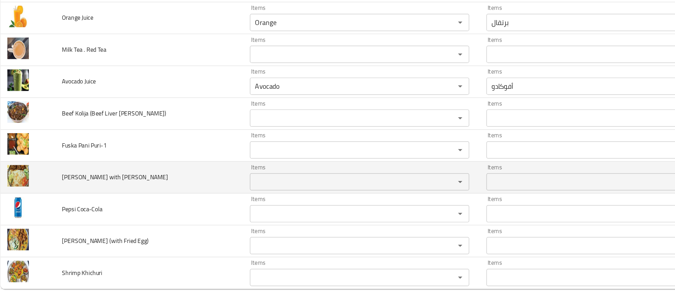
click at [107, 208] on td "Mutton Rezala with Polao" at bounding box center [130, 200] width 154 height 26
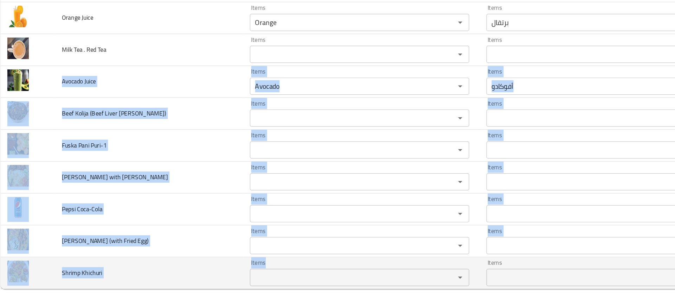
drag, startPoint x: 57, startPoint y: 118, endPoint x: 215, endPoint y: 276, distance: 223.4
copy tbody "Avocado Juice Items Items Items Items No Match Beef Kolija (Beef Liver Curry) I…"
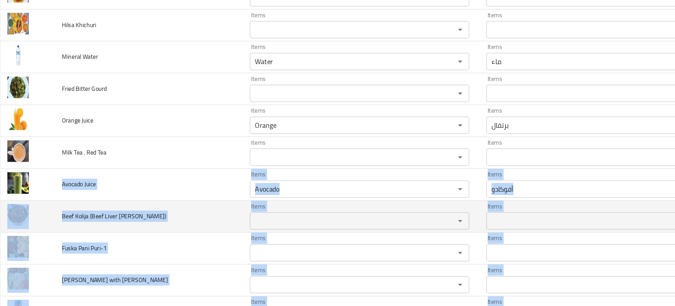
scroll to position [877, 0]
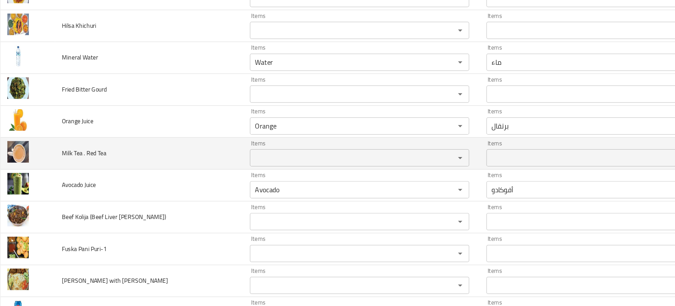
click at [66, 182] on span "Milk Tea . Red Tea" at bounding box center [77, 180] width 36 height 9
copy span "Milk Tea . Red Tea"
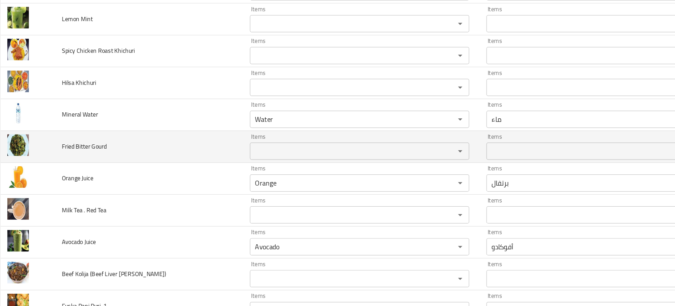
click at [91, 172] on span "Fried Bitter Gourd" at bounding box center [77, 175] width 37 height 9
copy span "Fried Bitter Gourd"
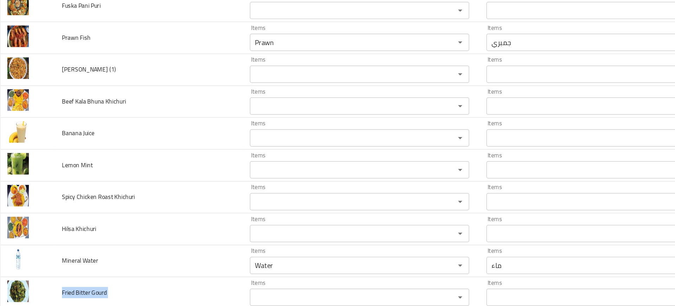
scroll to position [714, 0]
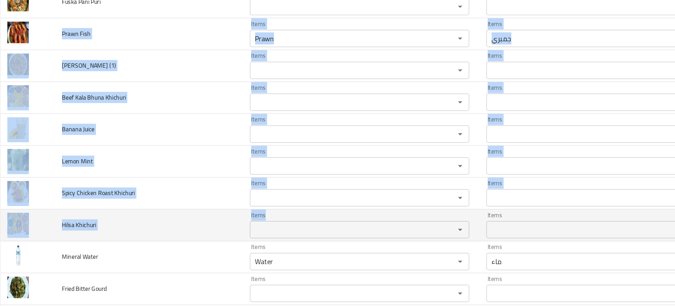
drag, startPoint x: 58, startPoint y: 79, endPoint x: 222, endPoint y: 250, distance: 236.6
copy tbody "Prawn Fish Items Items Items Items Low Match Jhal Muri (1) Items Items Items It…"
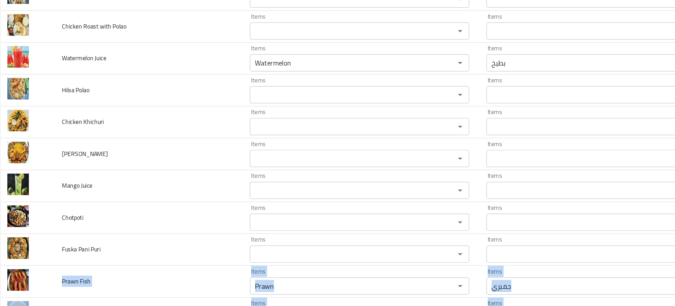
scroll to position [530, 0]
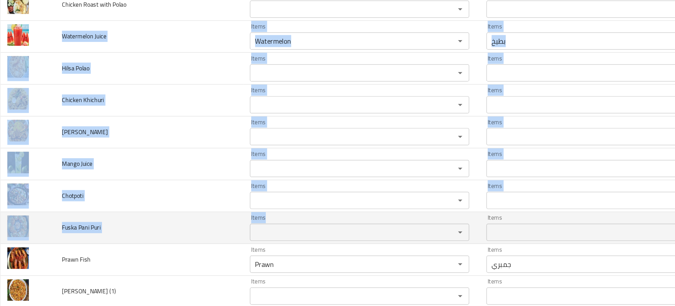
drag, startPoint x: 59, startPoint y: 83, endPoint x: 222, endPoint y: 250, distance: 233.6
click at [222, 250] on tbody "Beef Curry Items Beef Curry Items Items لحم بقرى بالكاري Items Good Match Beef …" at bounding box center [337, 150] width 658 height 1145
copy tbody "Watermelon Juice Items Items Items Items Near Match Hilsa Polao Items Items Ite…"
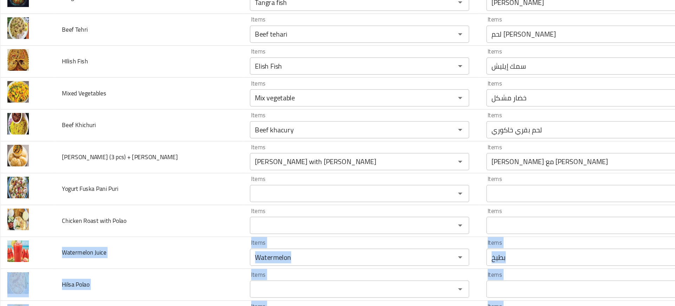
scroll to position [354, 0]
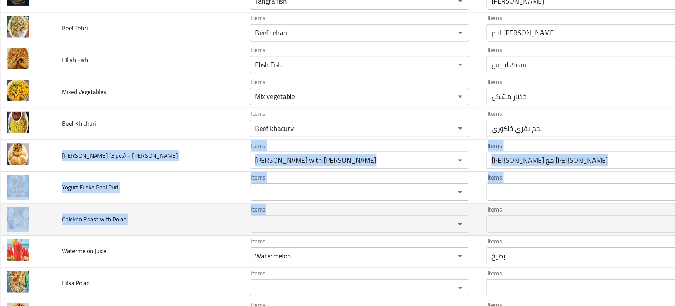
drag, startPoint x: 60, startPoint y: 182, endPoint x: 204, endPoint y: 236, distance: 153.9
copy tbody "Luchi Puri (3 pcs) + Chana Dal Items Items Items Items Good Match Yogurt Fuska …"
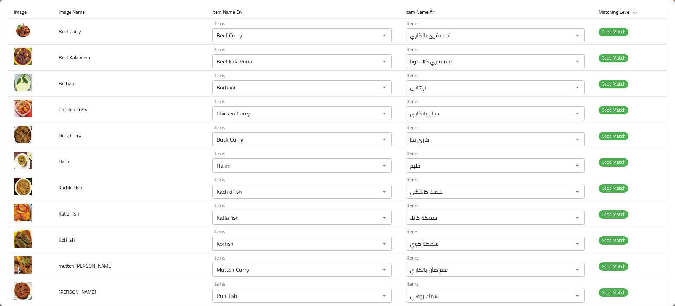
scroll to position [89, 0]
click at [140, 241] on td "Koi Fish" at bounding box center [130, 240] width 154 height 26
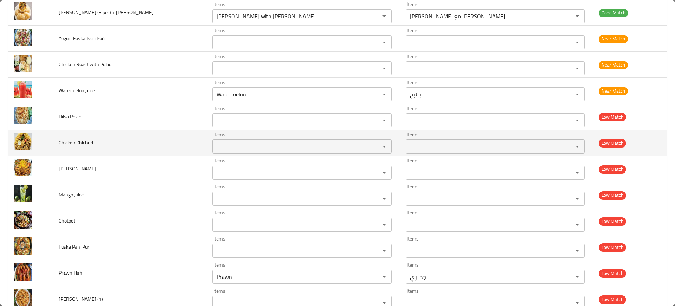
scroll to position [524, 0]
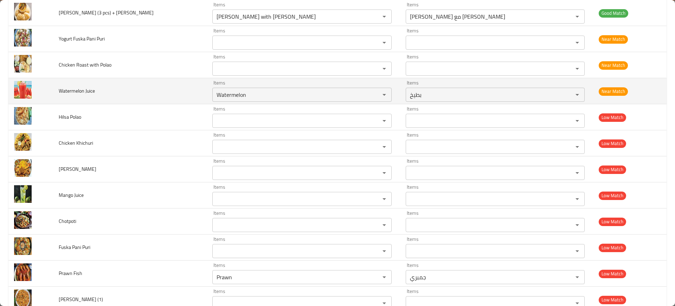
click at [82, 93] on span "Watermelon Juice" at bounding box center [77, 90] width 36 height 9
copy span "Watermelon Juice"
click at [82, 93] on span "Watermelon Juice" at bounding box center [77, 90] width 36 height 9
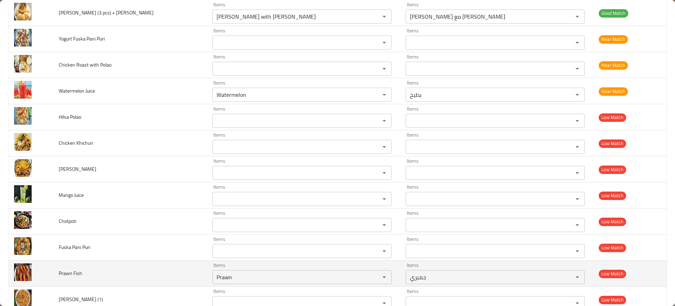
click at [77, 272] on span "Prawn Fish" at bounding box center [71, 272] width 24 height 9
copy span "Prawn Fish"
click at [77, 272] on span "Prawn Fish" at bounding box center [71, 272] width 24 height 9
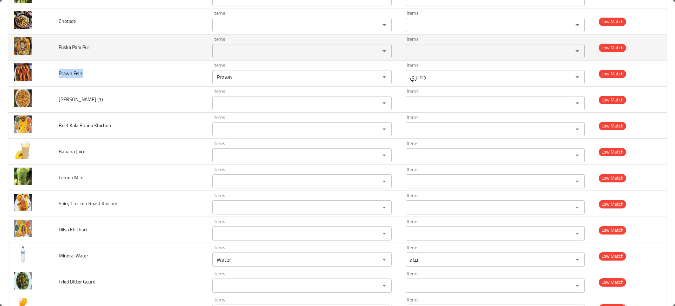
scroll to position [836, 0]
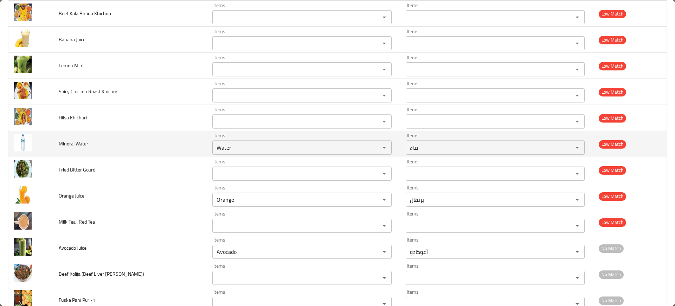
click at [69, 146] on span "Mineral Water" at bounding box center [74, 143] width 30 height 9
copy span "Mineral Water"
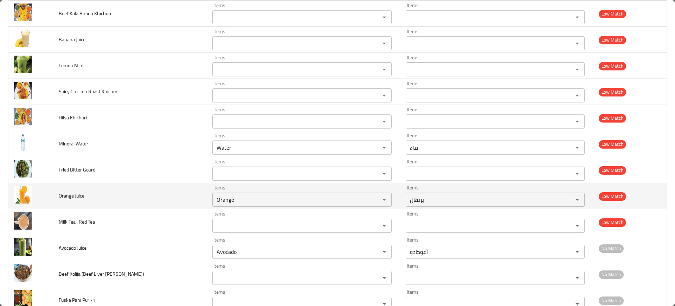
click at [70, 195] on span "Orange Juice" at bounding box center [72, 195] width 26 height 9
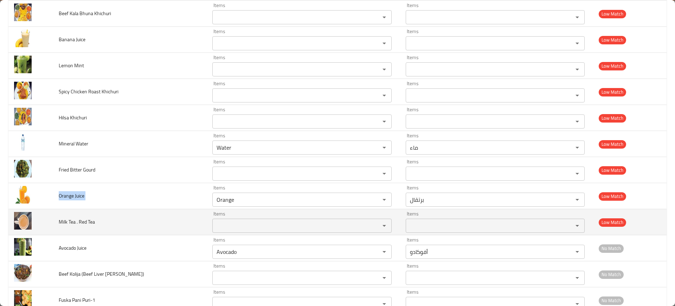
scroll to position [941, 0]
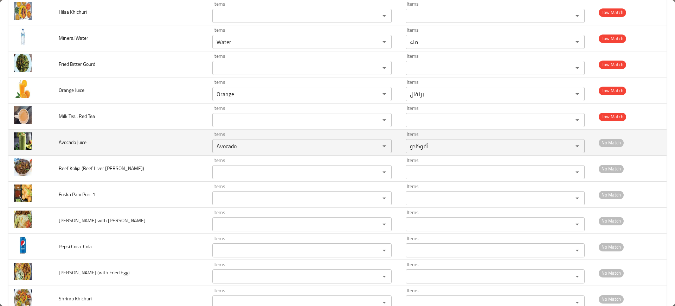
click at [78, 145] on span "Avocado Juice" at bounding box center [73, 142] width 28 height 9
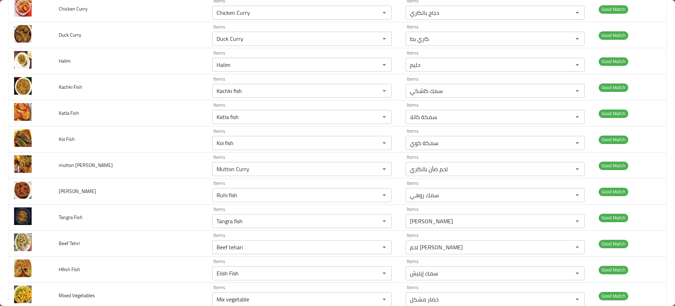
scroll to position [0, 0]
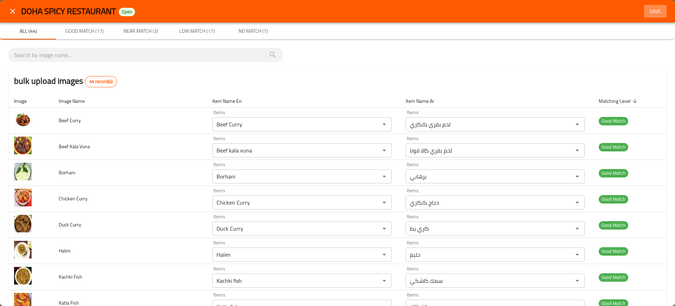
click at [651, 17] on button "Save" at bounding box center [655, 11] width 23 height 13
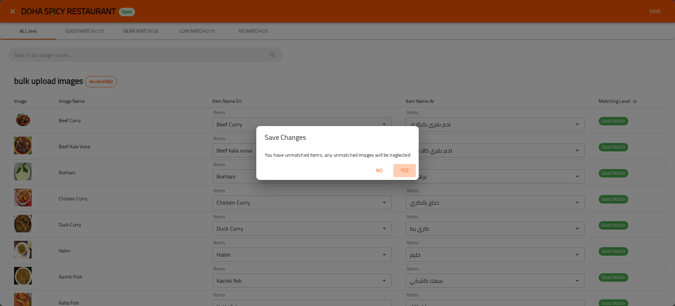
click at [406, 168] on span "Yes" at bounding box center [404, 170] width 17 height 9
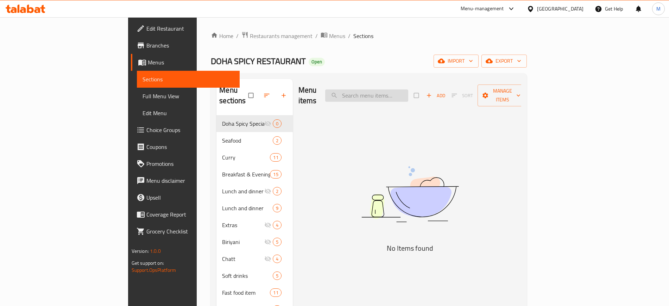
click at [405, 90] on input "search" at bounding box center [366, 95] width 83 height 12
paste input "Watermelon"
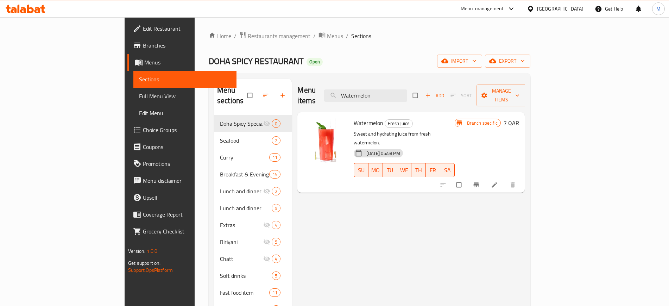
paste input "Mango"
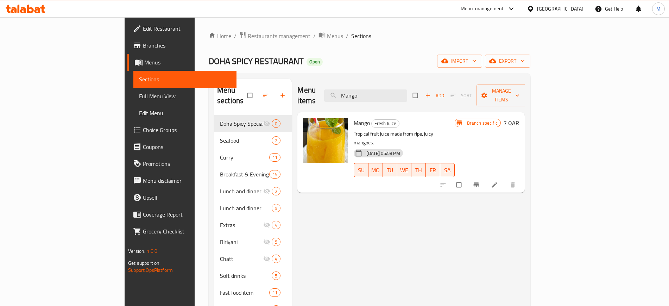
paste input "Prawn"
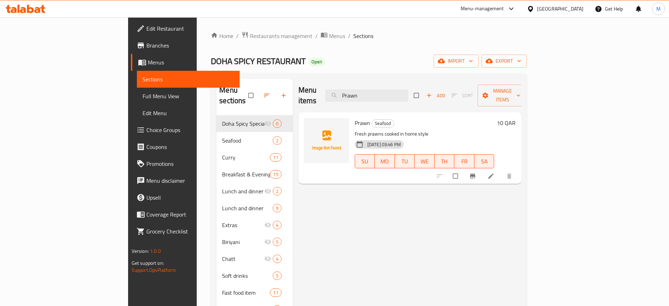
paste input "Water"
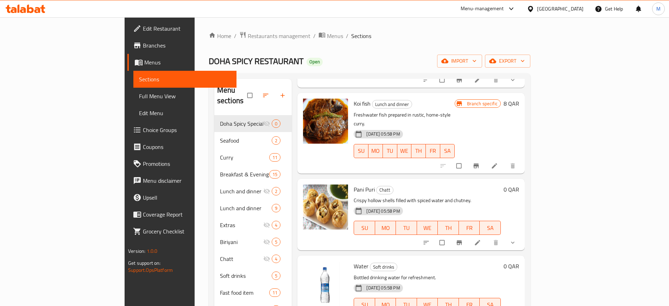
scroll to position [98, 0]
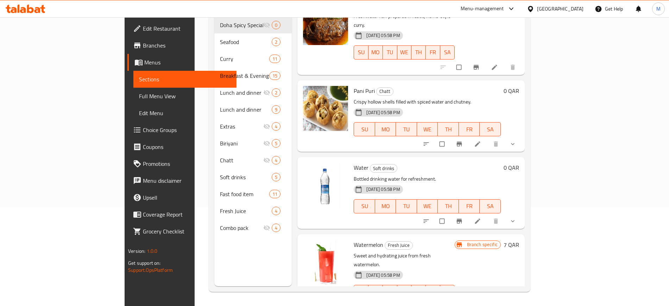
paste input "Orange"
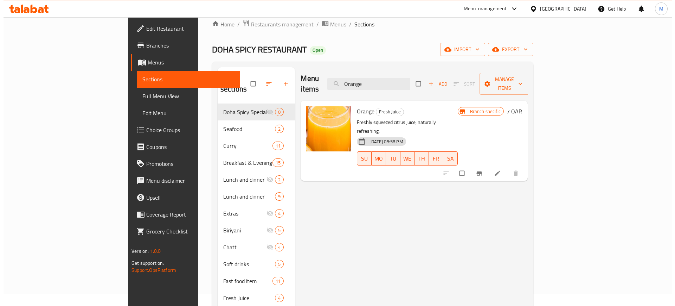
scroll to position [12, 0]
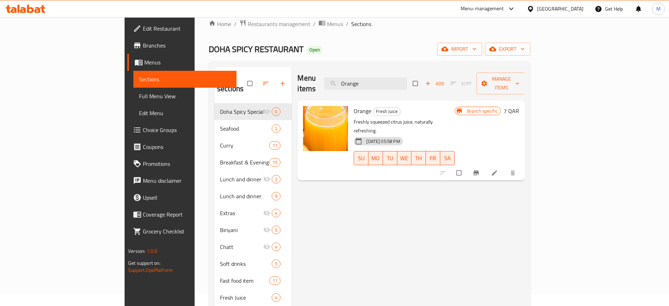
paste input "Avocado"
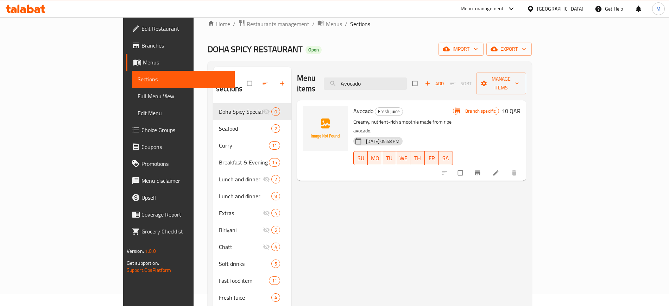
type input "Avocado"
click at [531, 57] on div "Home / Restaurants management / Menus / Sections [GEOGRAPHIC_DATA] SPICY RESTAU…" at bounding box center [370, 198] width 324 height 359
click at [483, 54] on button "import" at bounding box center [460, 49] width 45 height 13
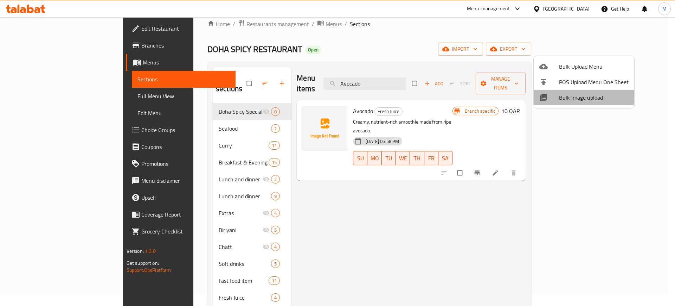
click at [572, 97] on span "Bulk Image upload" at bounding box center [594, 97] width 70 height 8
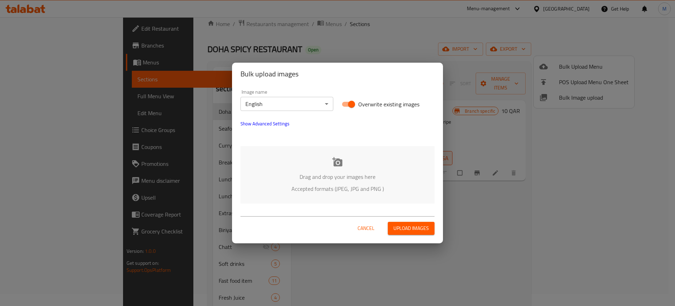
click at [325, 155] on div "Drag and drop your images here Accepted formats (JPEG, JPG and PNG )" at bounding box center [338, 174] width 194 height 57
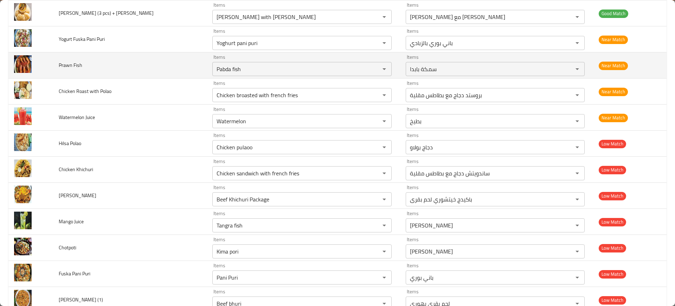
scroll to position [550, 0]
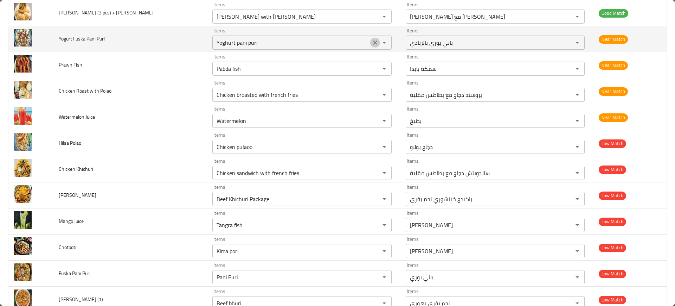
click at [372, 43] on icon "Clear" at bounding box center [375, 42] width 7 height 7
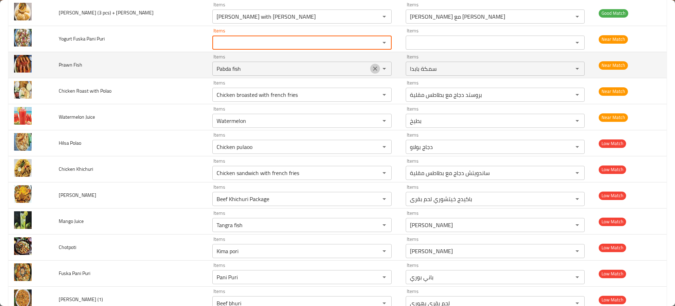
click at [372, 68] on icon "Clear" at bounding box center [375, 68] width 7 height 7
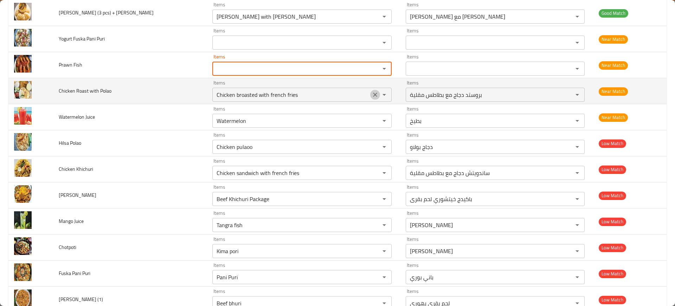
click at [372, 91] on icon "Clear" at bounding box center [375, 94] width 7 height 7
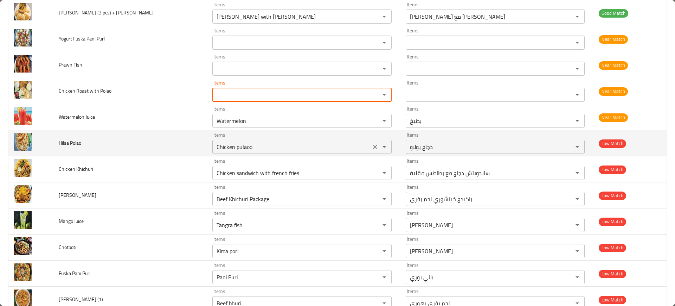
drag, startPoint x: 355, startPoint y: 120, endPoint x: 355, endPoint y: 145, distance: 24.3
click at [355, 145] on tbody "Beef Curry Items Beef Curry Items Items لحم بقرى بالكاري Items Good Match Beef …" at bounding box center [337, 129] width 658 height 1145
click at [372, 145] on icon "Clear" at bounding box center [375, 146] width 7 height 7
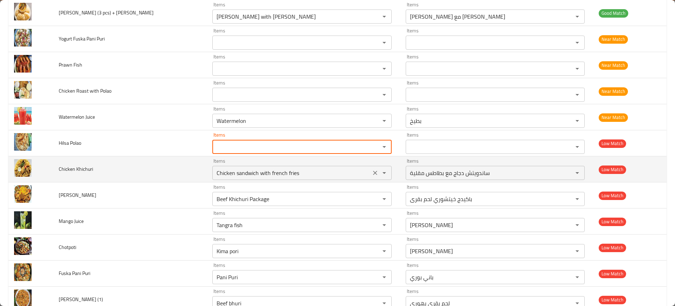
click at [372, 172] on icon "Clear" at bounding box center [375, 172] width 7 height 7
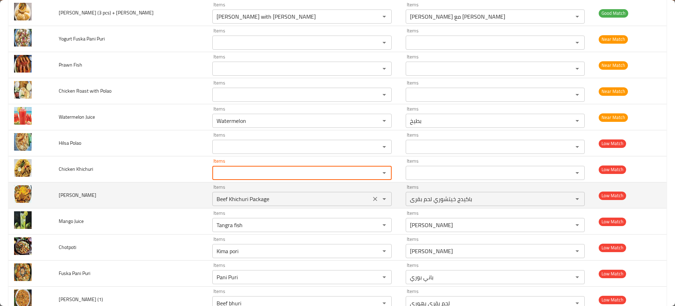
click at [372, 200] on icon "Clear" at bounding box center [375, 198] width 7 height 7
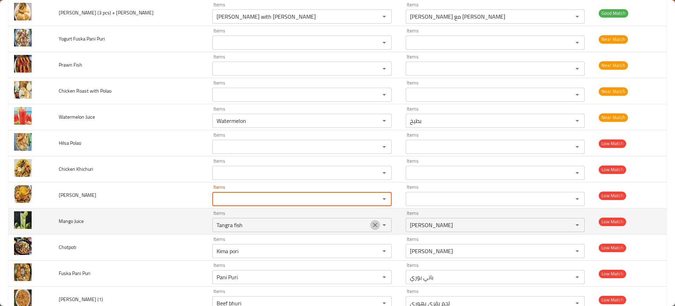
click at [372, 221] on icon "Clear" at bounding box center [375, 224] width 7 height 7
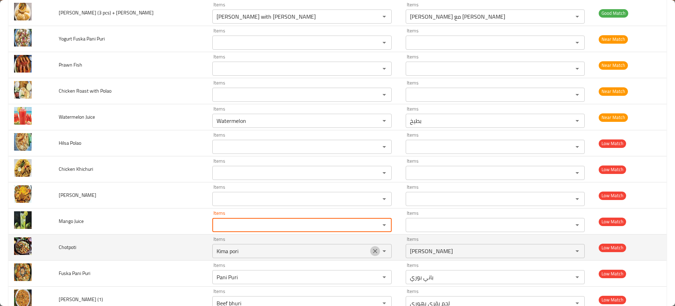
click at [372, 247] on icon "Clear" at bounding box center [375, 250] width 7 height 7
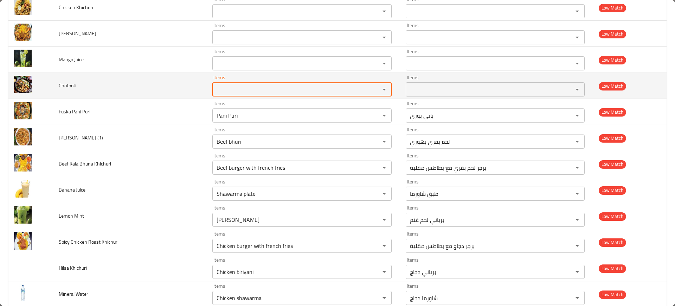
scroll to position [715, 0]
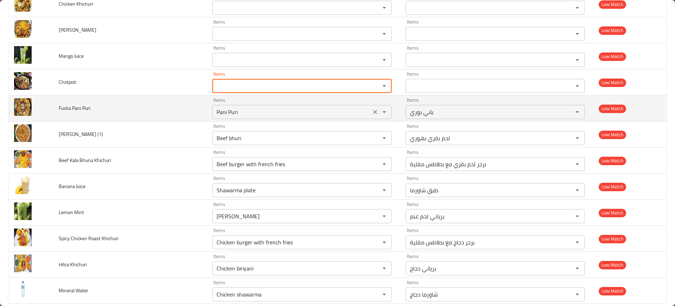
click at [373, 112] on icon "Clear" at bounding box center [375, 112] width 4 height 4
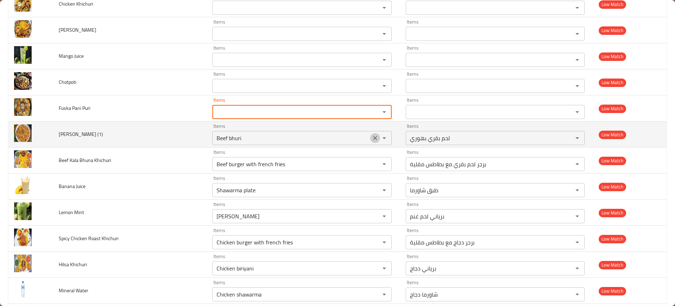
click at [372, 137] on icon "Clear" at bounding box center [375, 137] width 7 height 7
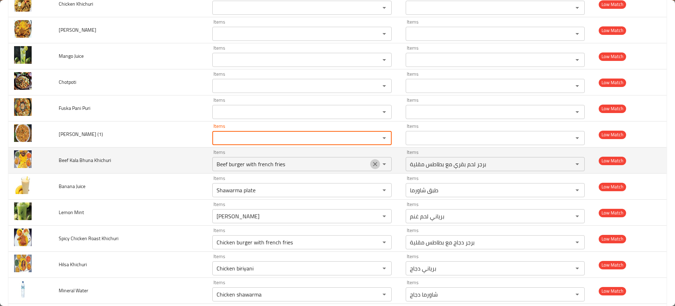
click at [370, 167] on button "Clear" at bounding box center [375, 164] width 10 height 10
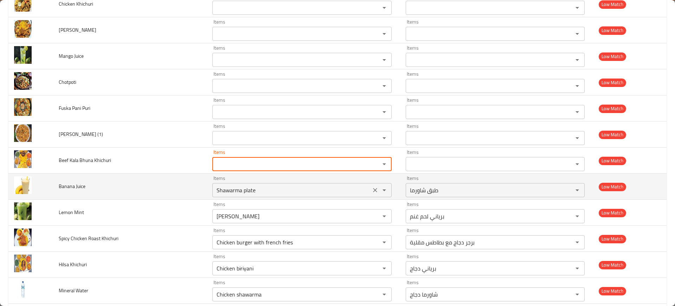
click at [355, 184] on div "Shawarma plate Items" at bounding box center [301, 190] width 179 height 14
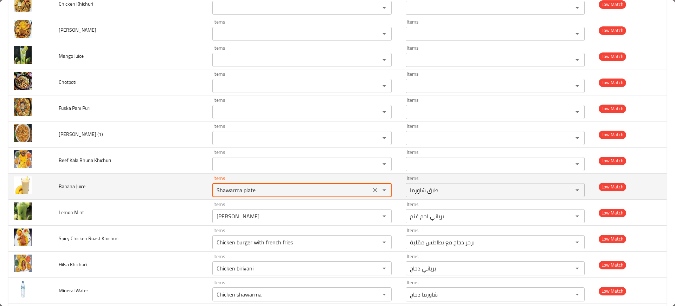
click at [373, 190] on icon "Clear" at bounding box center [375, 190] width 4 height 4
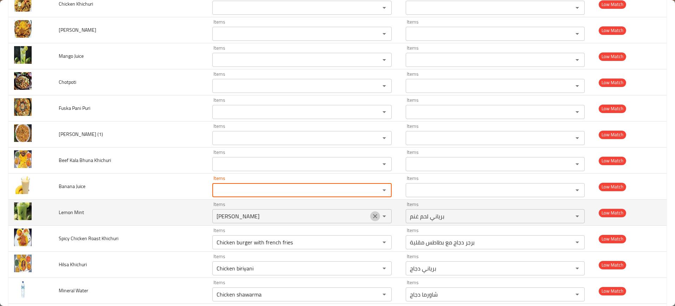
click at [372, 213] on icon "Clear" at bounding box center [375, 215] width 7 height 7
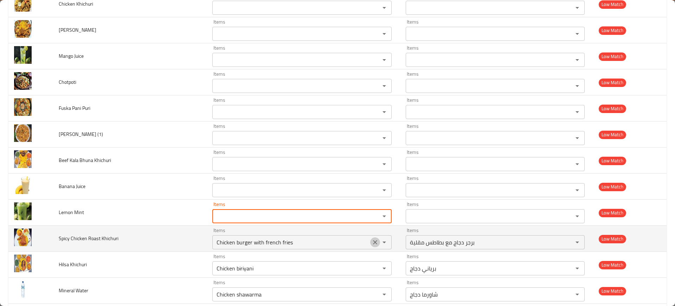
click at [372, 239] on icon "Clear" at bounding box center [375, 241] width 7 height 7
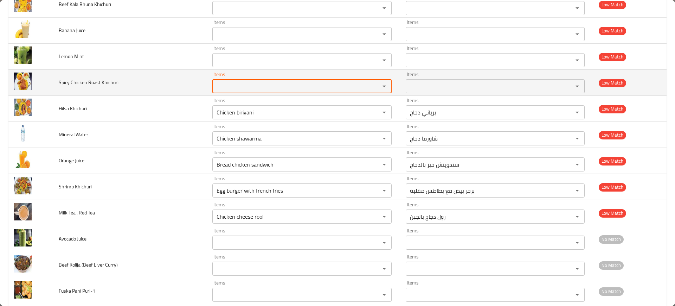
scroll to position [872, 0]
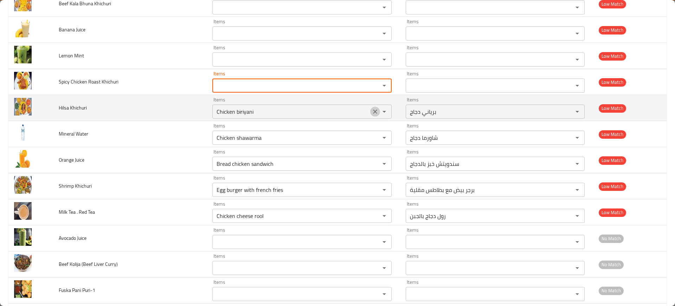
click at [372, 110] on icon "Clear" at bounding box center [375, 111] width 7 height 7
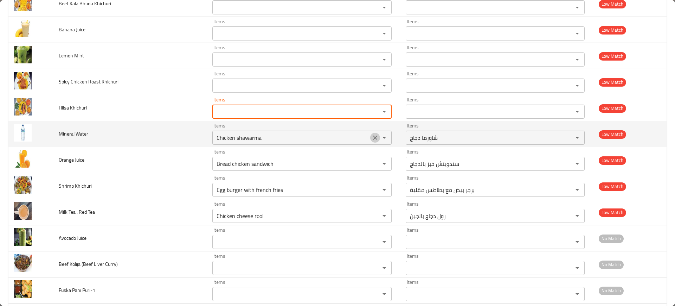
click at [372, 134] on icon "Clear" at bounding box center [375, 137] width 7 height 7
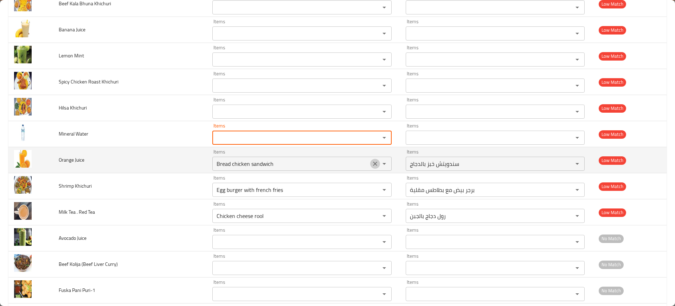
click at [372, 161] on icon "Clear" at bounding box center [375, 163] width 7 height 7
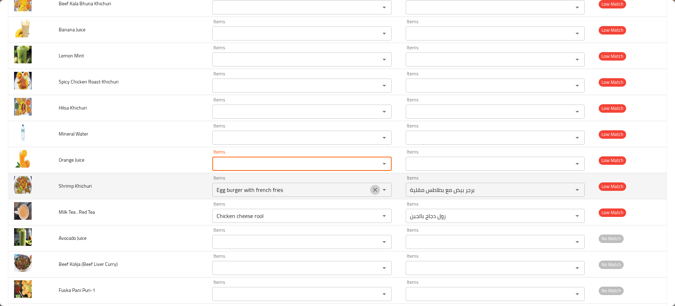
click at [373, 191] on icon "Clear" at bounding box center [375, 189] width 4 height 4
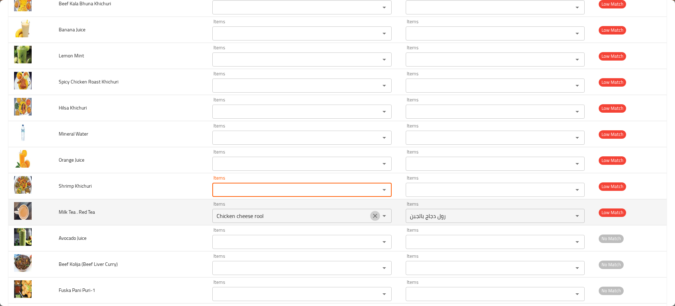
click at [372, 218] on icon "Clear" at bounding box center [375, 215] width 7 height 7
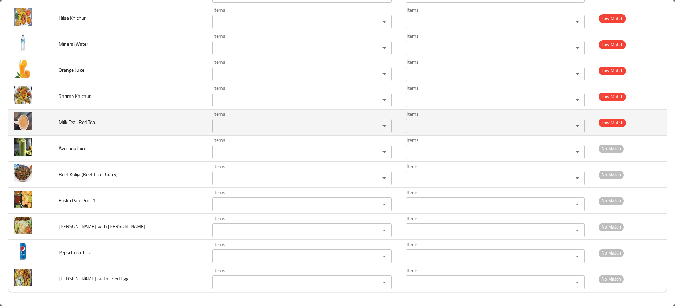
scroll to position [514, 0]
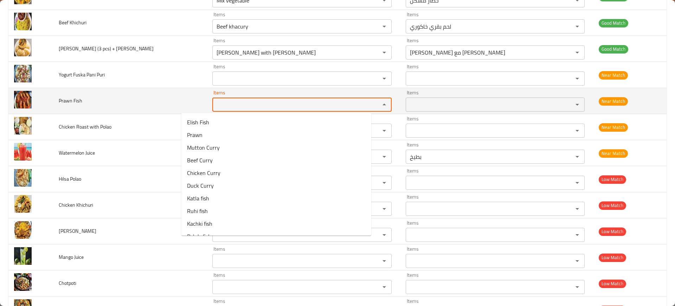
click at [246, 101] on Fish "Items" at bounding box center [292, 105] width 154 height 10
paste Fish "Prawn Fish"
type Fish "Prawn"
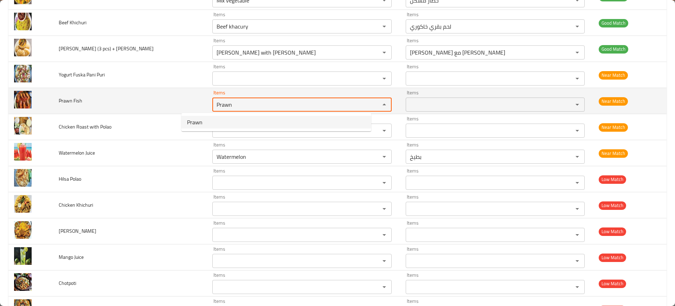
type Fish-ar "جمبري"
type Fish "Prawn"
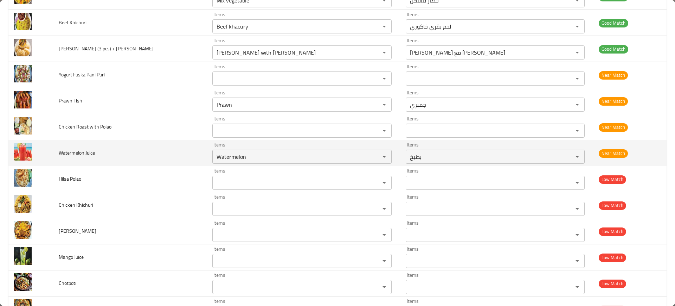
scroll to position [853, 0]
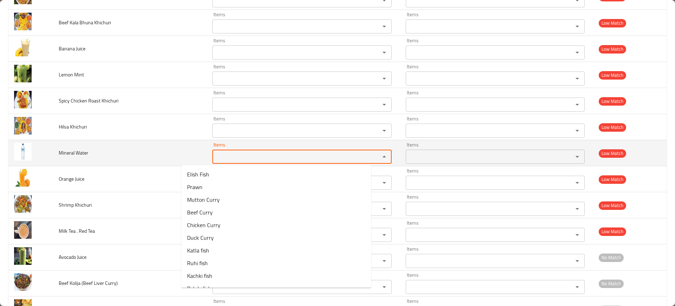
click at [215, 154] on Water "Items" at bounding box center [292, 157] width 154 height 10
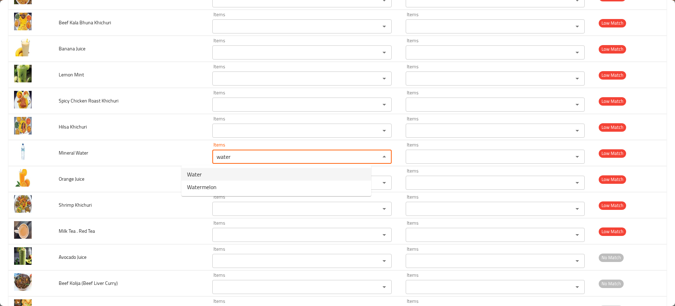
click at [205, 171] on Water-option-0 "Water" at bounding box center [277, 174] width 190 height 13
type Water "Water"
type Water-ar "ماء"
type Water "Water"
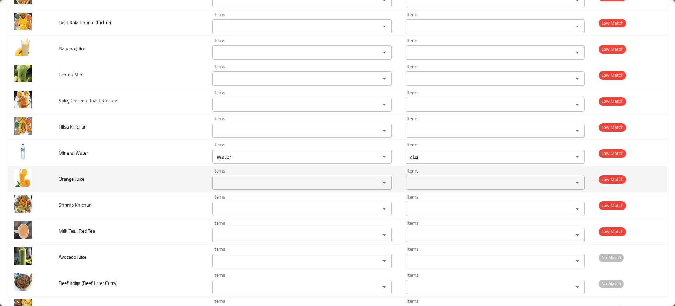
click at [212, 189] on div "Items" at bounding box center [301, 183] width 179 height 14
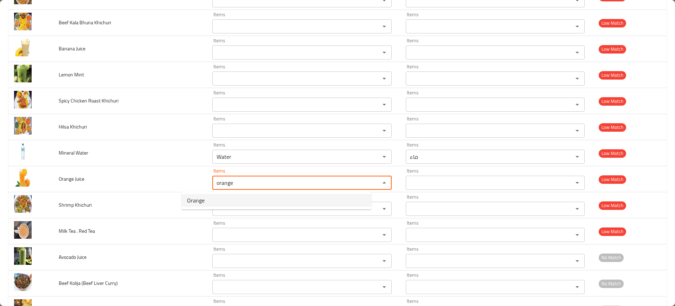
click at [221, 203] on Juice-option-0 "Orange" at bounding box center [277, 200] width 190 height 13
type Juice "Orange"
type Juice-ar "برتقال"
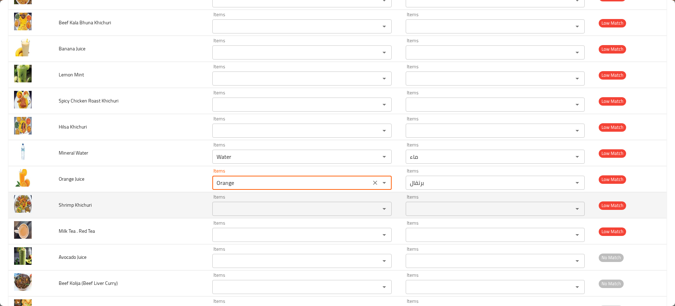
type Juice "Orange"
click at [117, 213] on td "Shrimp Khichuri" at bounding box center [130, 205] width 154 height 26
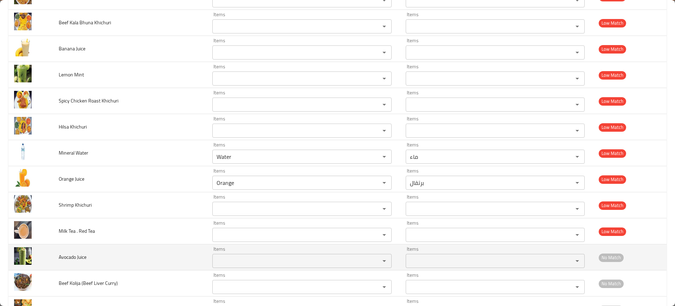
click at [215, 256] on Juice "Items" at bounding box center [292, 261] width 154 height 10
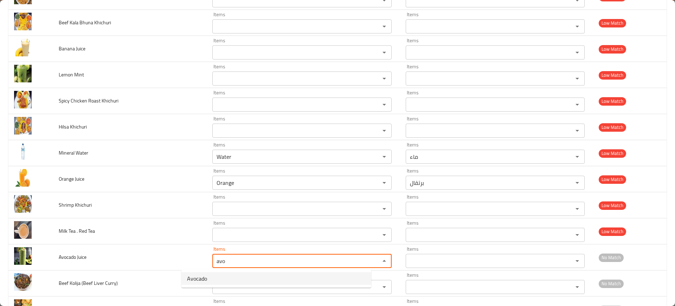
click at [224, 282] on Juice-option-0 "Avocado" at bounding box center [277, 278] width 190 height 13
type Juice "Avocado"
type Juice-ar "أفوكادو"
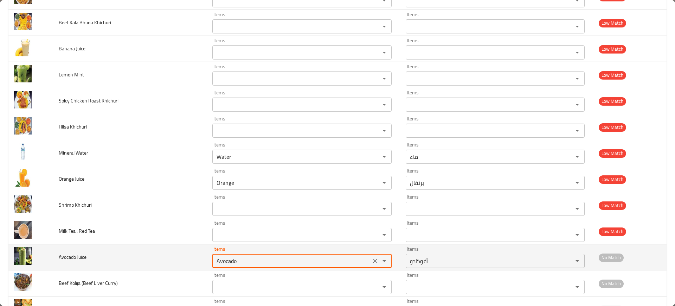
type Juice "Avocado"
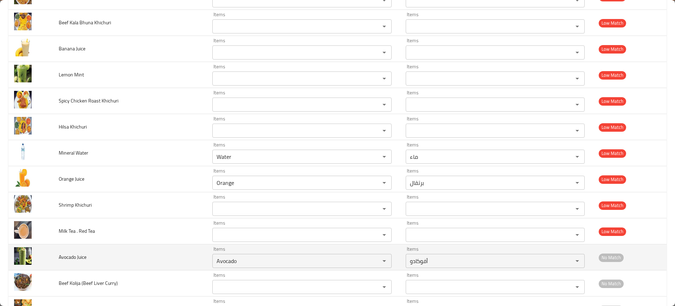
click at [131, 266] on td "Avocado Juice" at bounding box center [130, 257] width 154 height 26
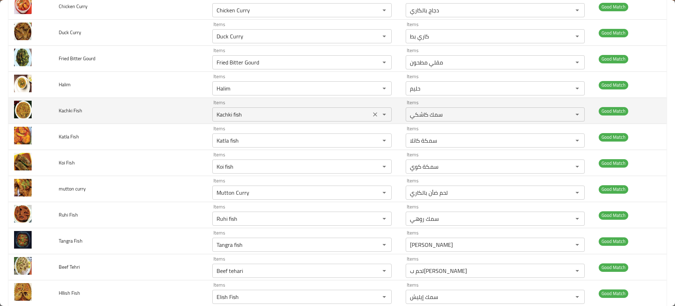
scroll to position [0, 0]
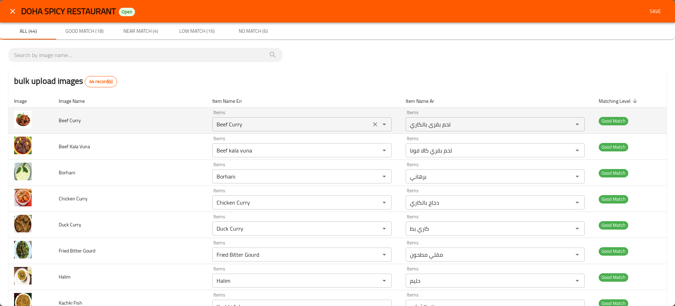
click at [218, 116] on div "Items Beef Curry Items" at bounding box center [301, 120] width 179 height 21
click at [207, 125] on td "Items Beef Curry Items" at bounding box center [303, 121] width 193 height 26
click at [215, 126] on Curry "Beef Curry" at bounding box center [292, 124] width 154 height 10
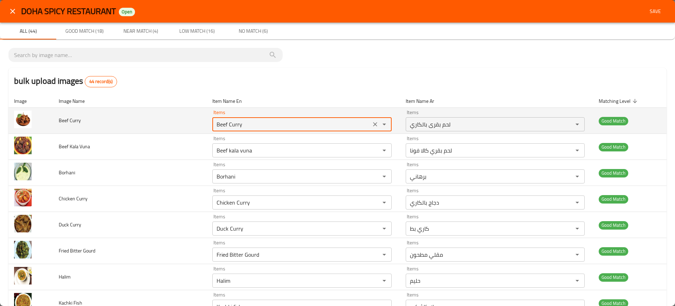
click at [215, 126] on Curry "Beef Curry" at bounding box center [292, 124] width 154 height 10
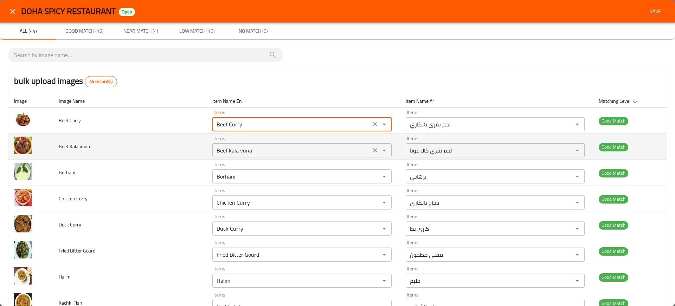
click at [215, 149] on Vuna "Beef kala vuna" at bounding box center [292, 150] width 154 height 10
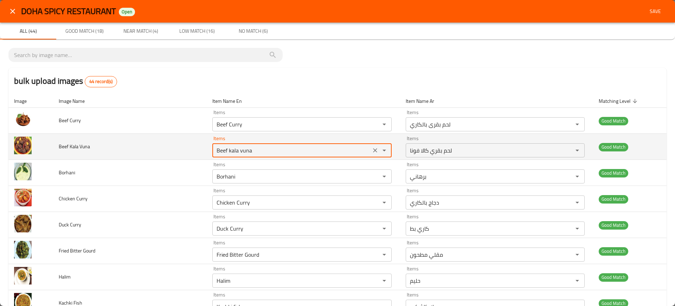
click at [215, 149] on Vuna "Beef kala vuna" at bounding box center [292, 150] width 154 height 10
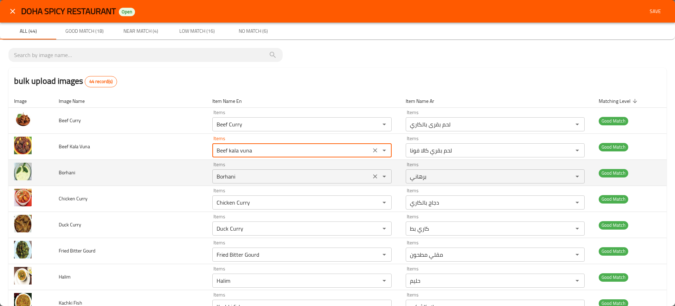
click at [215, 171] on input "Borhani" at bounding box center [292, 176] width 154 height 10
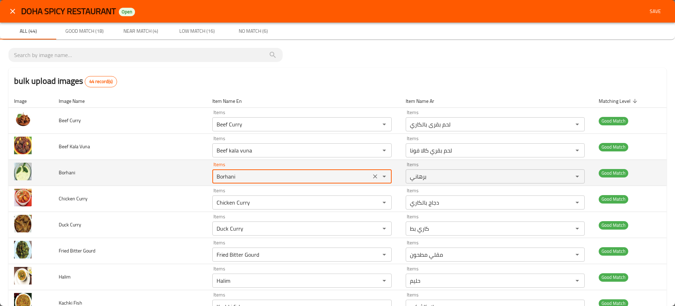
click at [215, 171] on input "Borhani" at bounding box center [292, 176] width 154 height 10
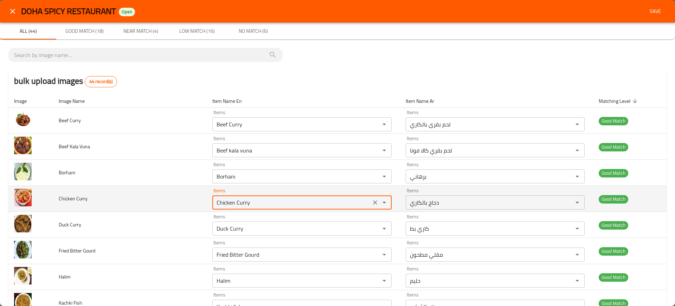
click at [215, 207] on Curry "Chicken Curry" at bounding box center [292, 202] width 154 height 10
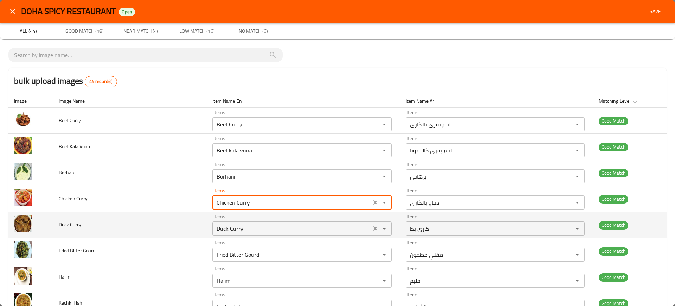
click at [215, 224] on Curry "Duck Curry" at bounding box center [292, 228] width 154 height 10
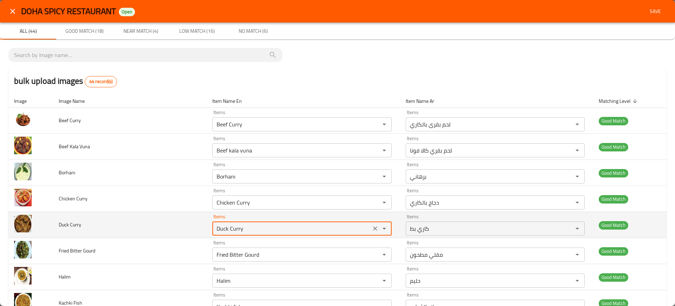
click at [215, 224] on Curry "Duck Curry" at bounding box center [292, 228] width 154 height 10
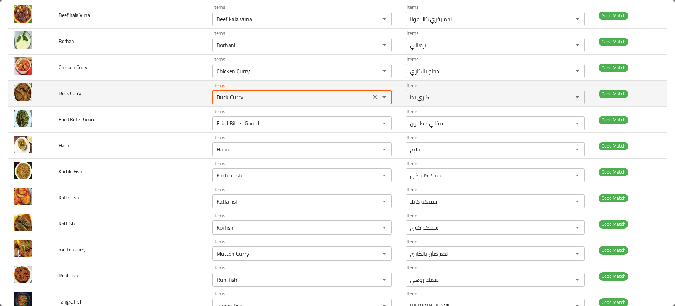
scroll to position [132, 0]
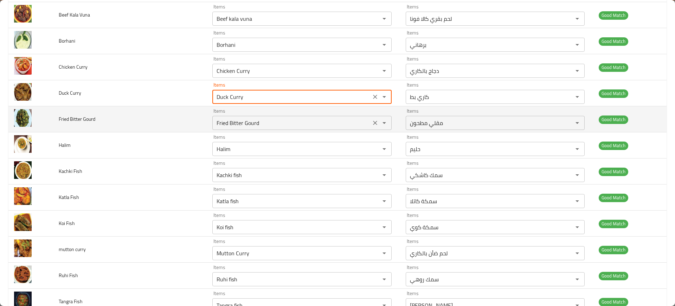
click at [230, 120] on Gourd "Fried Bitter Gourd" at bounding box center [292, 123] width 154 height 10
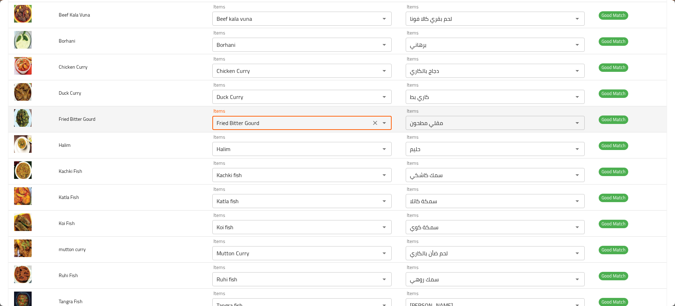
click at [230, 120] on Gourd "Fried Bitter Gourd" at bounding box center [292, 123] width 154 height 10
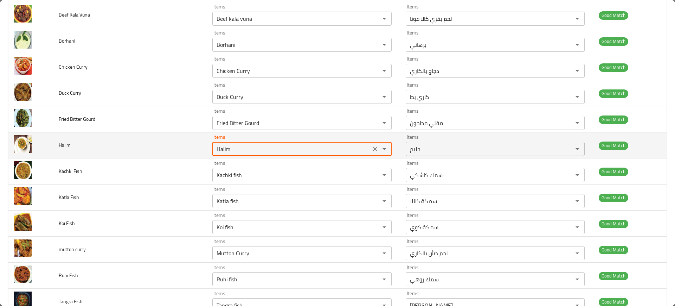
click at [215, 147] on input "Halim" at bounding box center [292, 149] width 154 height 10
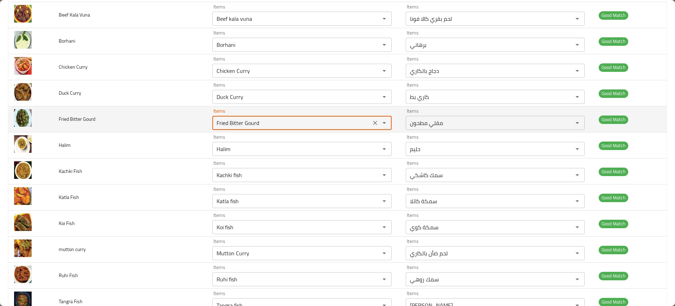
drag, startPoint x: 245, startPoint y: 122, endPoint x: 199, endPoint y: 119, distance: 45.8
click at [215, 119] on Gourd "Fried Bitter Gourd" at bounding box center [292, 123] width 154 height 10
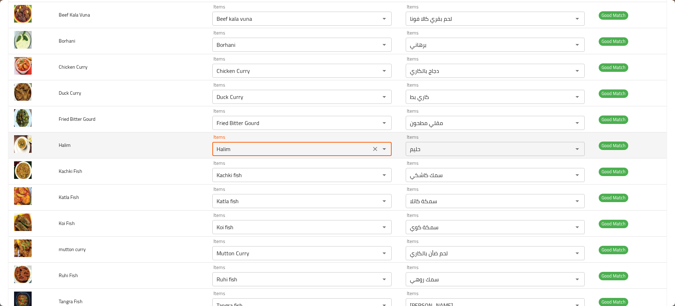
click at [215, 148] on input "Halim" at bounding box center [292, 149] width 154 height 10
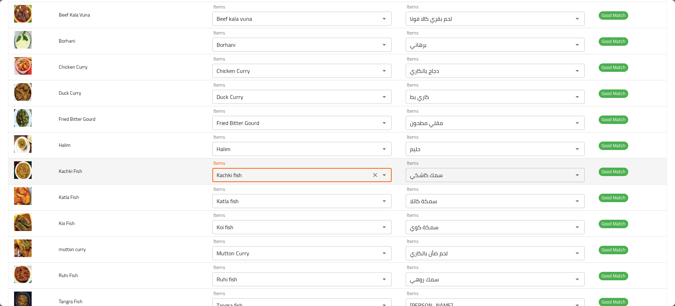
click at [215, 175] on Fish "Kachki fish" at bounding box center [292, 175] width 154 height 10
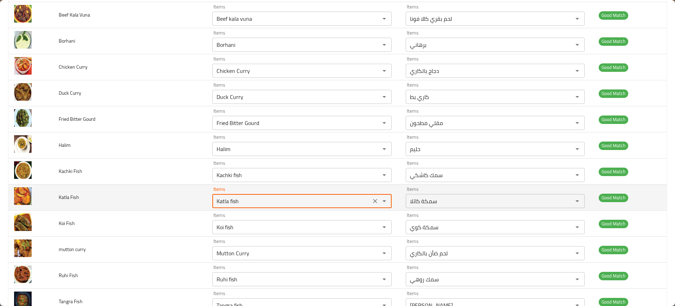
click at [215, 197] on Fish "Katla fish" at bounding box center [292, 201] width 154 height 10
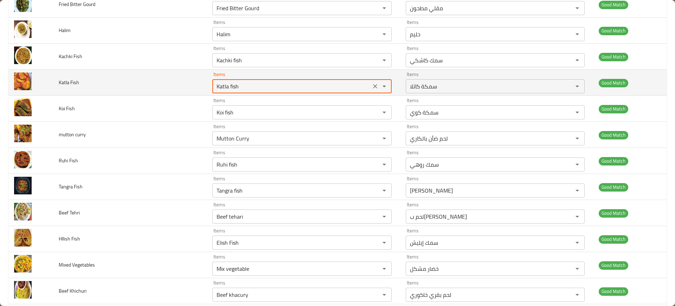
scroll to position [246, 0]
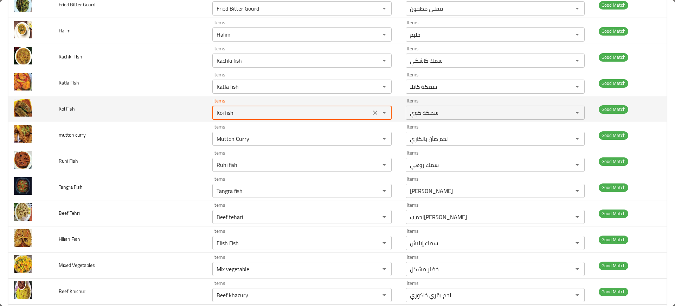
click at [216, 115] on Fish "Koi fish" at bounding box center [292, 113] width 154 height 10
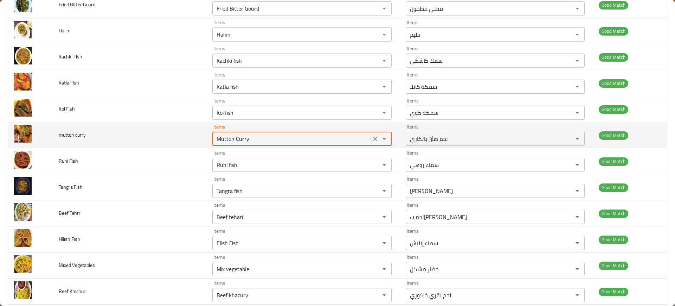
click at [215, 137] on curry "Mutton Curry" at bounding box center [292, 139] width 154 height 10
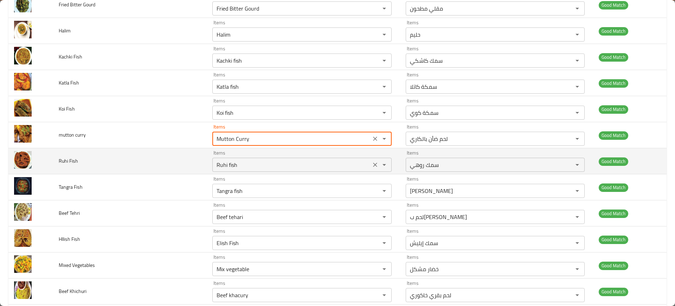
click at [215, 164] on Fish "Ruhi fish" at bounding box center [292, 165] width 154 height 10
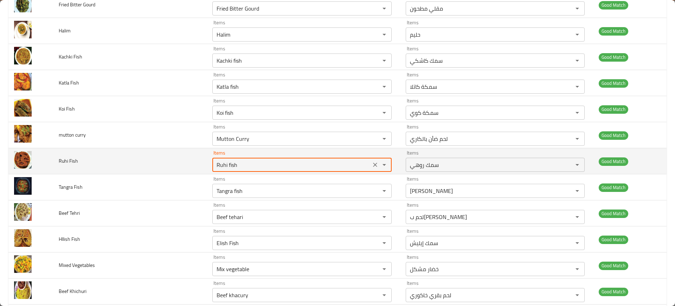
click at [215, 164] on Fish "Ruhi fish" at bounding box center [292, 165] width 154 height 10
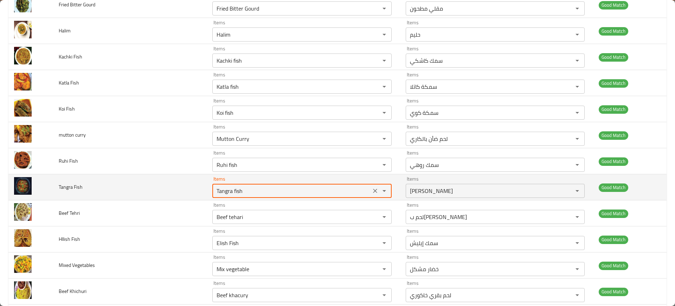
click at [221, 192] on Fish "Tangra fish" at bounding box center [292, 191] width 154 height 10
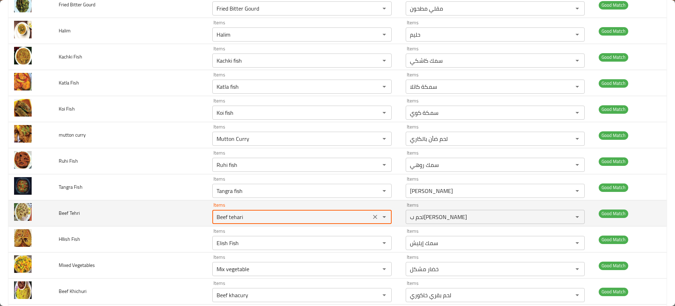
click at [215, 216] on Tehri "Beef tehari" at bounding box center [292, 217] width 154 height 10
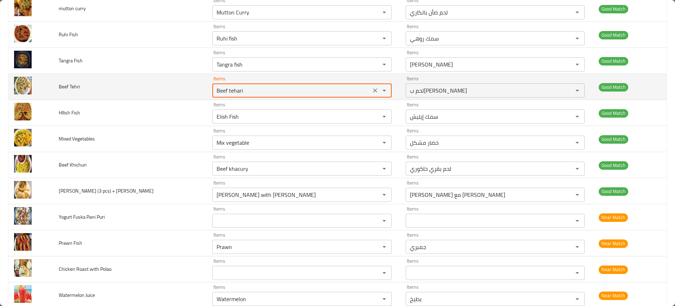
scroll to position [374, 0]
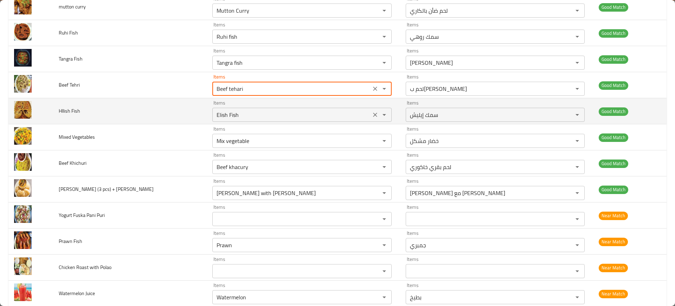
click at [215, 115] on Fish "Elish Fish" at bounding box center [292, 115] width 154 height 10
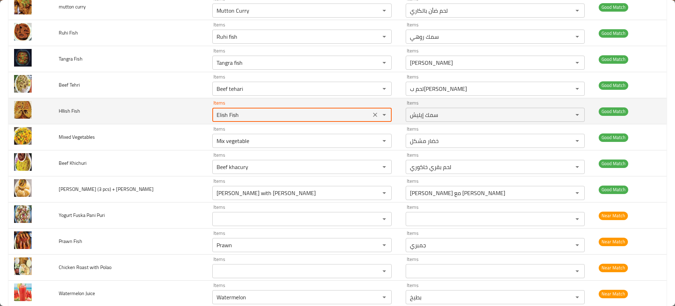
click at [215, 115] on Fish "Elish Fish" at bounding box center [292, 115] width 154 height 10
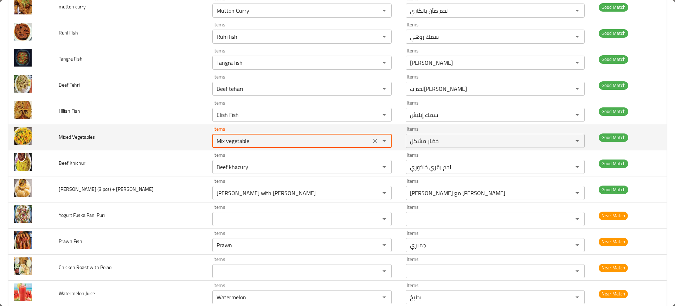
click at [215, 143] on Vegetables "Mix vegetable" at bounding box center [292, 141] width 154 height 10
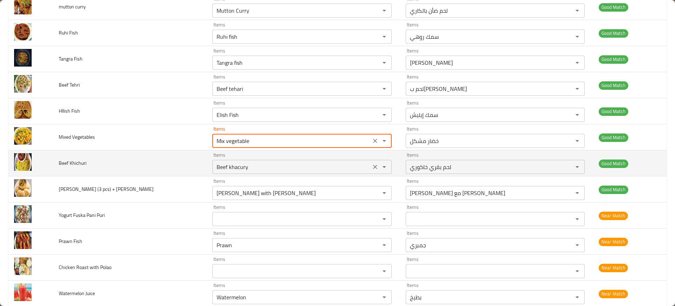
click at [212, 159] on div "Items Beef khacury Items" at bounding box center [301, 162] width 179 height 21
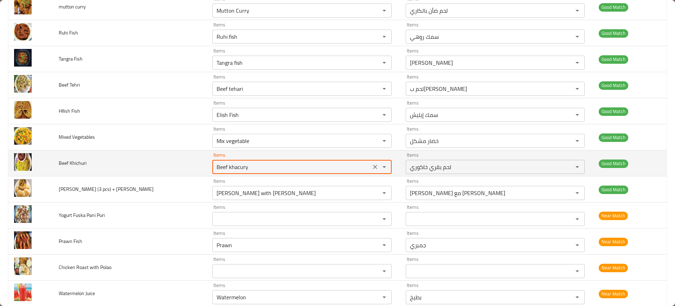
click at [212, 159] on div "Items Beef khacury Items" at bounding box center [301, 162] width 179 height 21
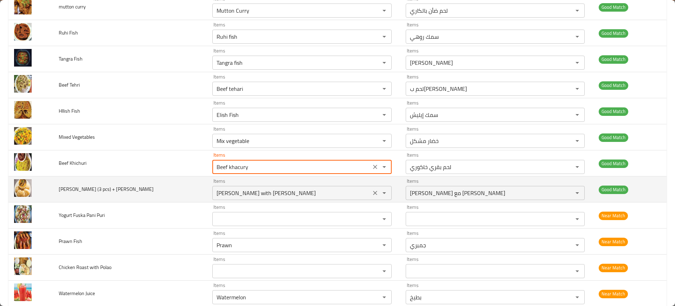
click at [215, 196] on Dal "[PERSON_NAME] with [PERSON_NAME]" at bounding box center [292, 193] width 154 height 10
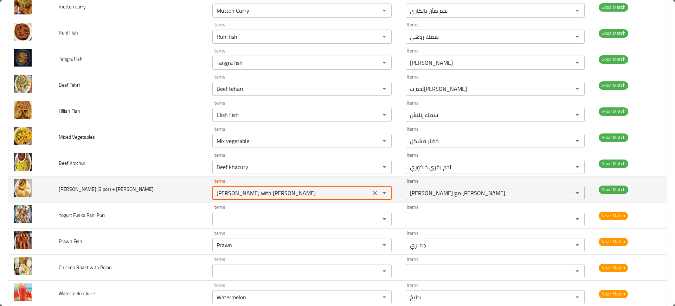
click at [215, 196] on Dal "[PERSON_NAME] with [PERSON_NAME]" at bounding box center [292, 193] width 154 height 10
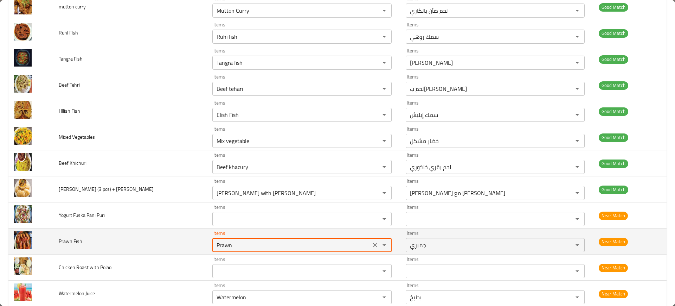
click at [215, 245] on Fish "Prawn" at bounding box center [292, 245] width 154 height 10
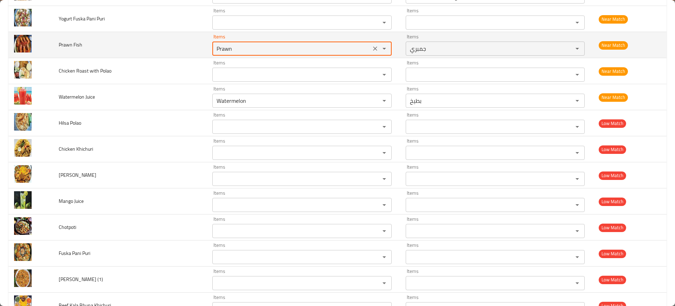
scroll to position [574, 0]
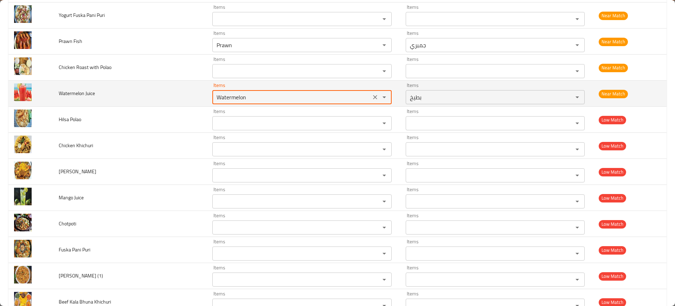
click at [217, 98] on Juice "Watermelon" at bounding box center [292, 97] width 154 height 10
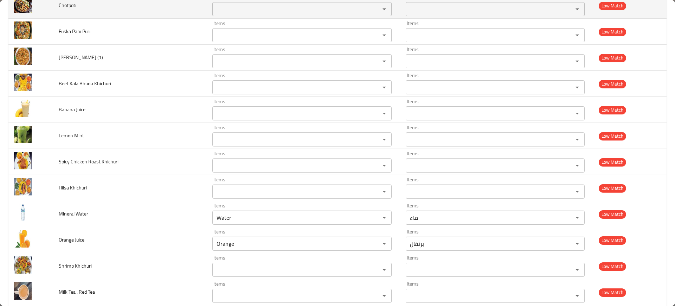
scroll to position [797, 0]
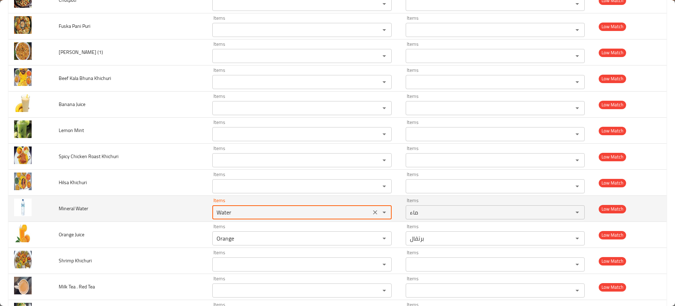
click at [222, 213] on Water "Water" at bounding box center [292, 212] width 154 height 10
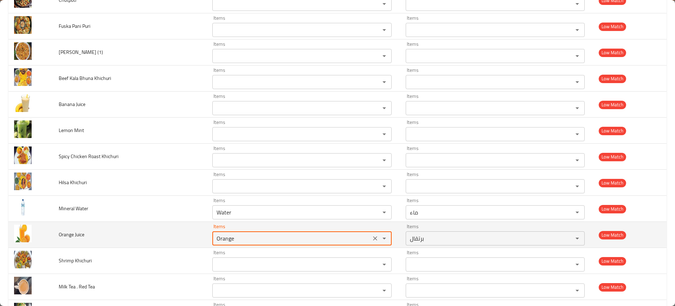
click at [227, 238] on Juice "Orange" at bounding box center [292, 238] width 154 height 10
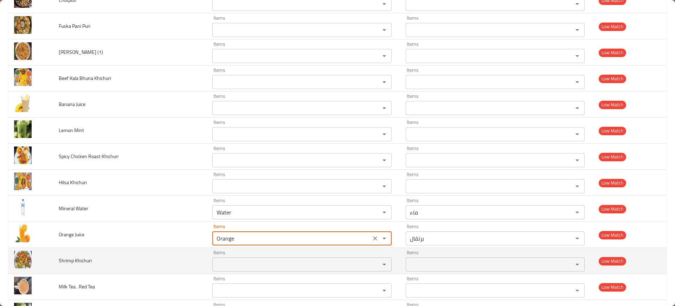
scroll to position [961, 0]
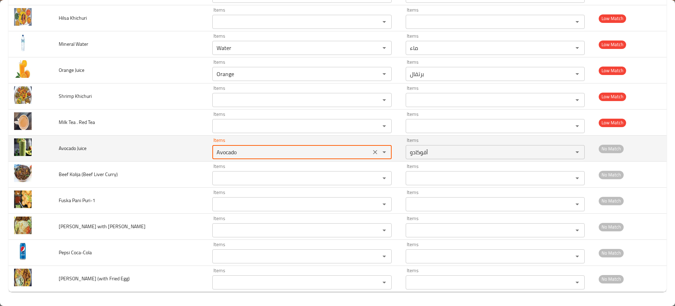
click at [215, 155] on Juice "Avocado" at bounding box center [292, 152] width 154 height 10
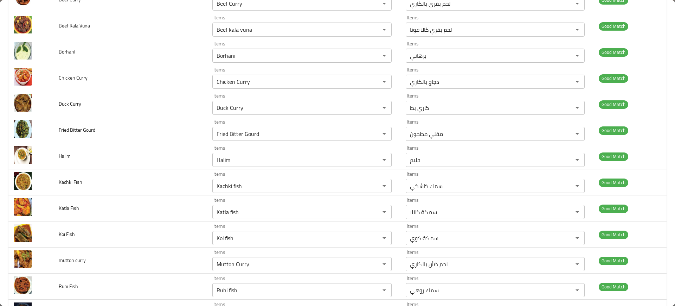
scroll to position [0, 0]
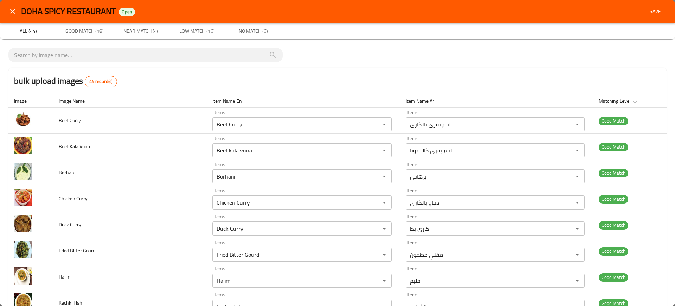
click at [63, 9] on span "DOHA SPICY RESTAURANT" at bounding box center [68, 11] width 95 height 16
copy span "DOHA SPICY RESTAURANT"
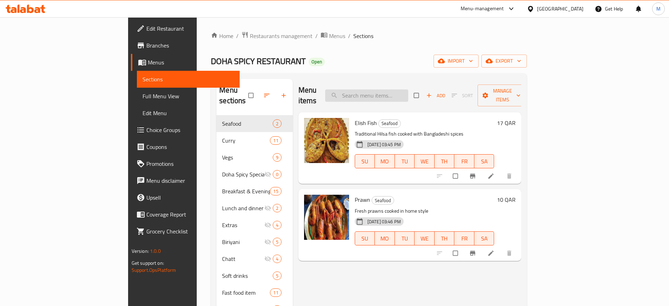
click at [397, 91] on input "search" at bounding box center [366, 95] width 83 height 12
paste input "Beef Curry"
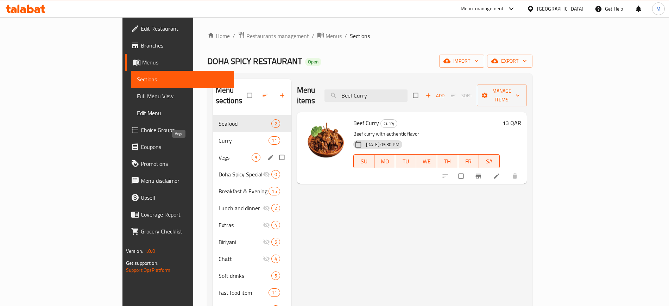
paste input "kala vuna"
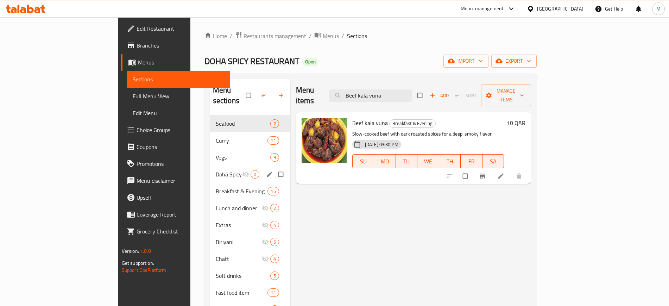
paste input "orhani"
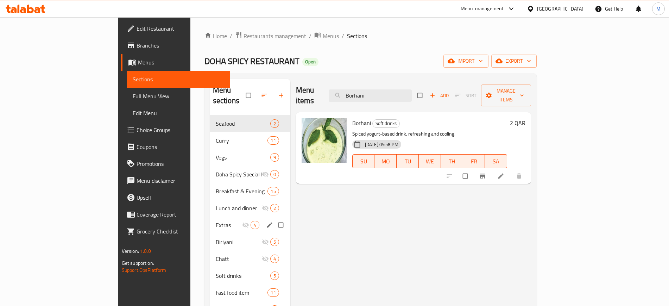
paste input "Chicken Curry"
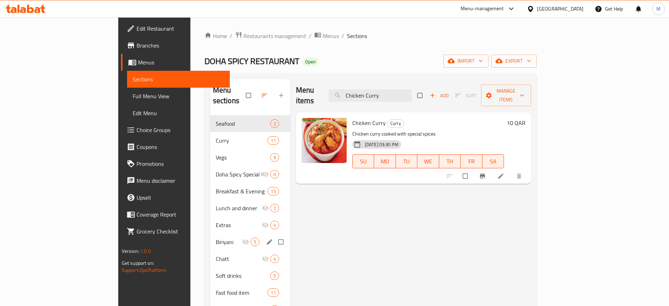
paste input "Duck"
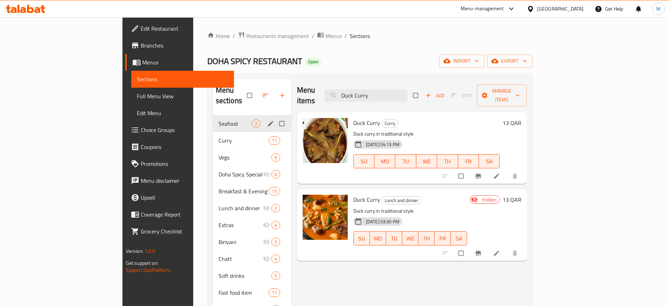
paste input "Fried Bitter Gourd"
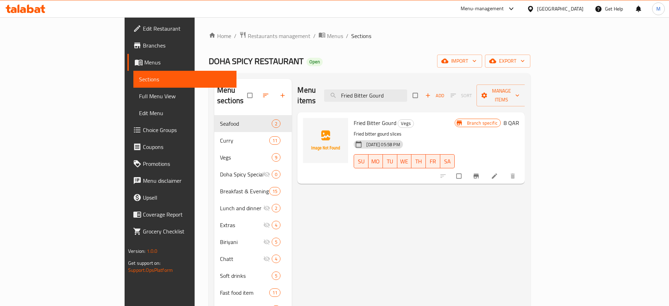
type input "Fried Bitter Gourd"
click at [311, 127] on circle "upload picture" at bounding box center [312, 128] width 2 height 2
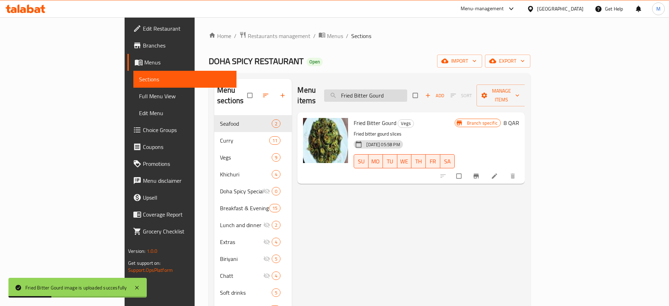
click at [407, 94] on input "Fried Bitter Gourd" at bounding box center [365, 95] width 83 height 12
paste input "Halim"
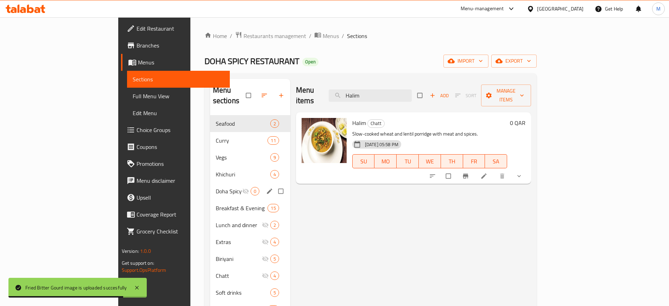
paste input "Kachki fish"
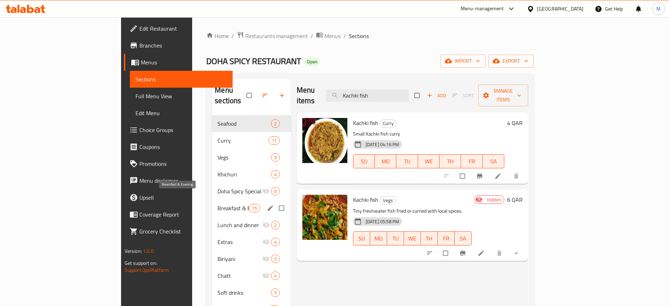
paste input "tla"
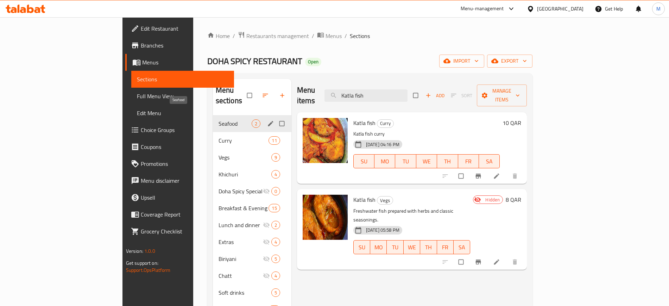
paste input "oi"
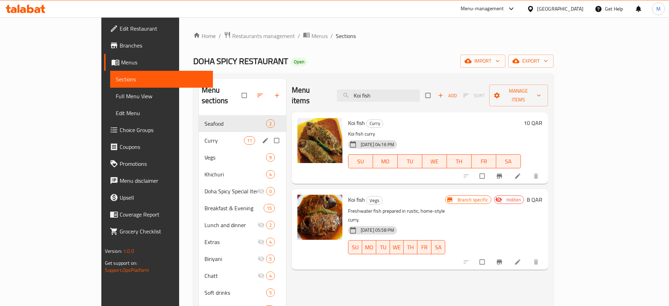
paste input "Mutton Curry"
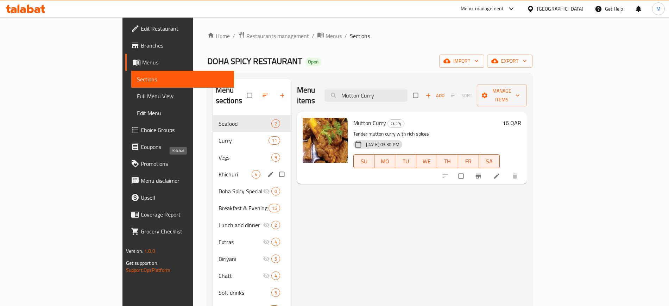
paste input "Ruhi fish"
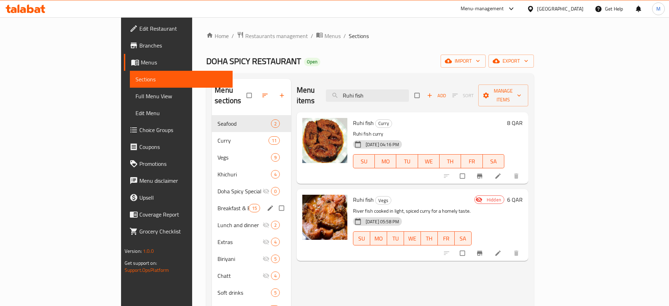
paste input "Tangra"
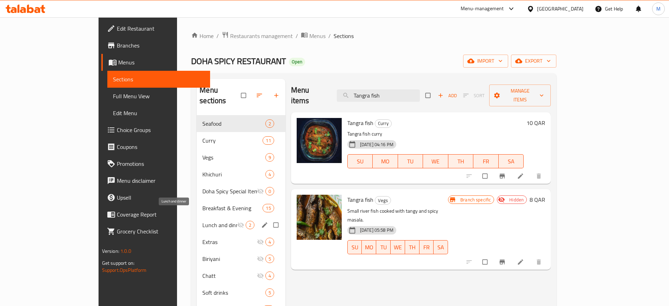
paste input "Beef tehari"
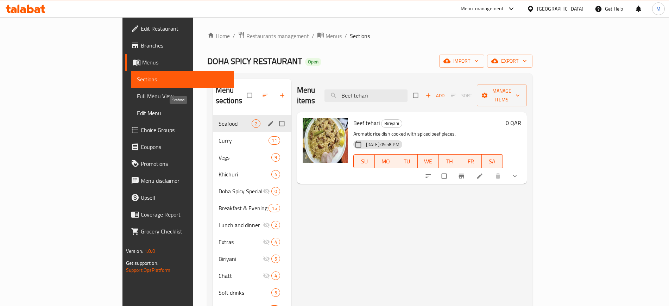
paste input "Elish Fish"
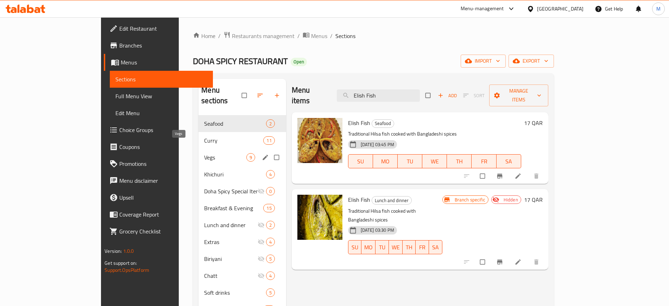
paste input "Mix vegetable"
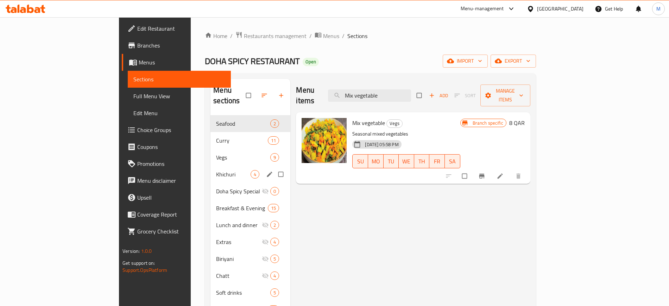
paste input "Beef khacury"
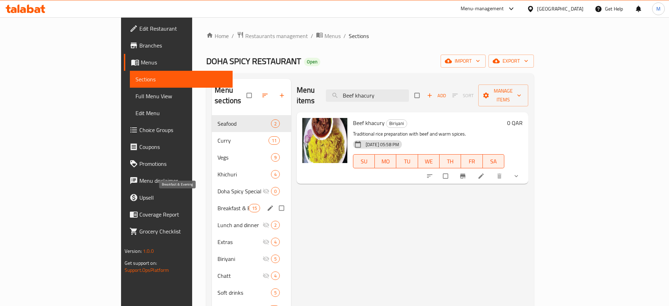
paste input "[PERSON_NAME] with [PERSON_NAME]"
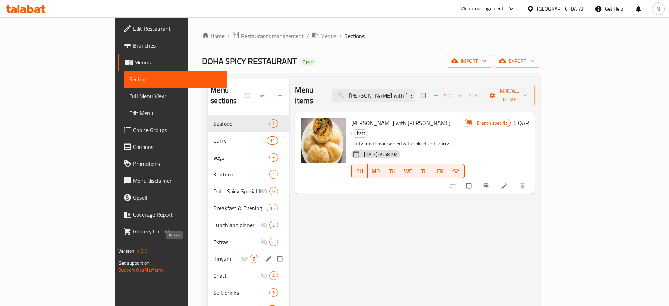
paste input "Prawn"
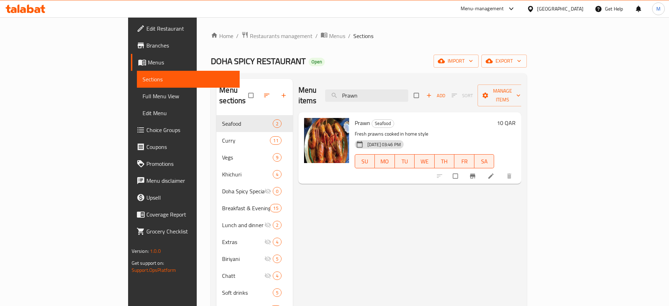
paste input "Watermelo"
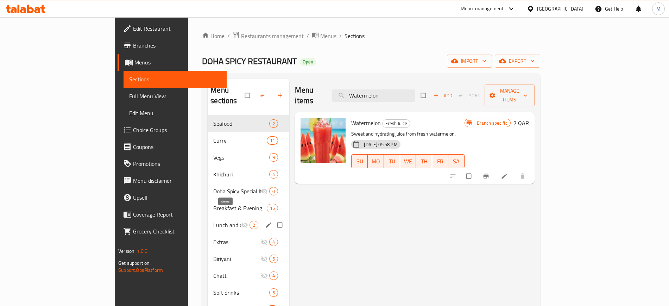
paste input "search"
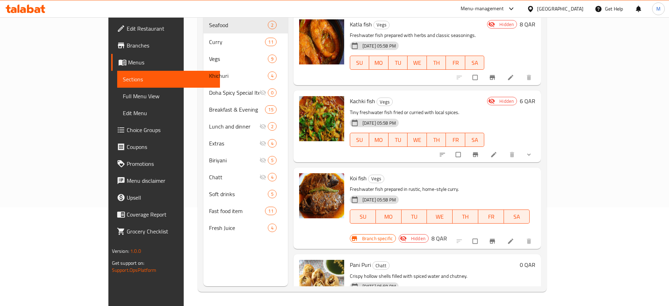
scroll to position [173, 0]
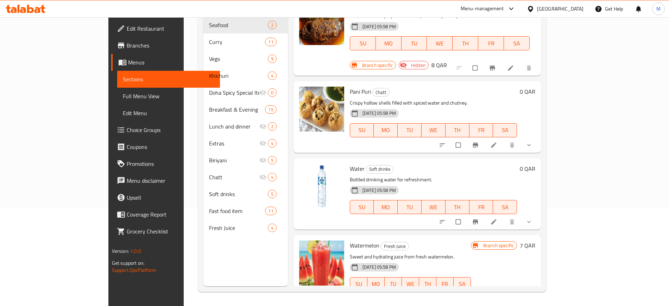
paste input "Orange"
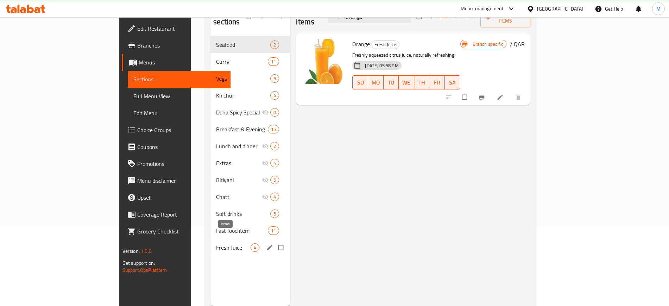
scroll to position [0, 0]
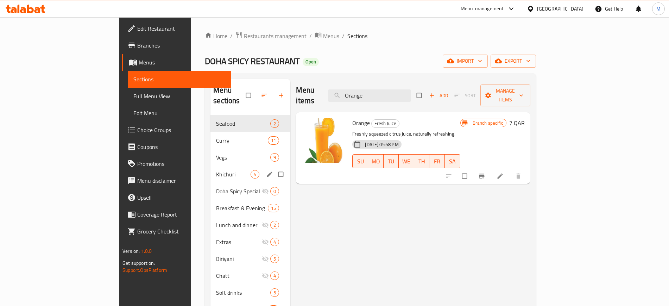
paste input "Avocado"
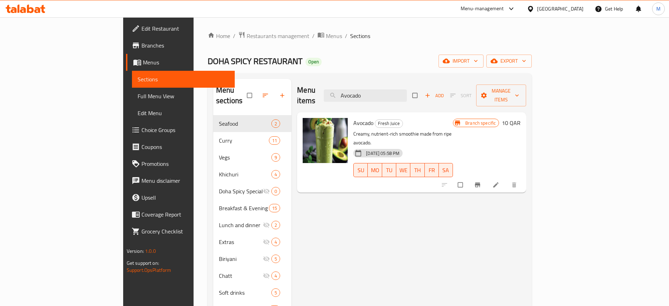
type input "Avocado"
click at [138, 98] on span "Full Menu View" at bounding box center [183, 96] width 91 height 8
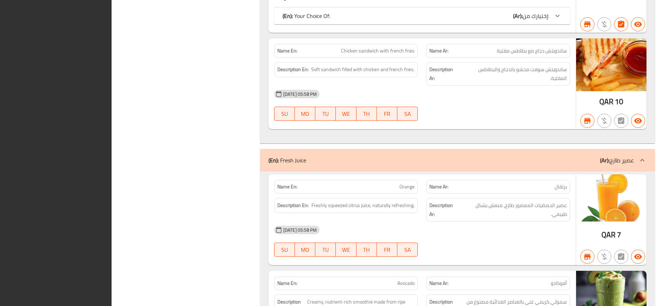
scroll to position [7989, 0]
